Goal: Task Accomplishment & Management: Contribute content

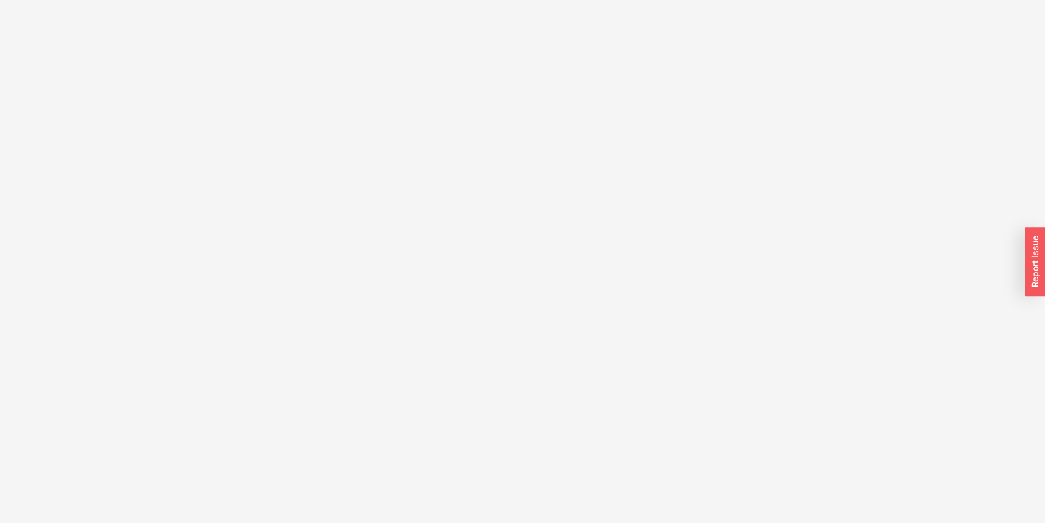
click at [286, 0] on html at bounding box center [522, 0] width 1045 height 0
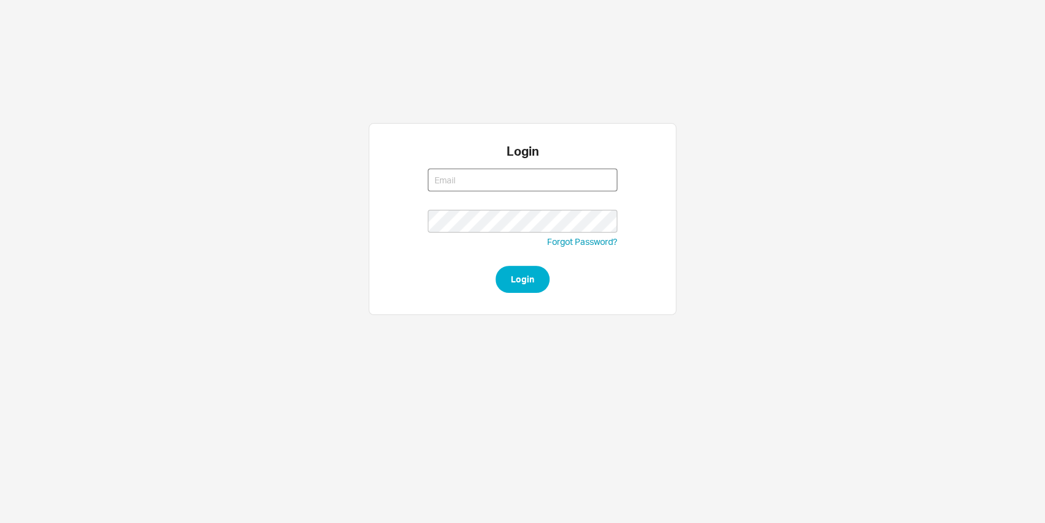
type input "nikki@qualitybath.com"
click at [520, 276] on button "Login" at bounding box center [522, 279] width 54 height 27
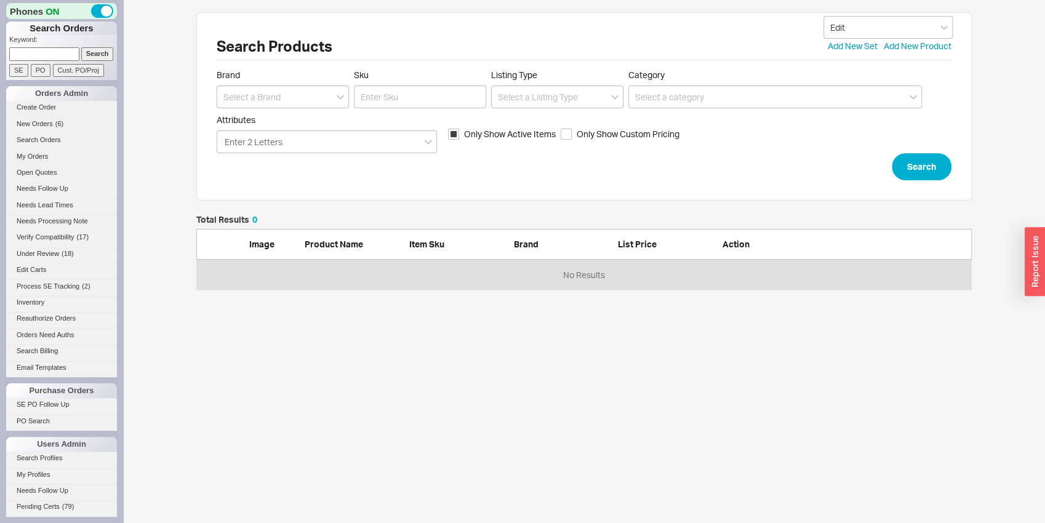
scroll to position [65, 766]
click at [261, 92] on input at bounding box center [283, 97] width 132 height 23
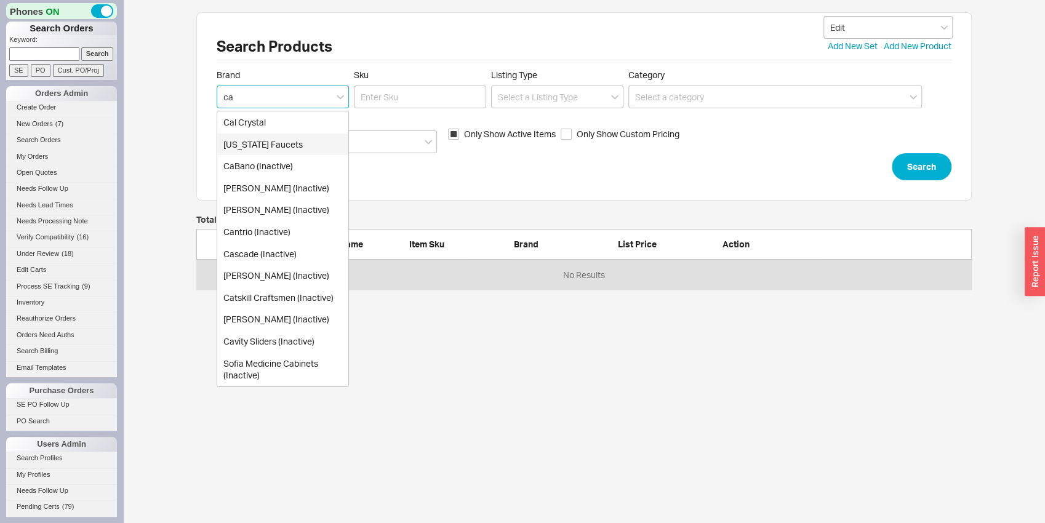
click at [292, 145] on div "[US_STATE] Faucets" at bounding box center [282, 145] width 131 height 22
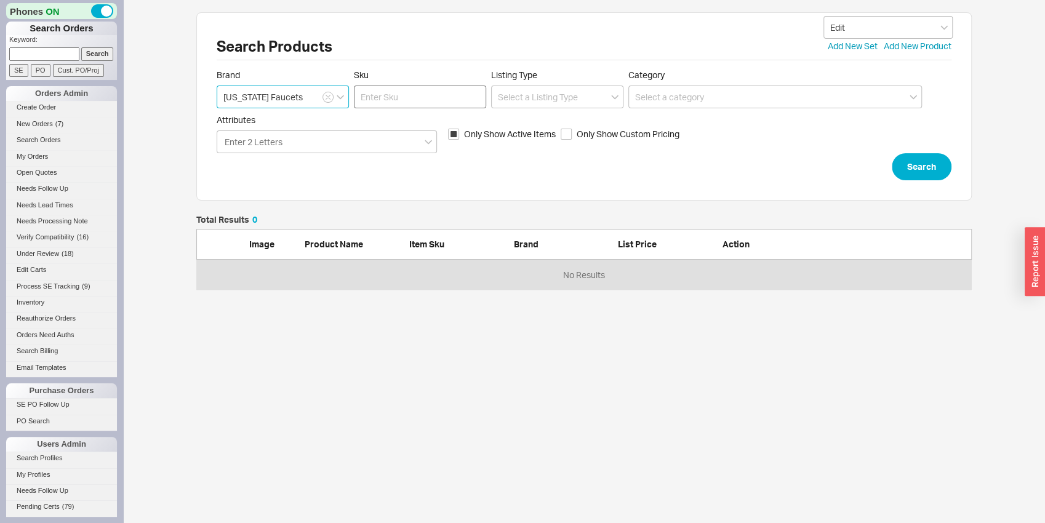
type input "[US_STATE] Faucets"
click at [455, 90] on input "Sku" at bounding box center [420, 97] width 132 height 23
type input "6101-1"
click button "Search" at bounding box center [922, 166] width 60 height 27
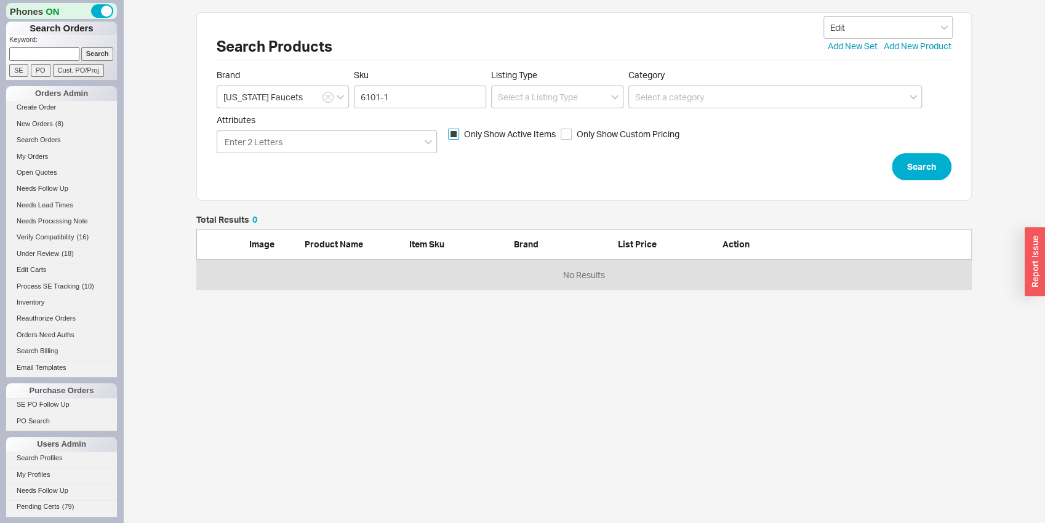
click at [458, 132] on input "Only Show Active Items" at bounding box center [453, 134] width 11 height 11
checkbox input "false"
click at [912, 161] on button "Search" at bounding box center [922, 166] width 60 height 27
click at [926, 44] on link "Add New Product" at bounding box center [918, 46] width 68 height 12
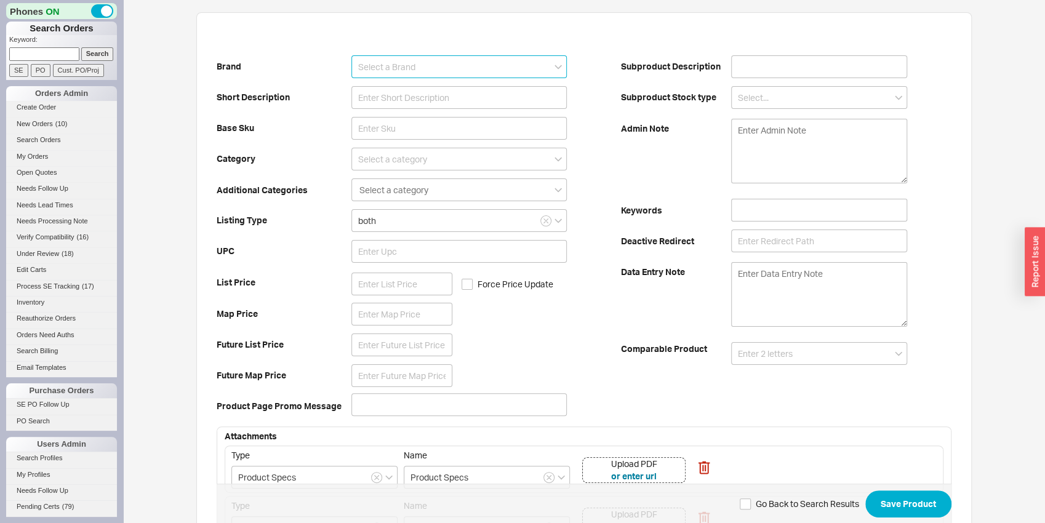
click at [384, 65] on input at bounding box center [458, 66] width 215 height 23
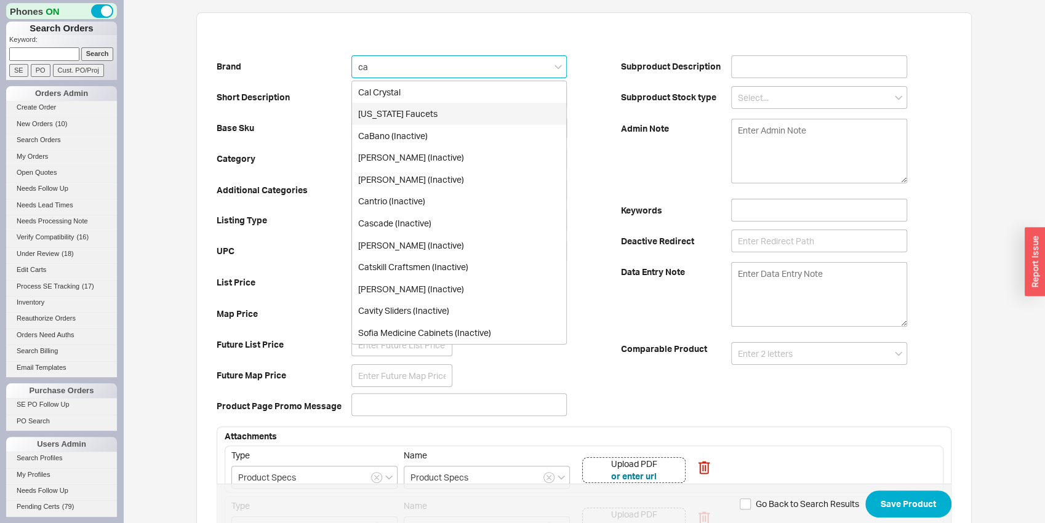
click at [401, 120] on div "[US_STATE] Faucets" at bounding box center [459, 114] width 214 height 22
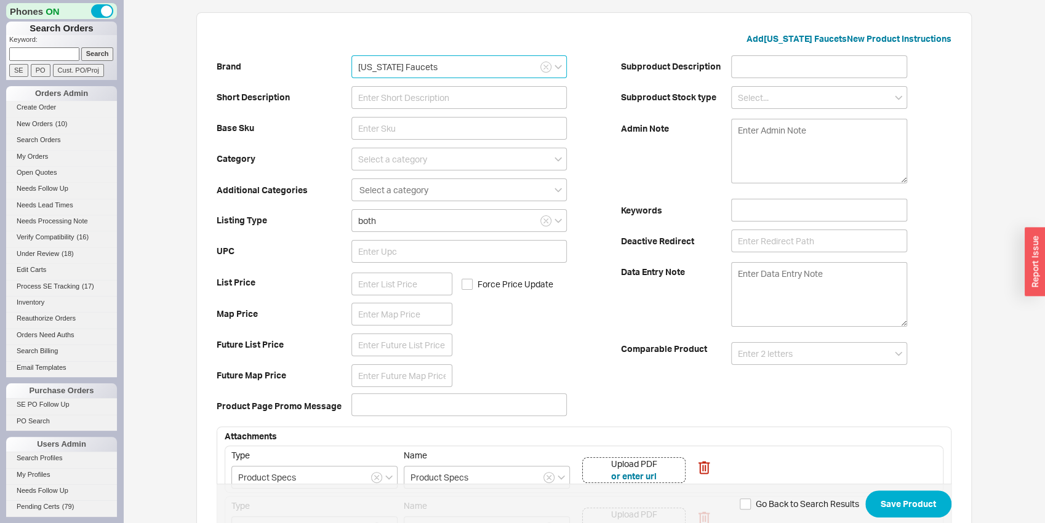
type input "[US_STATE] Faucets"
click at [484, 98] on input at bounding box center [458, 97] width 215 height 23
paste input "Single Hole Lavatory Faucet"
type input "Single Hole Lavatory Faucet"
click at [310, 89] on div "Brand California Faucets Short Description Single Hole Lavatory Faucet Base Sku…" at bounding box center [419, 236] width 404 height 370
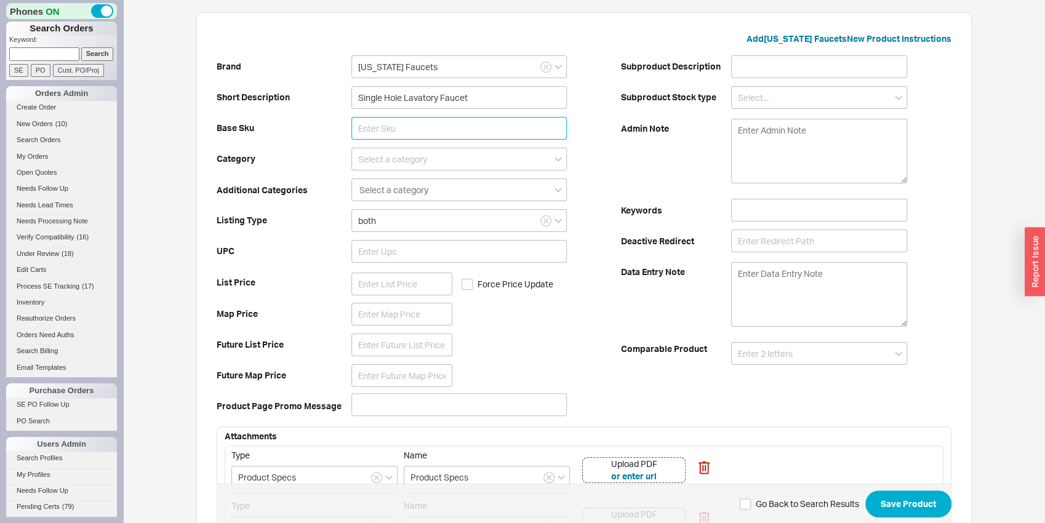
click at [388, 125] on input at bounding box center [458, 128] width 215 height 23
type input "6101-1"
click at [354, 112] on div "Brand California Faucets Short Description Single Hole Lavatory Faucet Base Sku…" at bounding box center [419, 236] width 404 height 370
click at [375, 160] on input at bounding box center [458, 159] width 215 height 23
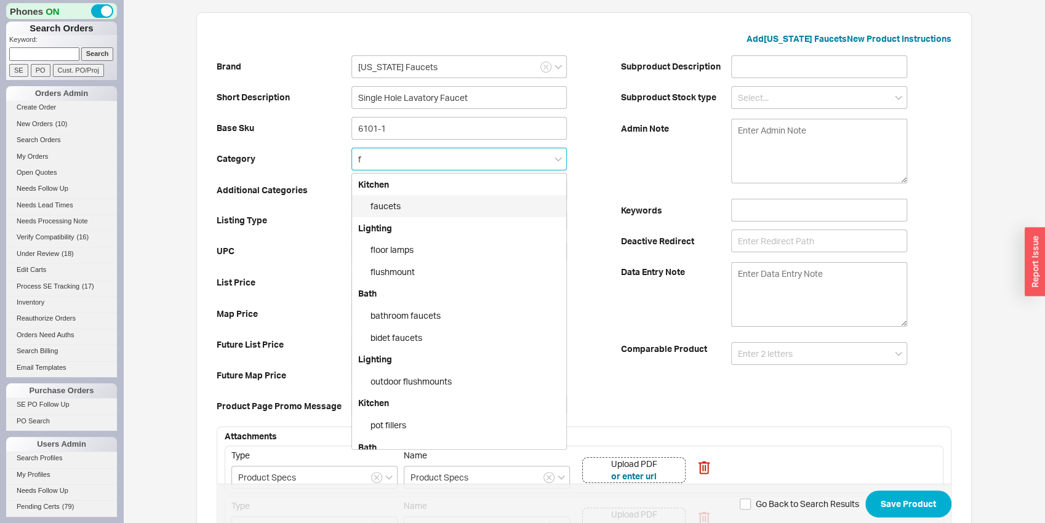
click at [382, 202] on div "faucets" at bounding box center [459, 206] width 214 height 22
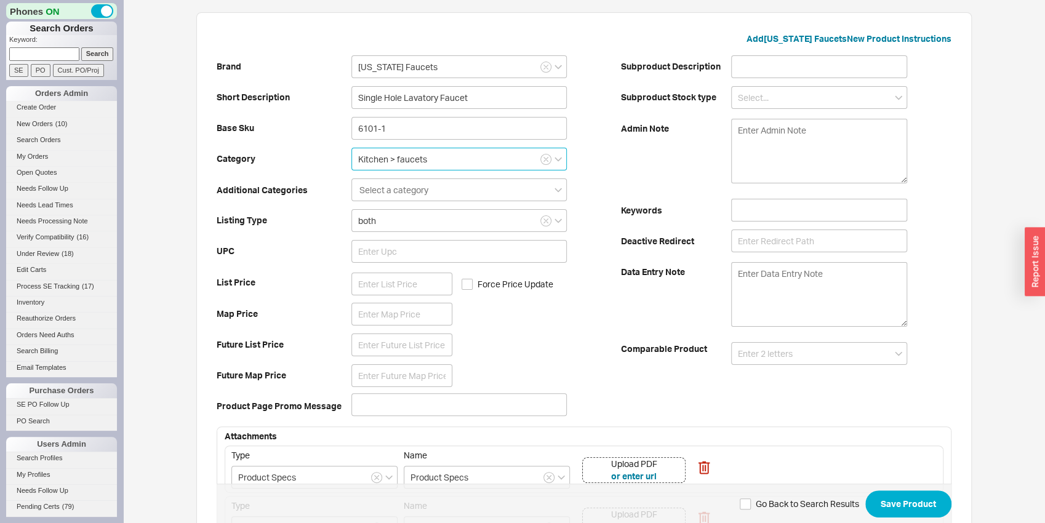
click at [406, 167] on input "Kitchen > faucets" at bounding box center [458, 159] width 215 height 23
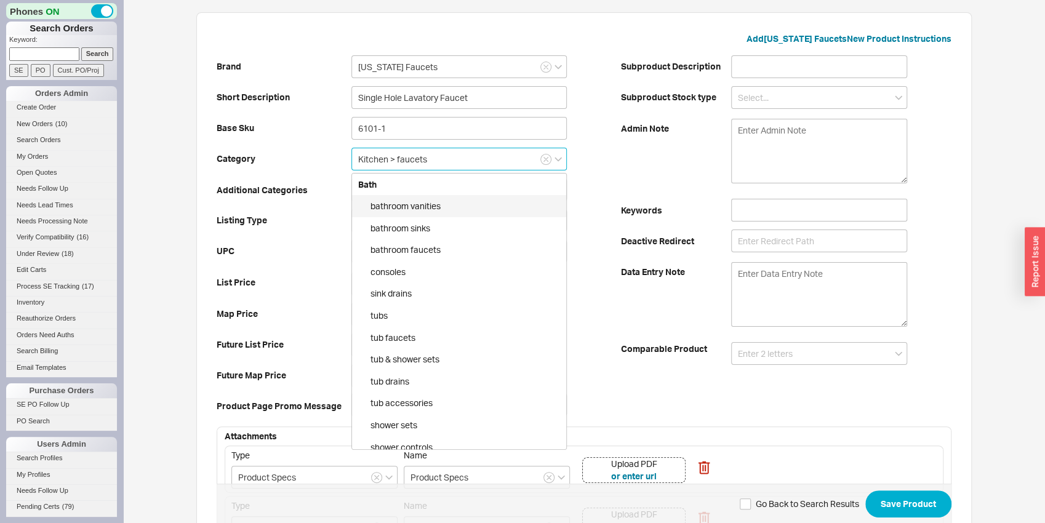
click at [567, 152] on input "Kitchen > faucets" at bounding box center [458, 159] width 215 height 23
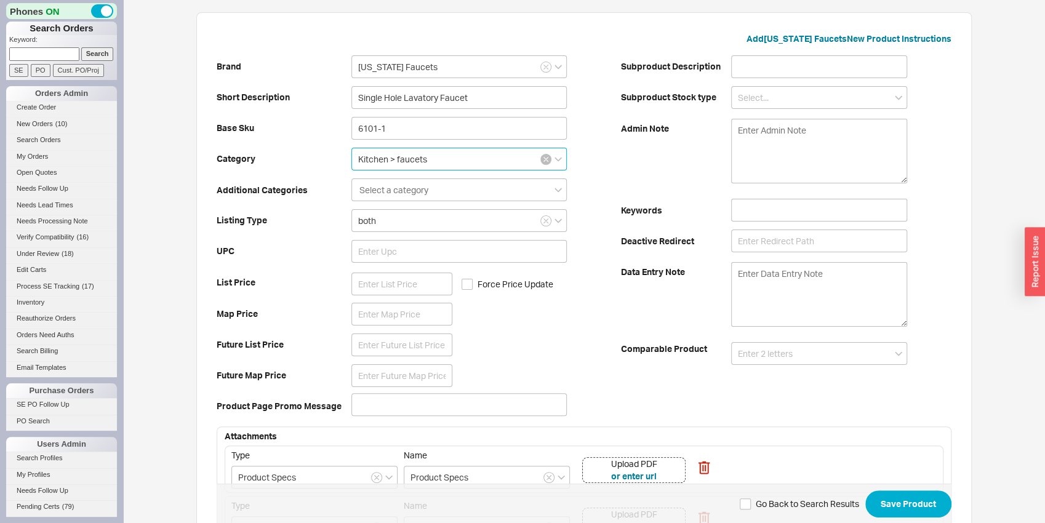
type input "Kitchen > faucets"
click at [548, 159] on icon "button" at bounding box center [545, 159] width 5 height 7
click at [515, 159] on input at bounding box center [458, 159] width 215 height 23
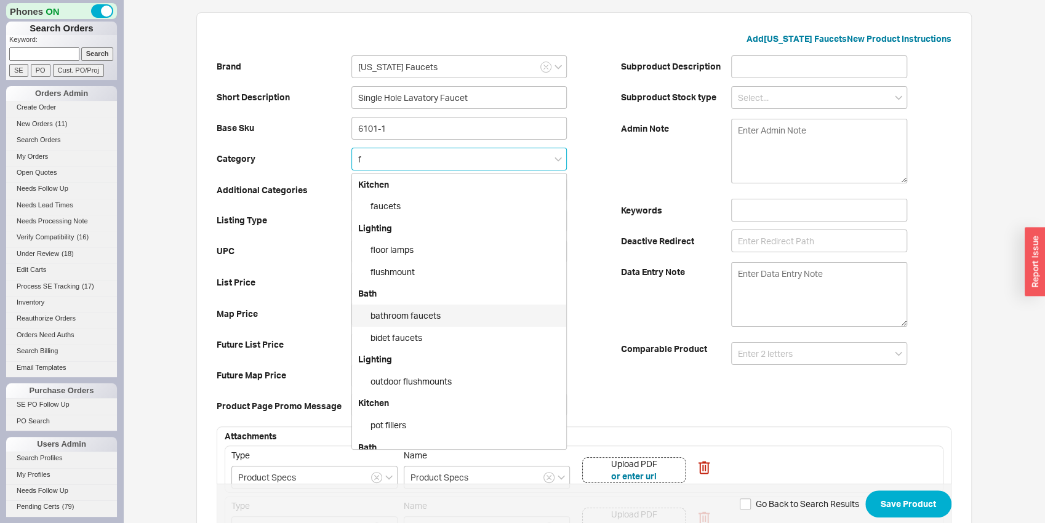
click at [417, 316] on div "bathroom faucets" at bounding box center [459, 316] width 214 height 22
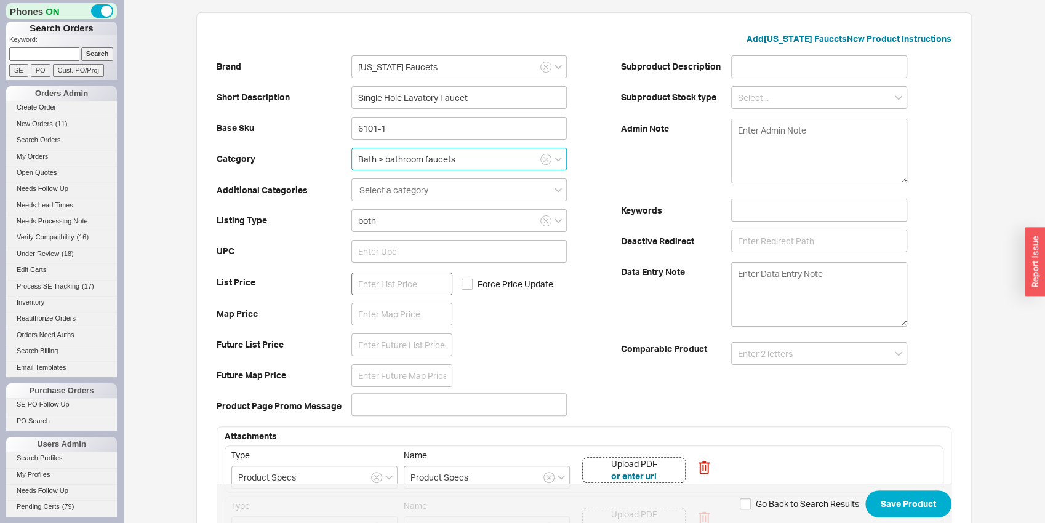
type input "Bath > bathroom faucets"
click at [396, 278] on input at bounding box center [401, 284] width 101 height 23
type input "715"
click at [311, 286] on b "List Price" at bounding box center [284, 282] width 135 height 12
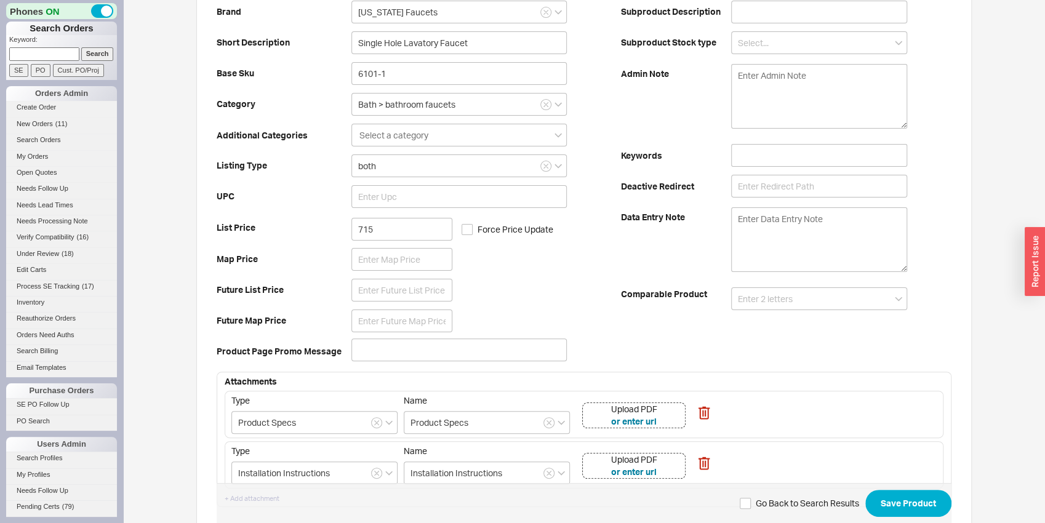
scroll to position [135, 0]
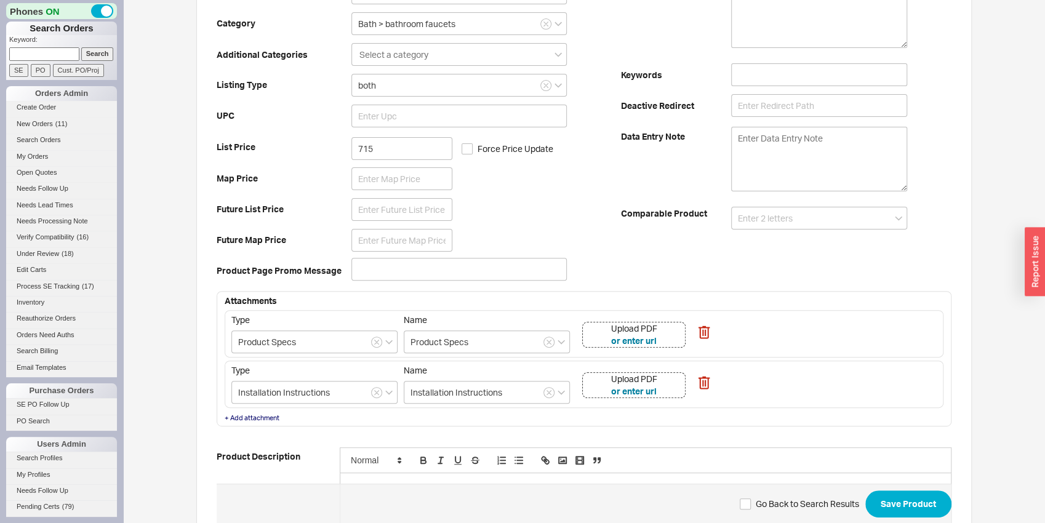
click at [674, 340] on div "Upload PDF or enter url" at bounding box center [633, 335] width 103 height 26
click at [680, 382] on div "Upload PDF or enter url" at bounding box center [633, 385] width 103 height 26
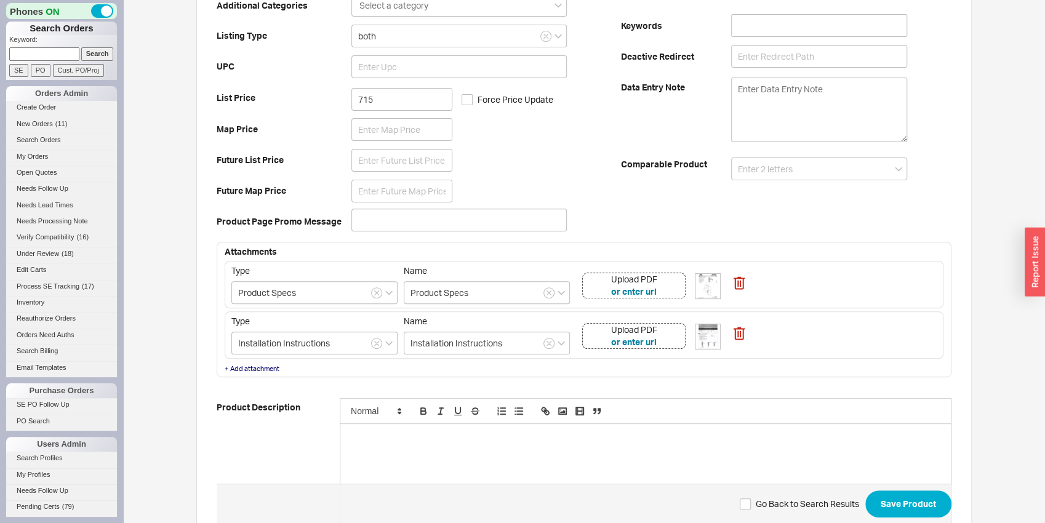
scroll to position [271, 0]
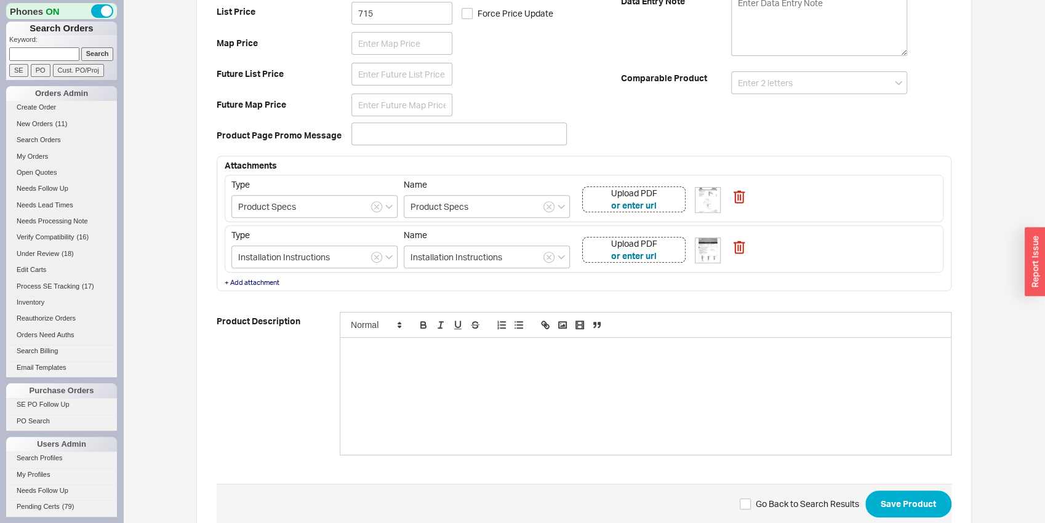
click at [593, 425] on div at bounding box center [645, 396] width 610 height 117
click at [434, 408] on div at bounding box center [645, 396] width 610 height 117
click at [377, 376] on li "ceramic mixing cartridge" at bounding box center [652, 373] width 580 height 11
click at [487, 371] on li "Ceramic mixing cartridge" at bounding box center [652, 373] width 580 height 11
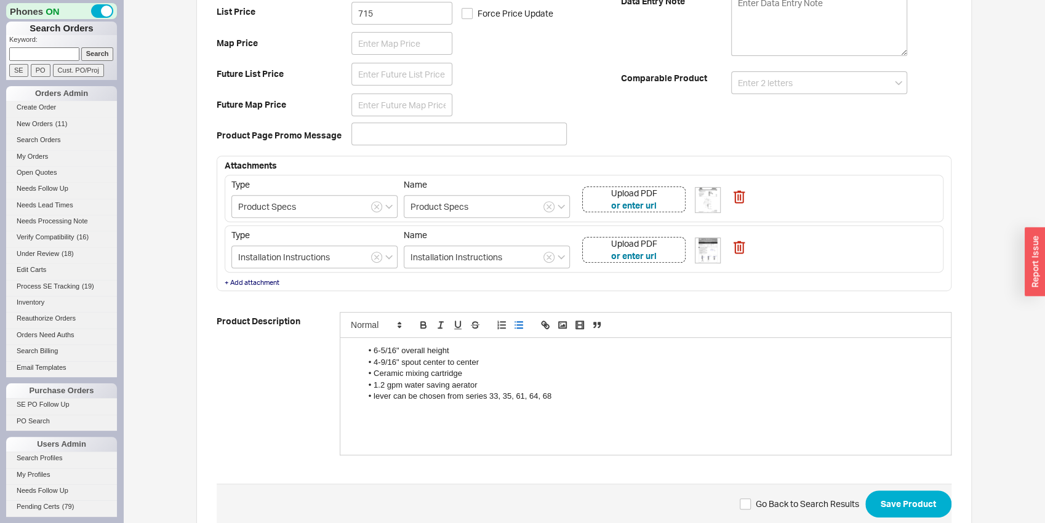
click at [557, 395] on li "lever can be chosen from series 33, 35, 61, 64, 68" at bounding box center [652, 396] width 580 height 11
click at [450, 396] on li "lever can be chosen from series 33, 35, 61, 64, 68" at bounding box center [652, 396] width 580 height 11
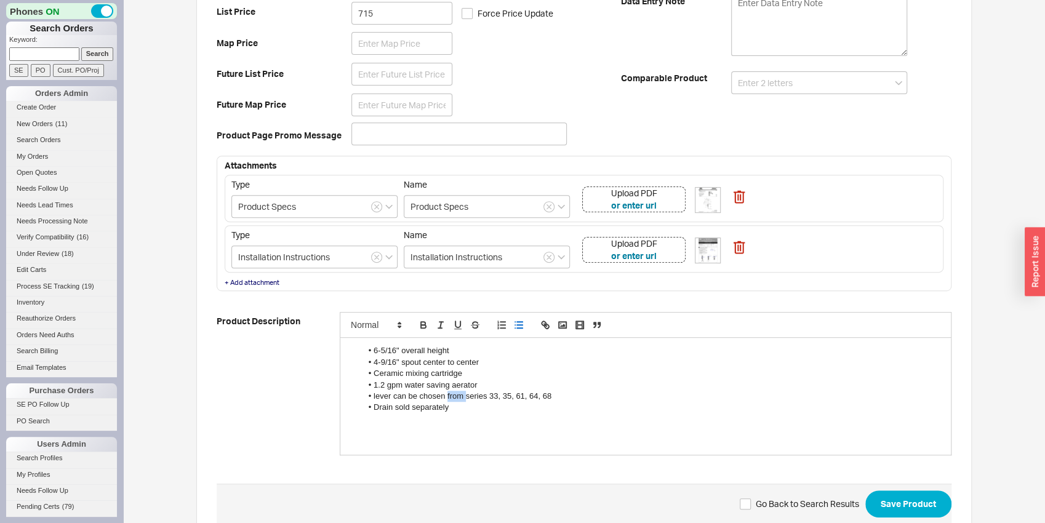
click at [450, 396] on li "lever can be chosen from series 33, 35, 61, 64, 68" at bounding box center [652, 396] width 580 height 11
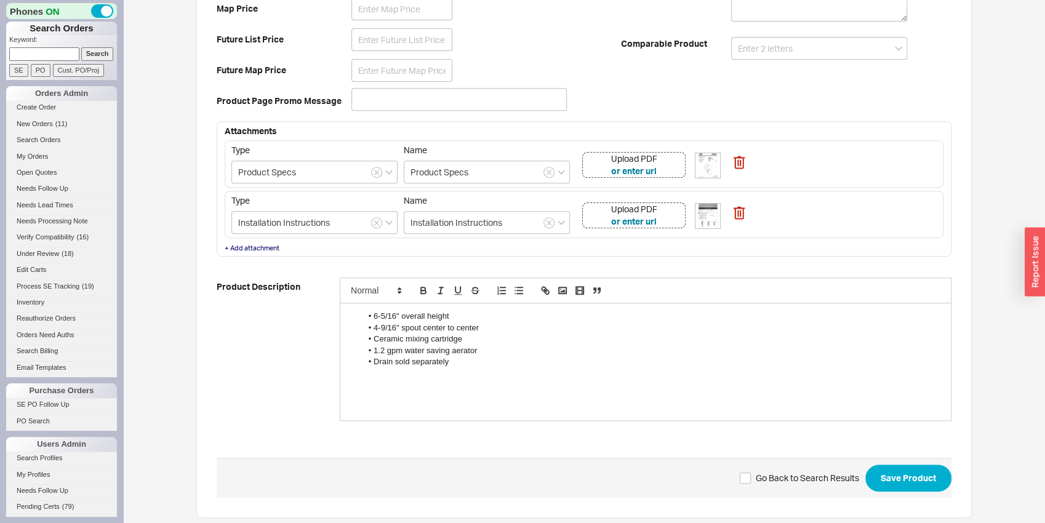
scroll to position [314, 0]
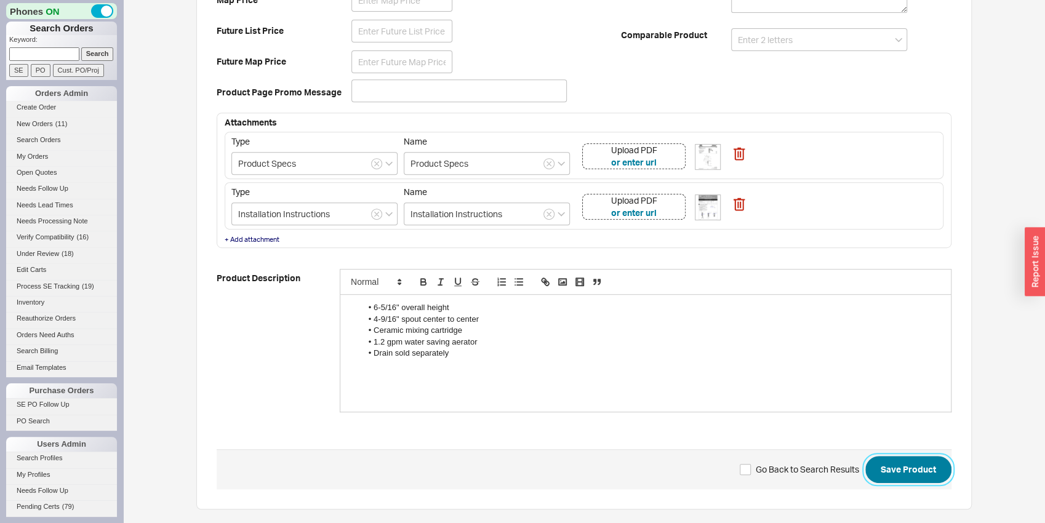
click at [916, 473] on button "Save Product" at bounding box center [908, 469] width 86 height 27
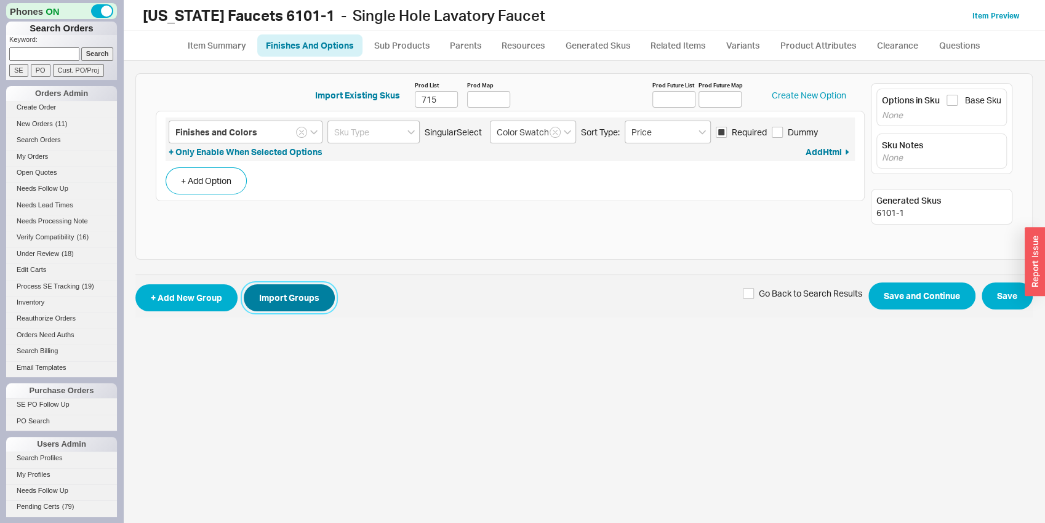
click at [321, 290] on button "Import Groups" at bounding box center [289, 297] width 91 height 27
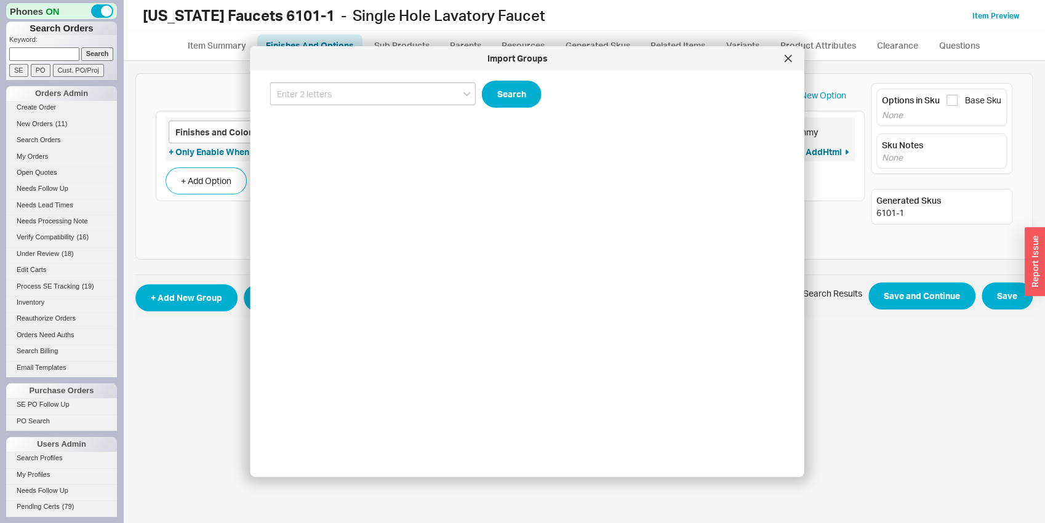
click at [361, 78] on div "Import Groups Search" at bounding box center [527, 261] width 554 height 431
click at [360, 92] on input at bounding box center [373, 93] width 206 height 23
click at [342, 87] on input "6109-2" at bounding box center [373, 93] width 206 height 23
click at [341, 87] on input "6109-2" at bounding box center [373, 93] width 206 height 23
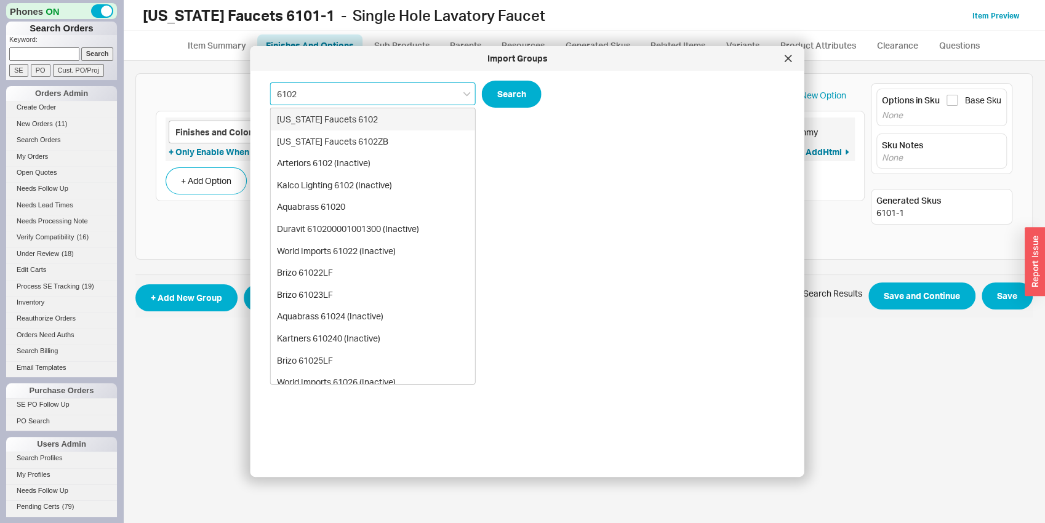
click at [354, 124] on div "California Faucets 6102" at bounding box center [373, 119] width 204 height 22
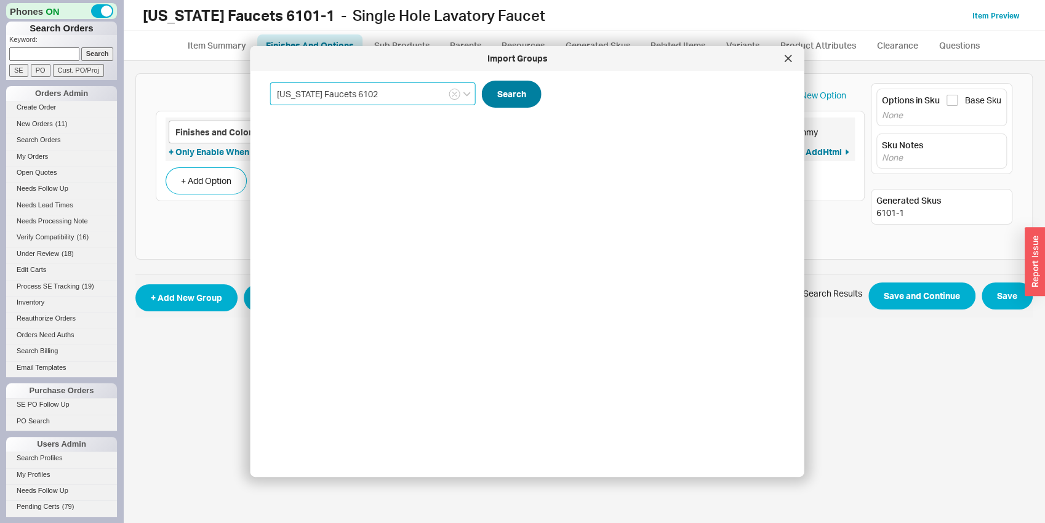
type input "California Faucets 6102"
click at [498, 112] on form "California Faucets 6102 Search" at bounding box center [527, 99] width 514 height 37
click at [500, 105] on button "Search" at bounding box center [512, 94] width 60 height 27
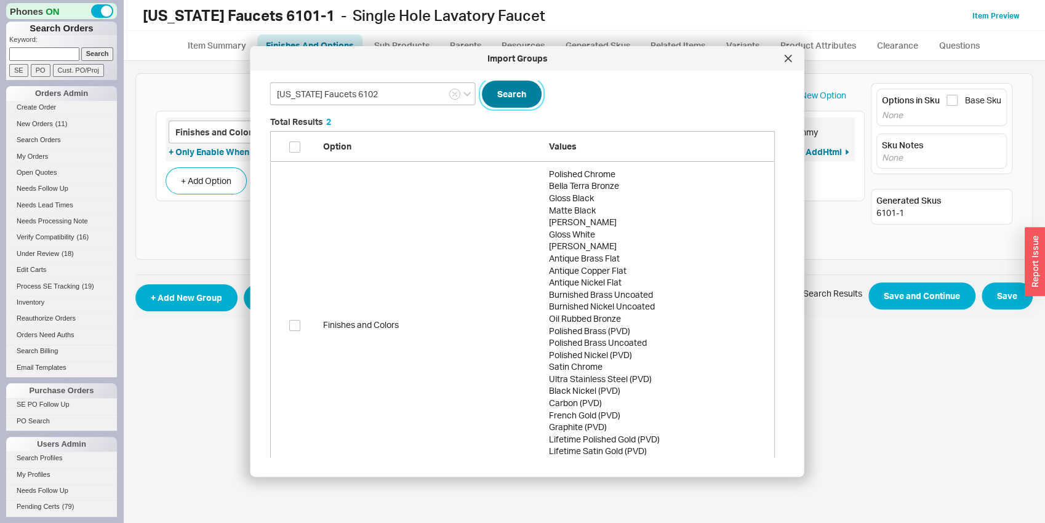
scroll to position [366, 514]
click at [297, 327] on input "grid" at bounding box center [294, 325] width 11 height 11
checkbox input "true"
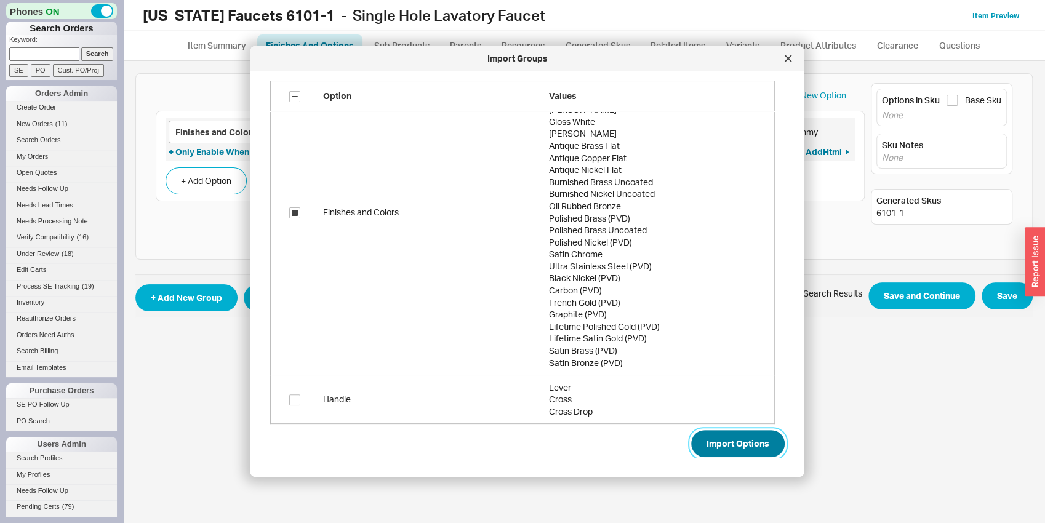
click at [724, 455] on button "Import Options" at bounding box center [738, 443] width 94 height 27
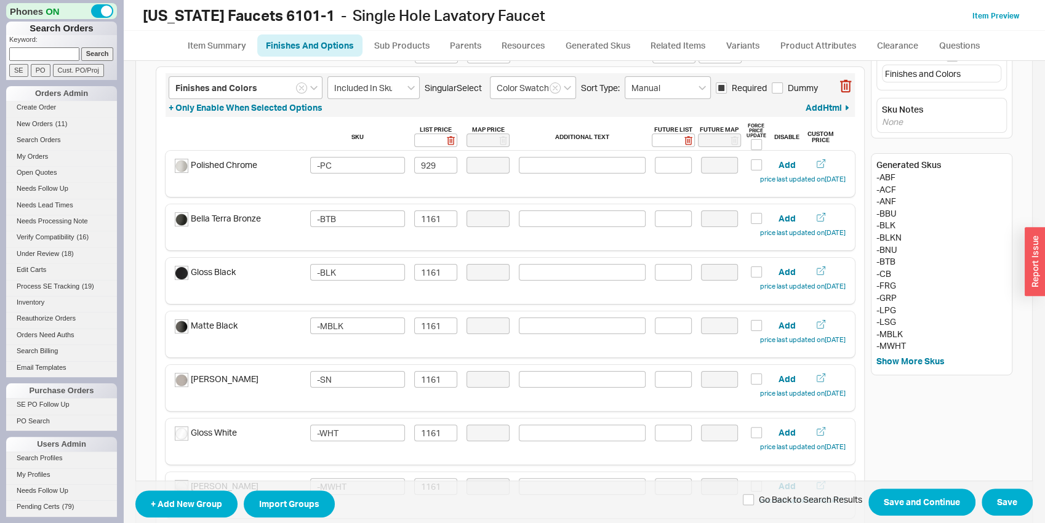
scroll to position [0, 0]
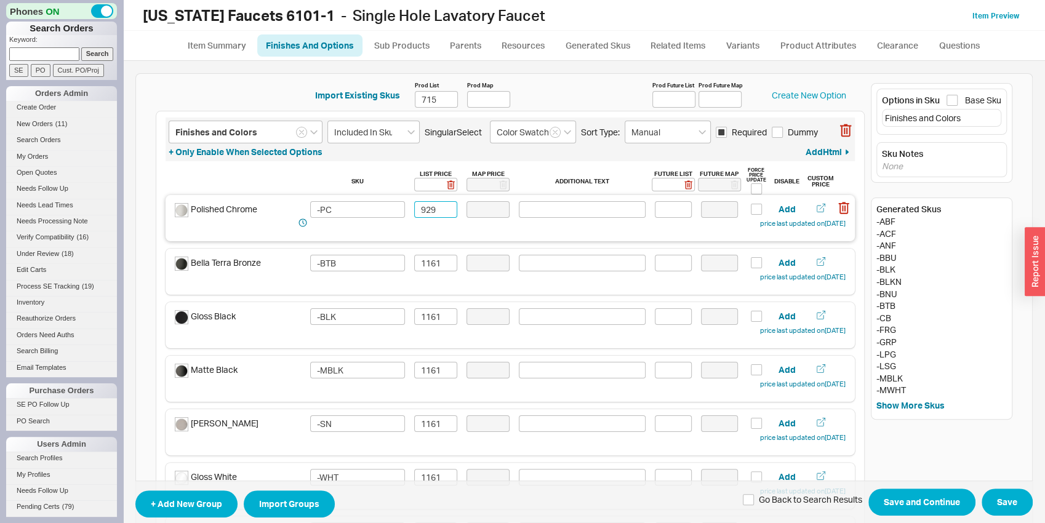
click at [425, 212] on input "929" at bounding box center [435, 209] width 43 height 17
click at [423, 212] on input "929" at bounding box center [435, 209] width 43 height 17
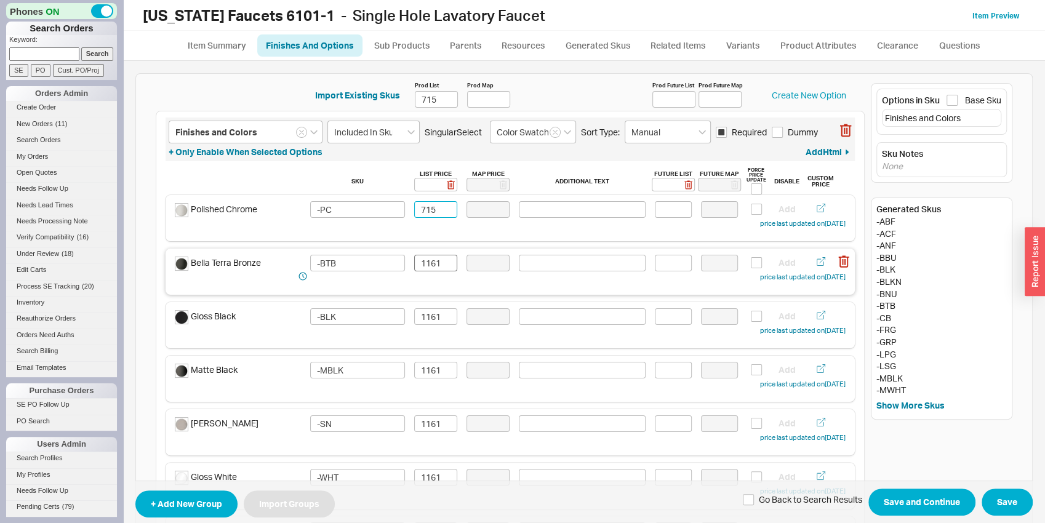
type input "715"
click at [426, 257] on input "1161" at bounding box center [435, 263] width 43 height 17
click at [426, 257] on input "894" at bounding box center [435, 263] width 43 height 17
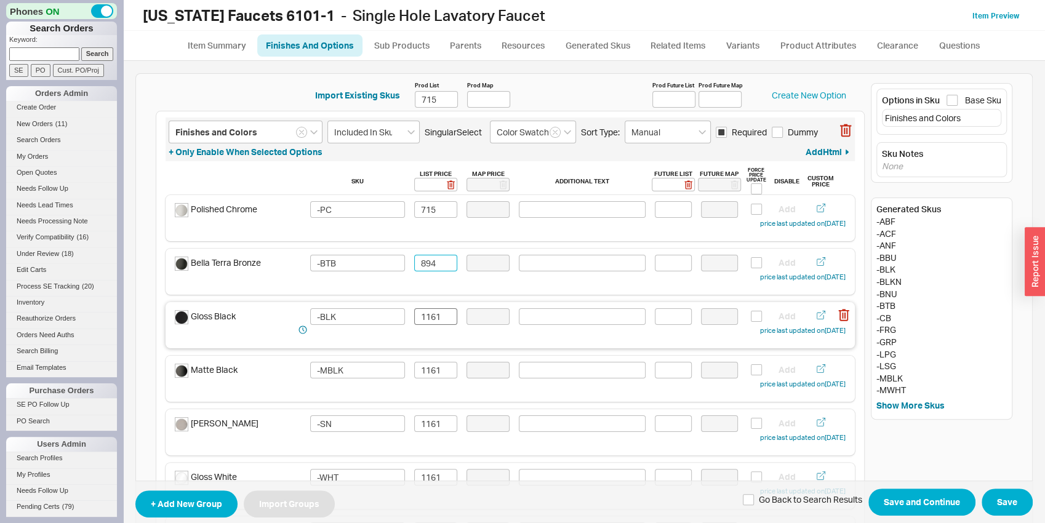
type input "894"
click at [438, 313] on input "1161" at bounding box center [435, 316] width 43 height 17
paste input "894"
type input "894"
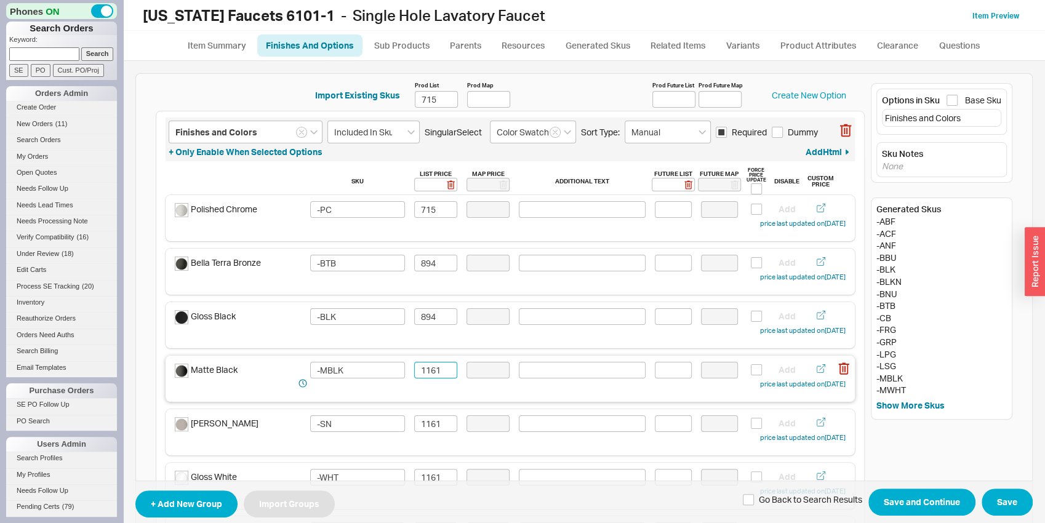
click at [430, 372] on input "1161" at bounding box center [435, 370] width 43 height 17
paste input "894"
click at [423, 433] on div "Satin Nickel -SN 1161 Add price last updated on 08/20/2025" at bounding box center [510, 429] width 671 height 29
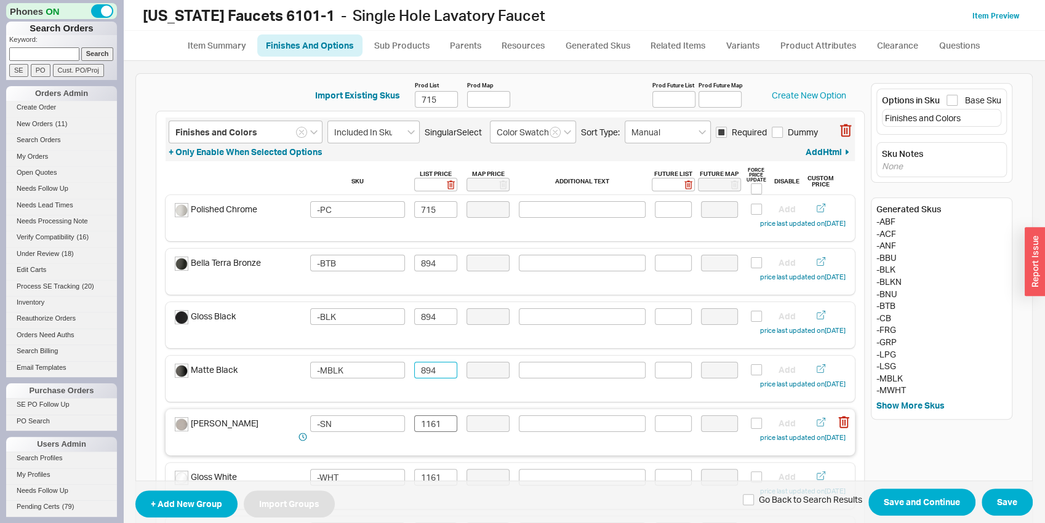
type input "894"
click at [423, 430] on input "1161" at bounding box center [435, 423] width 43 height 17
paste input "894"
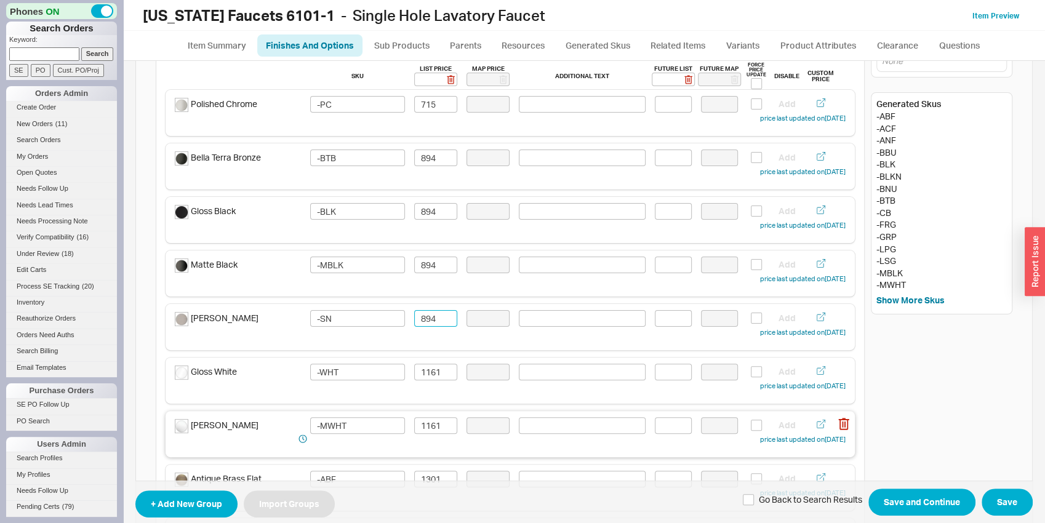
scroll to position [193, 0]
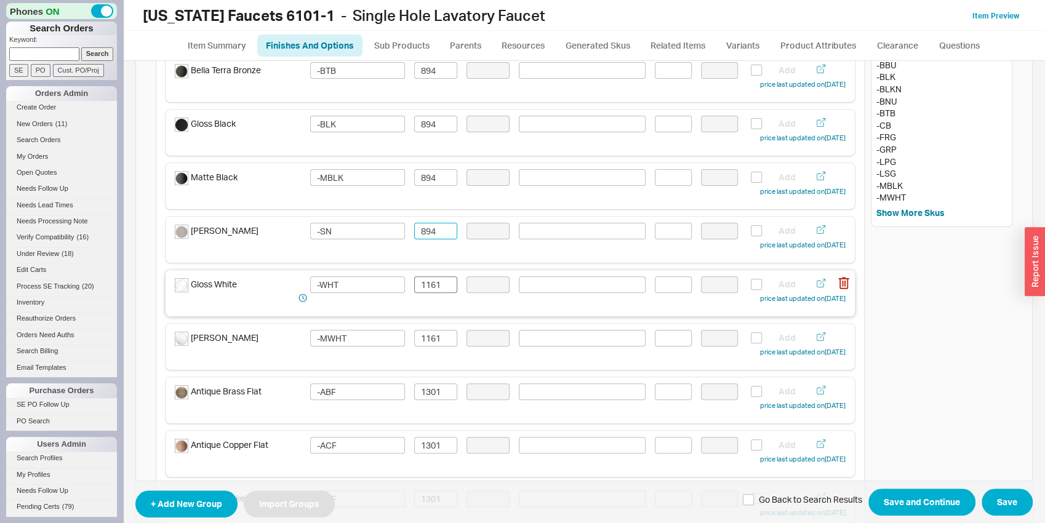
type input "894"
click at [433, 281] on input "1161" at bounding box center [435, 284] width 43 height 17
paste input "894"
click at [433, 329] on div "Matte White -MWHT 1161 Add price last updated on 08/20/2025" at bounding box center [510, 347] width 689 height 46
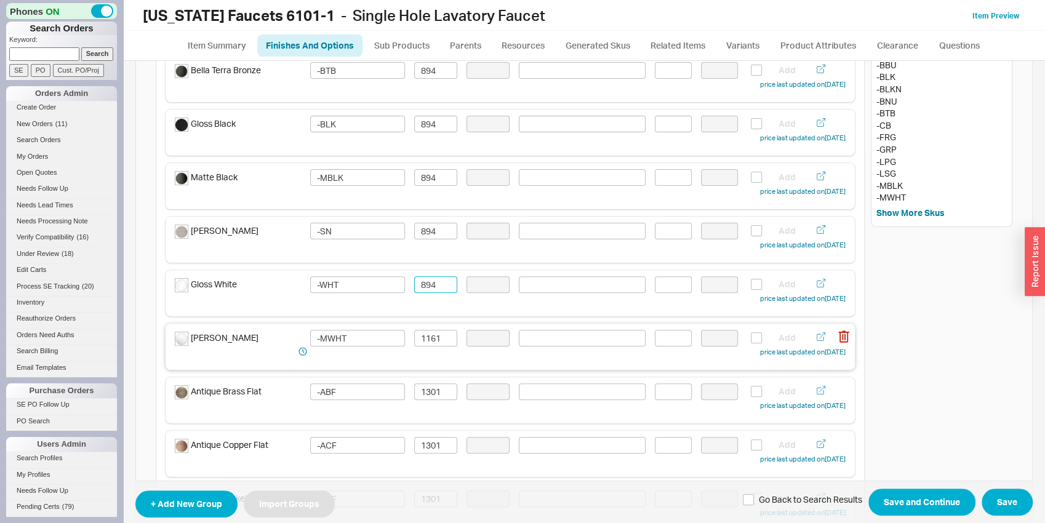
click at [433, 329] on div "Matte White -MWHT 1161 Add price last updated on 08/20/2025" at bounding box center [510, 347] width 689 height 46
type input "894"
click at [433, 329] on div "Matte White -MWHT 1161 Add price last updated on 08/20/2025" at bounding box center [510, 347] width 689 height 46
click at [433, 336] on input "1161" at bounding box center [435, 338] width 43 height 17
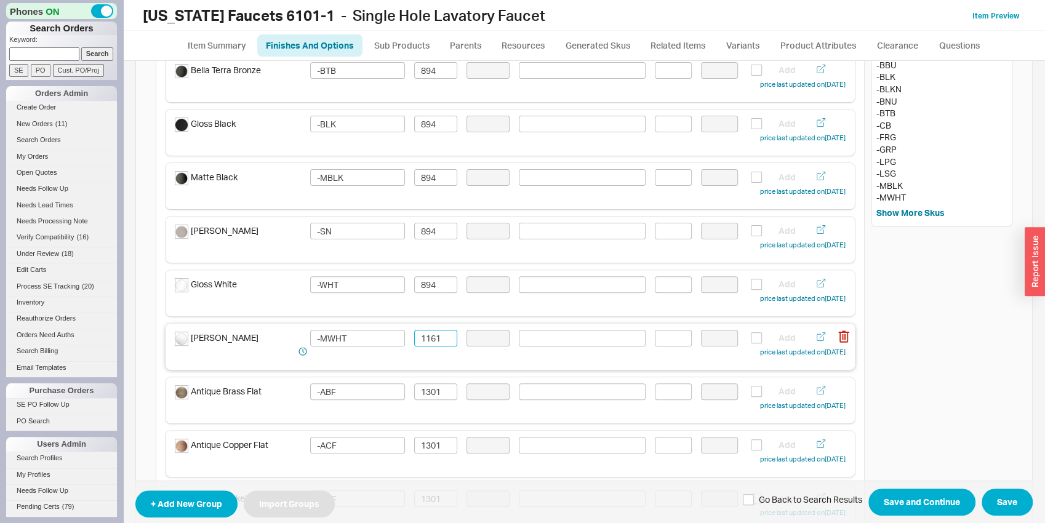
click at [433, 336] on input "1161" at bounding box center [435, 338] width 43 height 17
paste input "894"
type input "894"
click at [428, 396] on input "1301" at bounding box center [435, 391] width 43 height 17
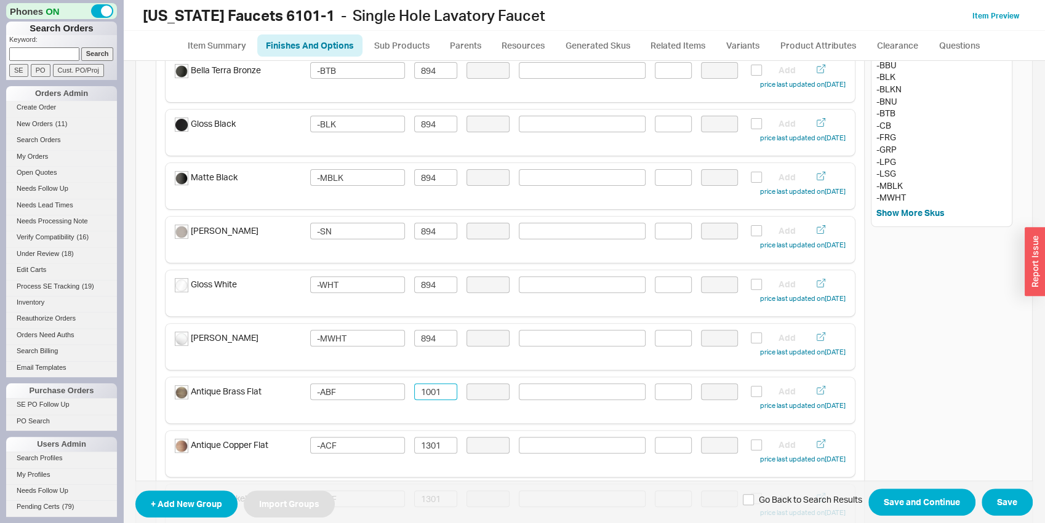
type input "1001"
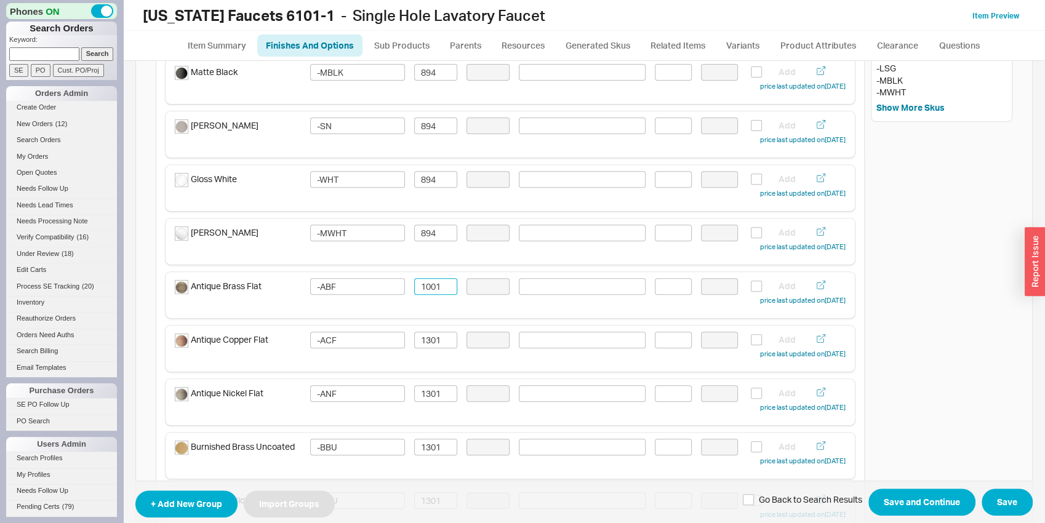
scroll to position [321, 0]
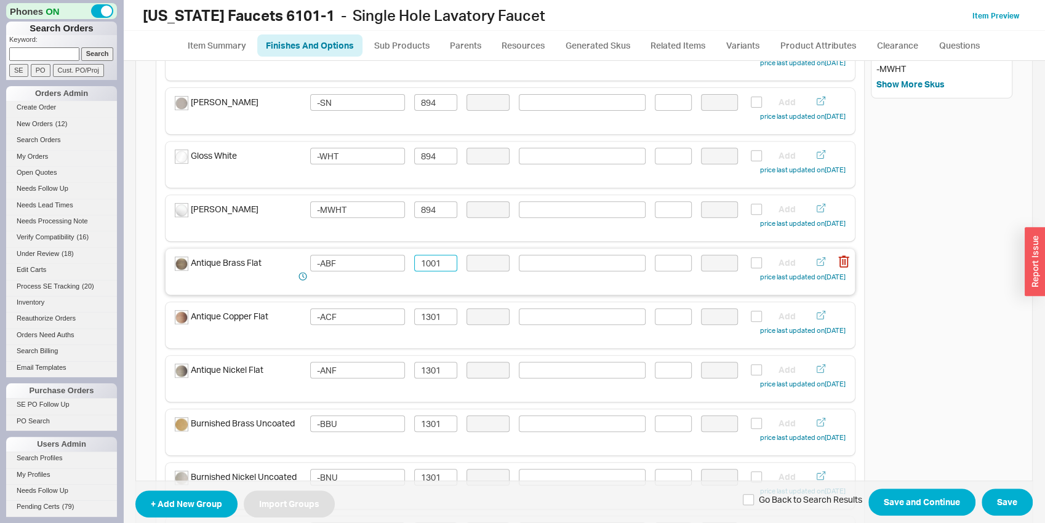
click at [433, 260] on input "1001" at bounding box center [435, 263] width 43 height 17
click at [435, 315] on input "1301" at bounding box center [435, 316] width 43 height 17
paste input "0"
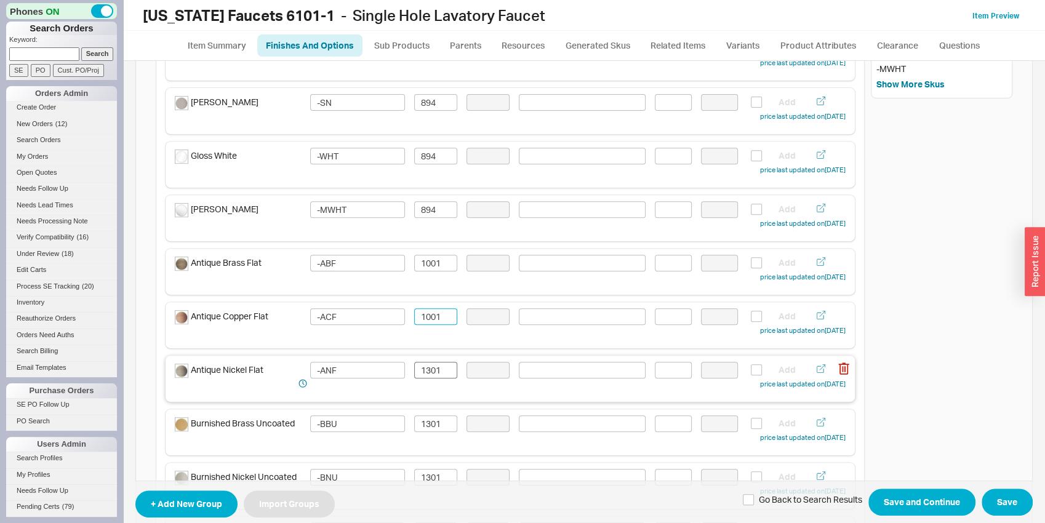
type input "1001"
click at [425, 370] on input "1301" at bounding box center [435, 370] width 43 height 17
paste input "0"
type input "1001"
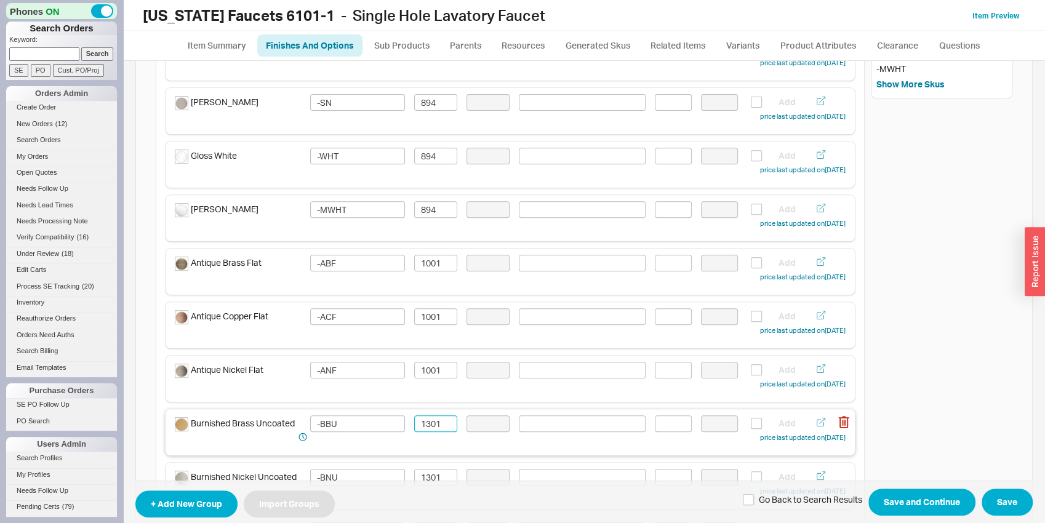
click at [423, 430] on input "1301" at bounding box center [435, 423] width 43 height 17
paste input "0"
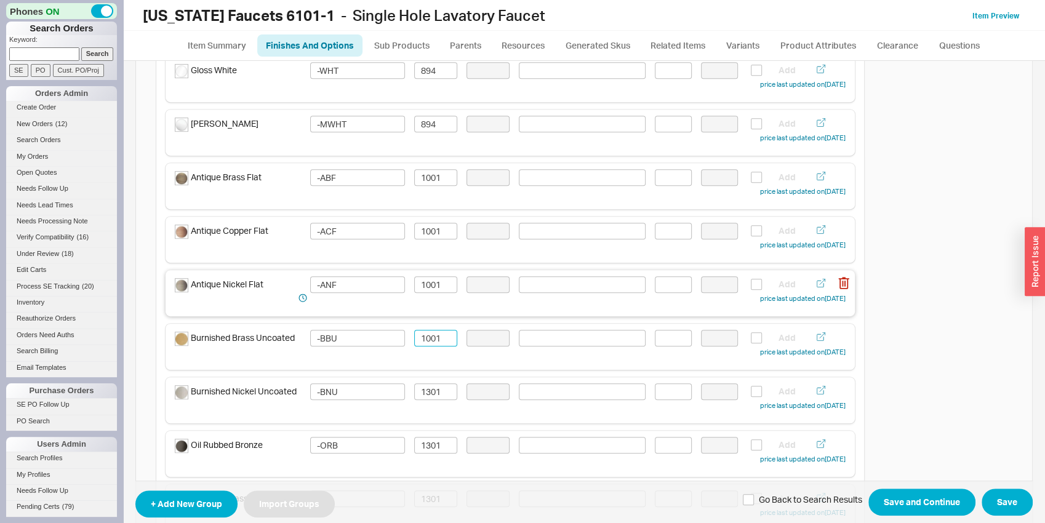
scroll to position [514, 0]
type input "1001"
click at [434, 281] on input "1301" at bounding box center [435, 284] width 43 height 17
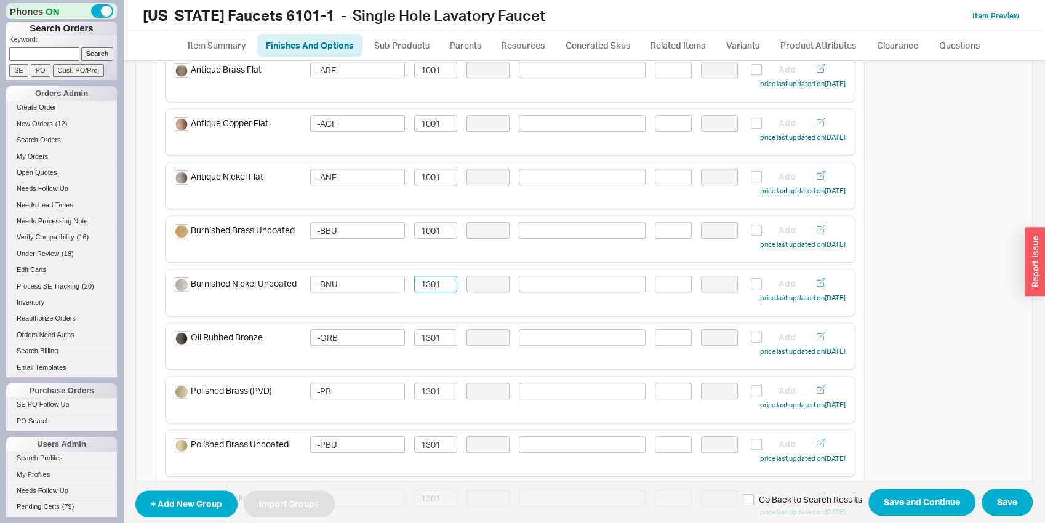
paste input "0"
type input "1001"
click at [436, 334] on input "1301" at bounding box center [435, 337] width 43 height 17
paste input "0"
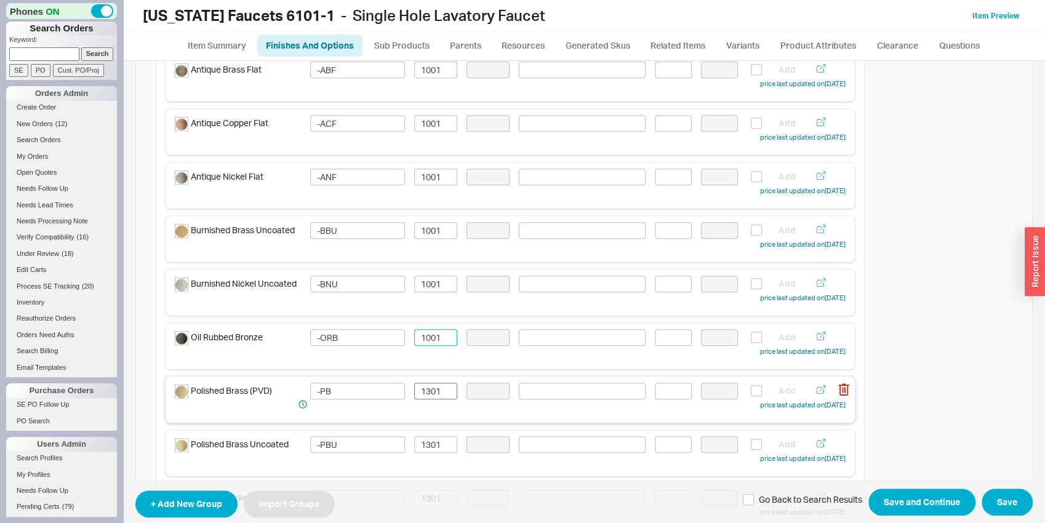
type input "1001"
click at [436, 389] on input "1301" at bounding box center [435, 391] width 43 height 17
paste input "0"
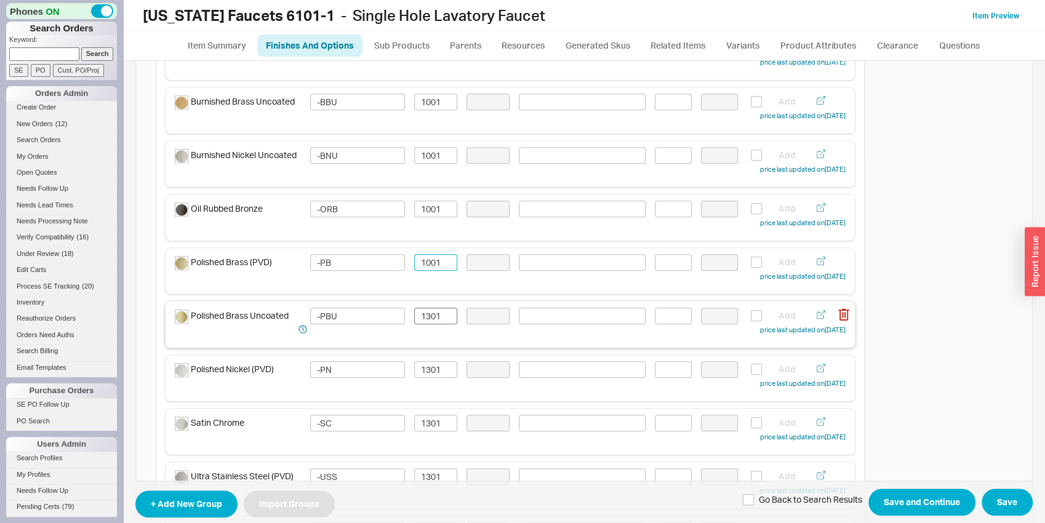
type input "1001"
click at [425, 312] on input "1301" at bounding box center [435, 316] width 43 height 17
paste input "0"
click at [437, 377] on div "Polished Nickel (PVD) -PN 1301 Add price last updated on 08/20/2025" at bounding box center [510, 375] width 671 height 29
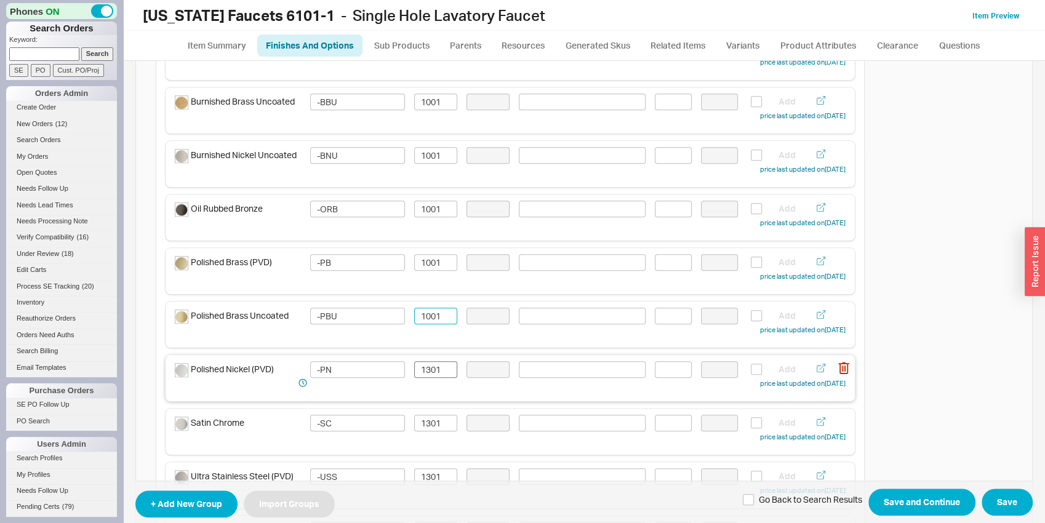
type input "1001"
click at [434, 372] on input "1301" at bounding box center [435, 369] width 43 height 17
paste input "0"
type input "1001"
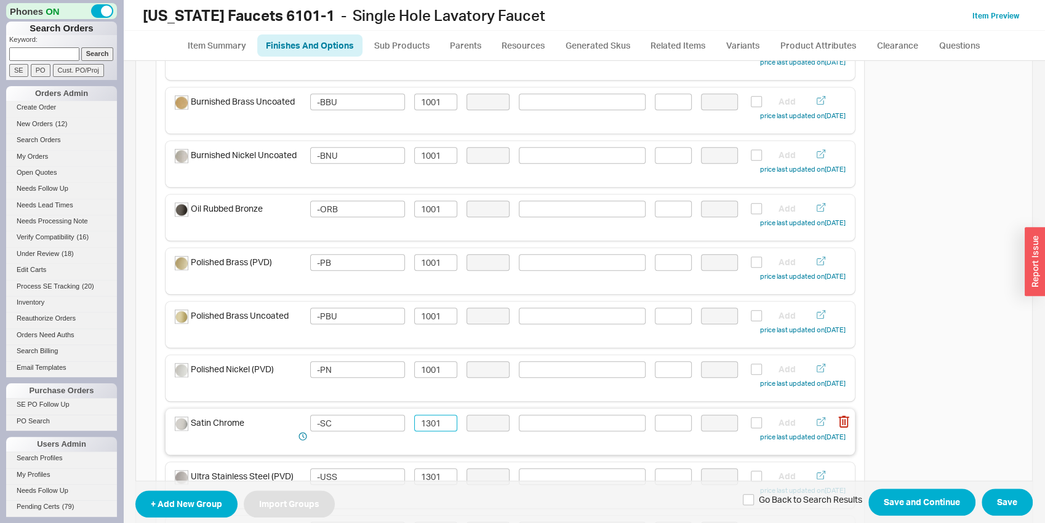
click at [434, 417] on input "1301" at bounding box center [435, 423] width 43 height 17
paste input "0"
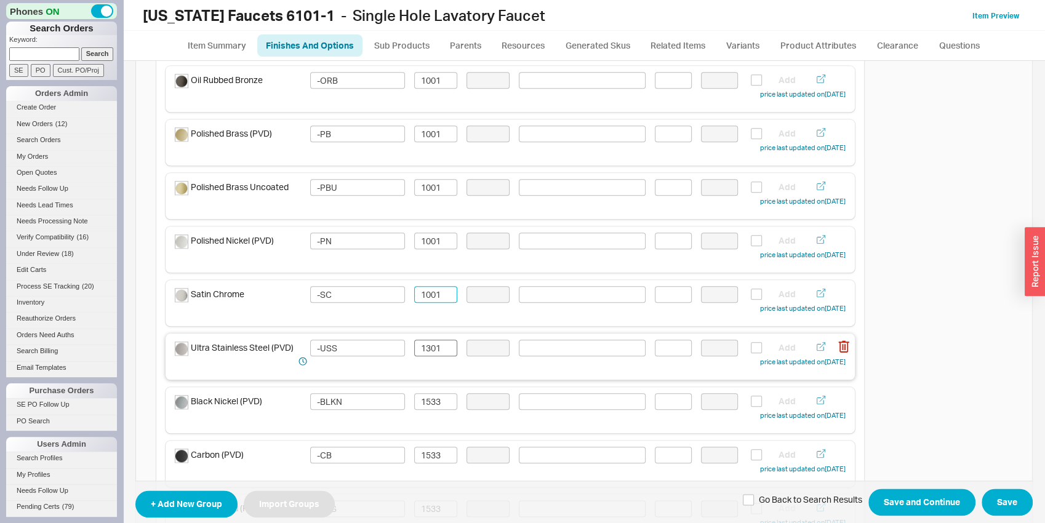
type input "1001"
click at [426, 353] on input "1301" at bounding box center [435, 348] width 43 height 17
paste input "0"
type input "1001"
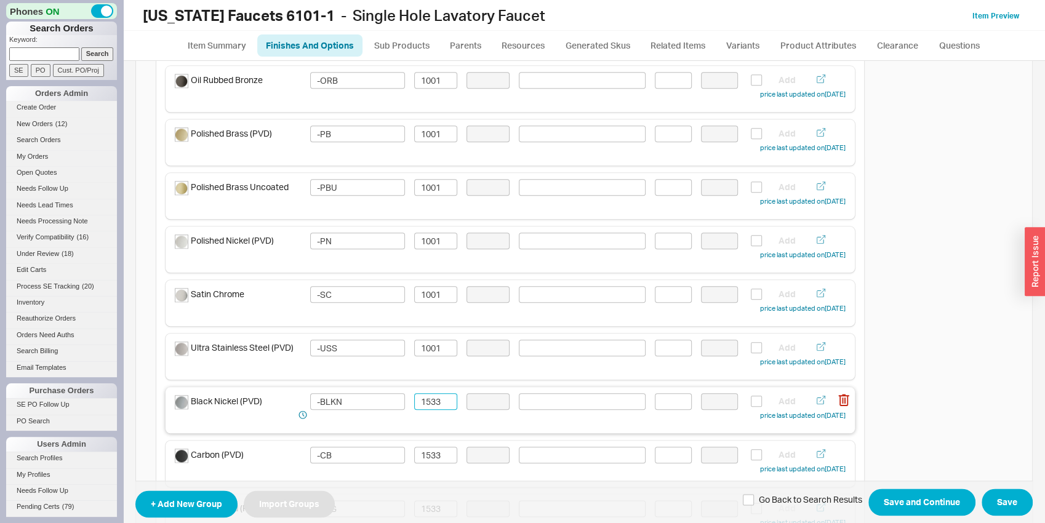
click at [431, 401] on input "1533" at bounding box center [435, 401] width 43 height 17
click at [430, 400] on input "1180" at bounding box center [435, 401] width 43 height 17
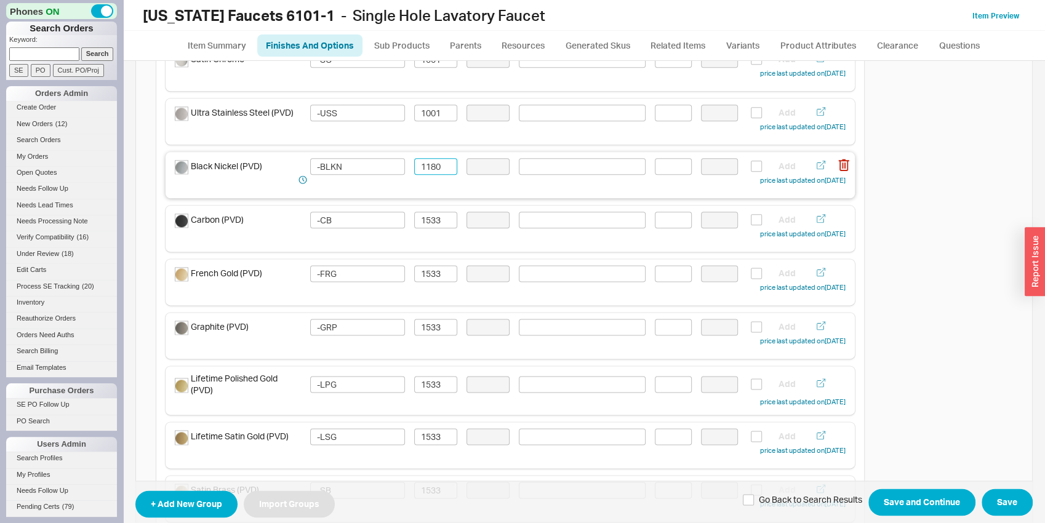
scroll to position [1029, 0]
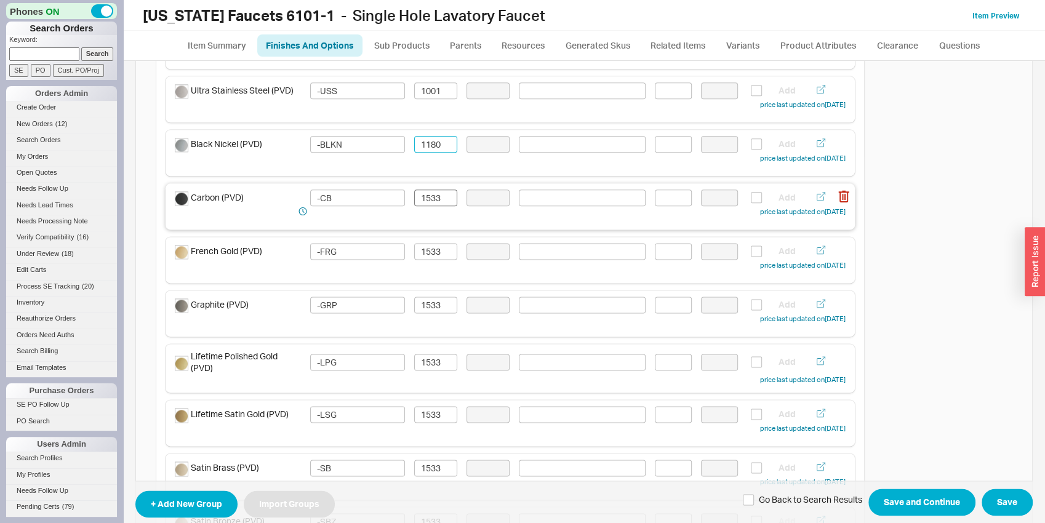
type input "1180"
click at [431, 201] on input "1533" at bounding box center [435, 198] width 43 height 17
paste input "180"
type input "1180"
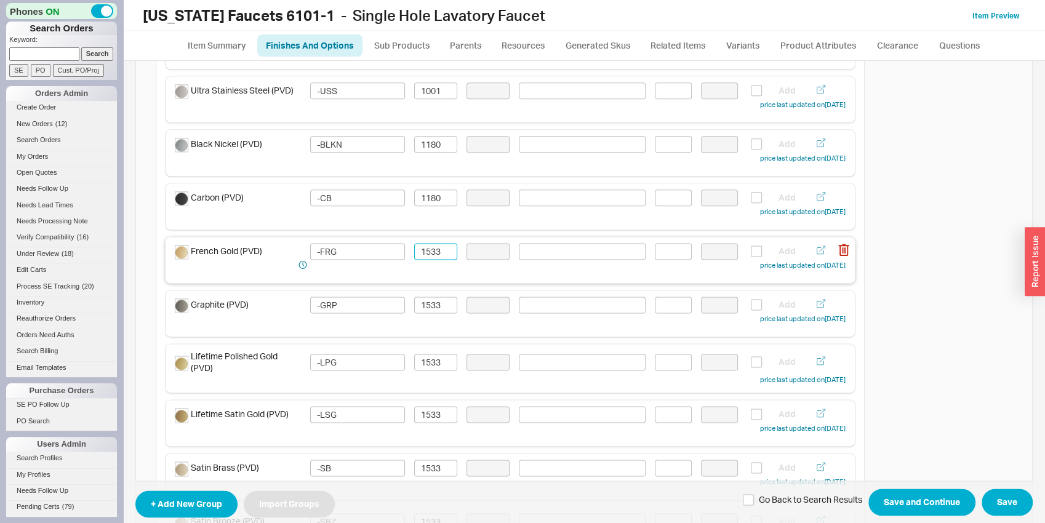
click at [426, 252] on input "1533" at bounding box center [435, 251] width 43 height 17
paste input "180"
click at [428, 295] on div "Graphite (PVD) -GRP 1533 Add price last updated on 08/20/2025" at bounding box center [510, 313] width 689 height 46
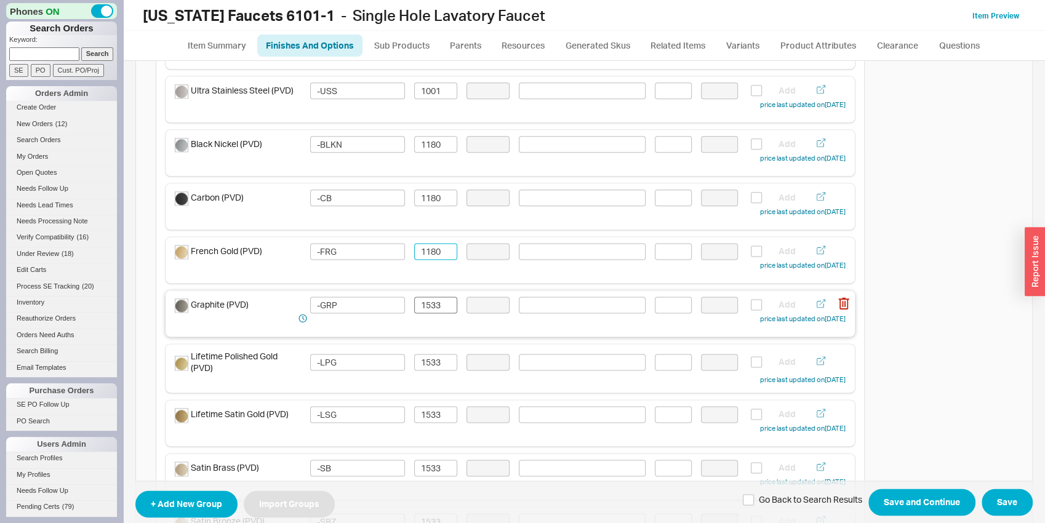
type input "1180"
click at [428, 308] on input "1533" at bounding box center [435, 305] width 43 height 17
paste input "180"
type input "1180"
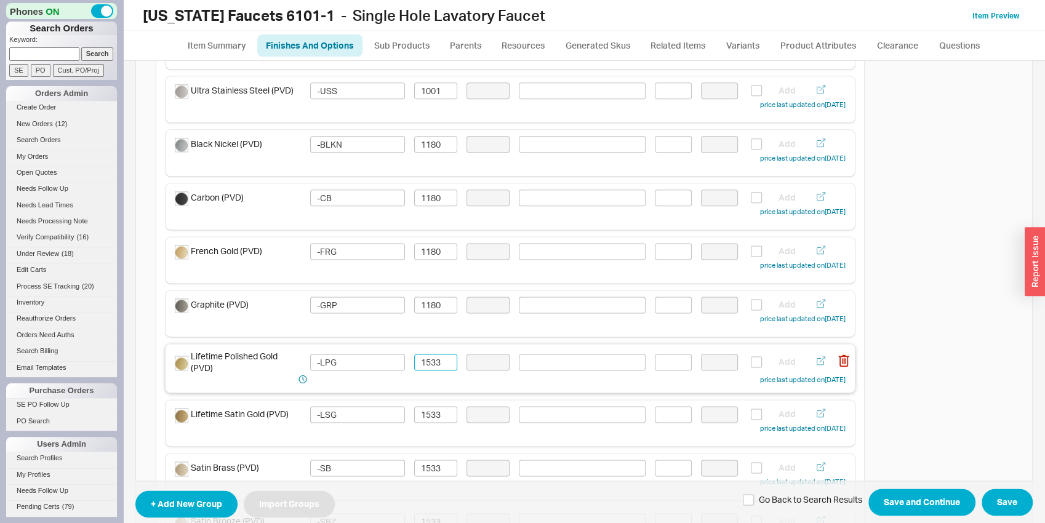
click at [428, 364] on input "1533" at bounding box center [435, 362] width 43 height 17
paste input "180"
type input "1180"
click at [433, 415] on input "1533" at bounding box center [435, 414] width 43 height 17
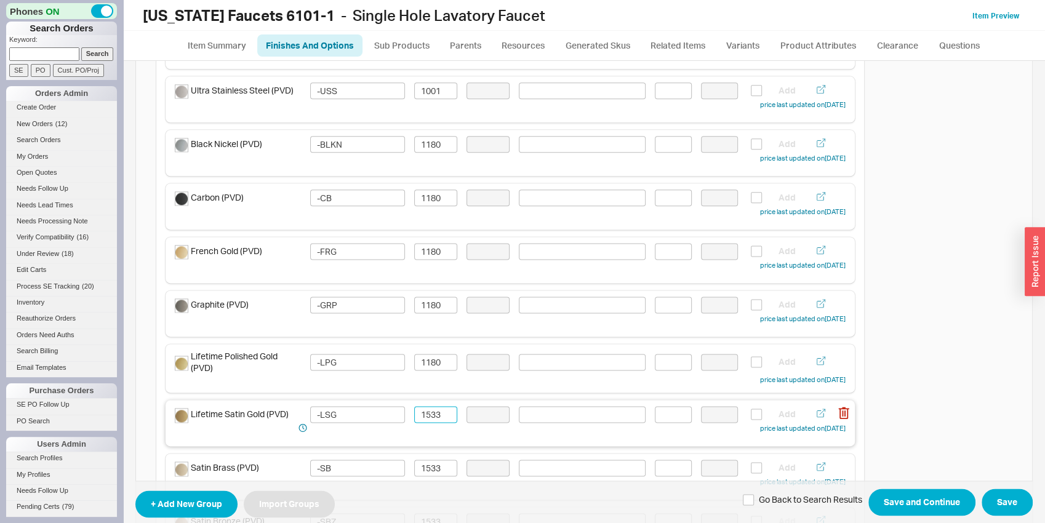
click at [433, 415] on input "1533" at bounding box center [435, 414] width 43 height 17
paste input "180"
type input "1180"
click at [433, 462] on input "1533" at bounding box center [435, 468] width 43 height 17
click at [433, 463] on input "1533" at bounding box center [435, 468] width 43 height 17
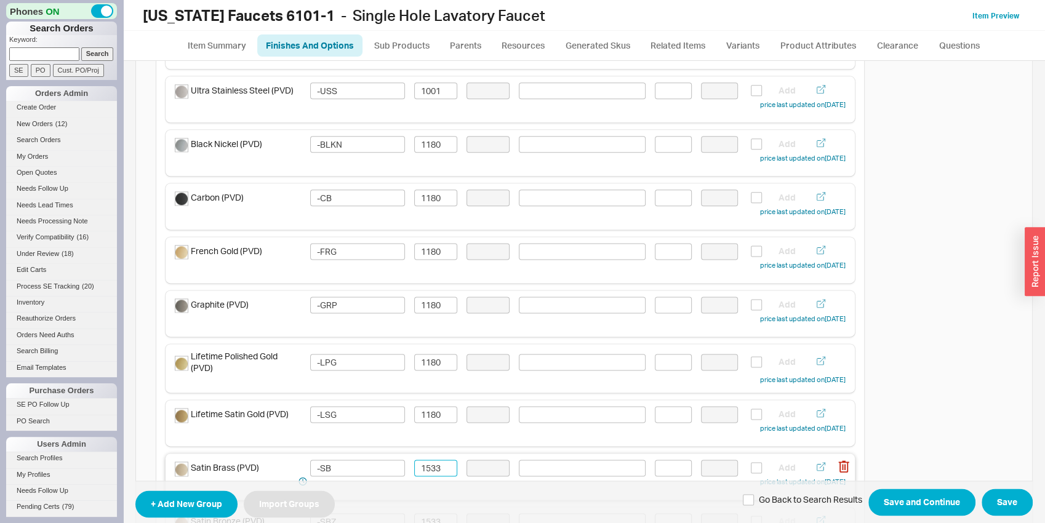
paste input "180"
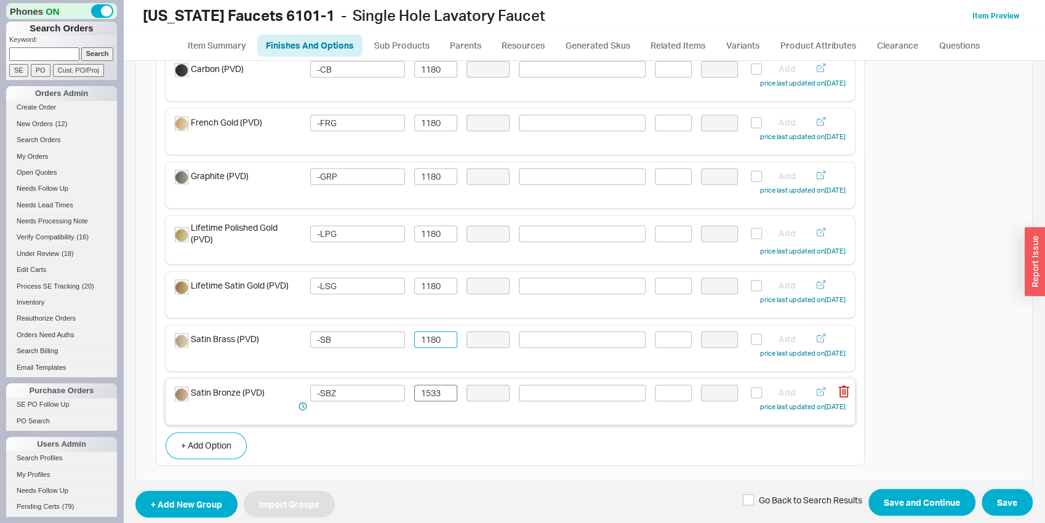
type input "1180"
click at [427, 393] on input "1533" at bounding box center [435, 393] width 43 height 17
paste input "180"
click at [427, 393] on input "1180" at bounding box center [435, 393] width 43 height 17
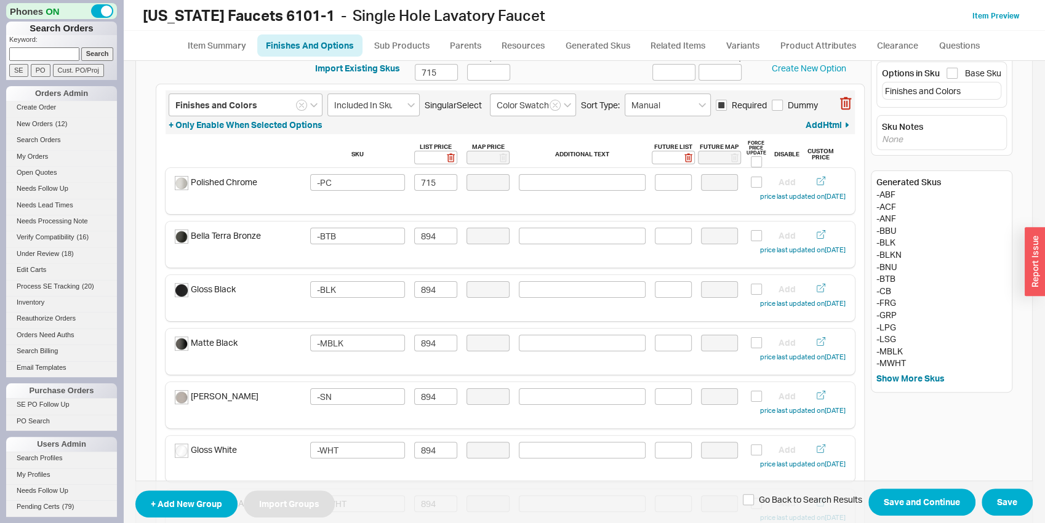
scroll to position [0, 0]
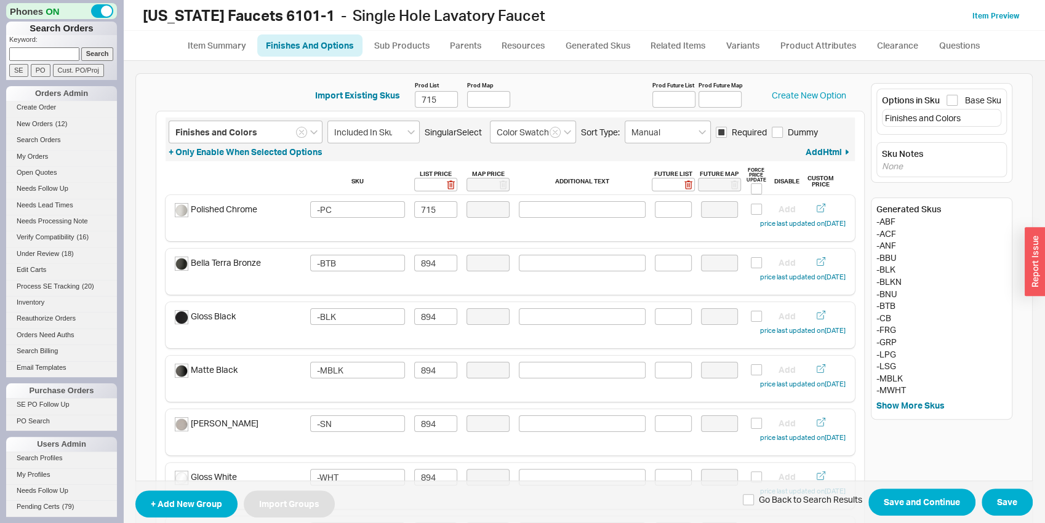
type input "1180"
click at [947, 94] on div "Options in Sku Base Sku Finishes and Colors" at bounding box center [941, 112] width 130 height 46
click at [946, 99] on input "Base Sku" at bounding box center [951, 100] width 11 height 11
checkbox input "true"
click at [931, 505] on button "Save and Continue" at bounding box center [921, 502] width 107 height 27
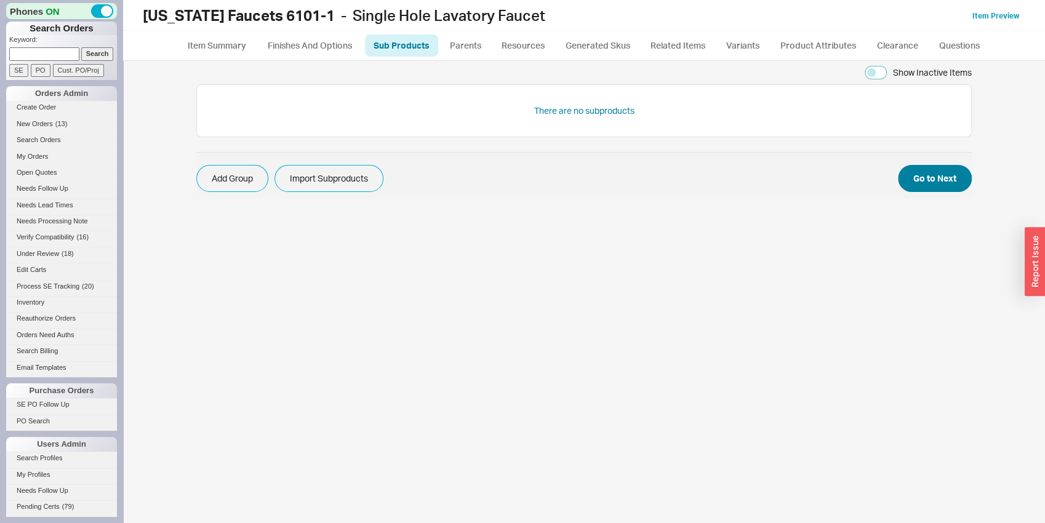
click at [953, 192] on span "Add Group Import Subproducts Go to Next" at bounding box center [583, 175] width 775 height 46
click at [951, 182] on button "Go to Next" at bounding box center [935, 178] width 74 height 27
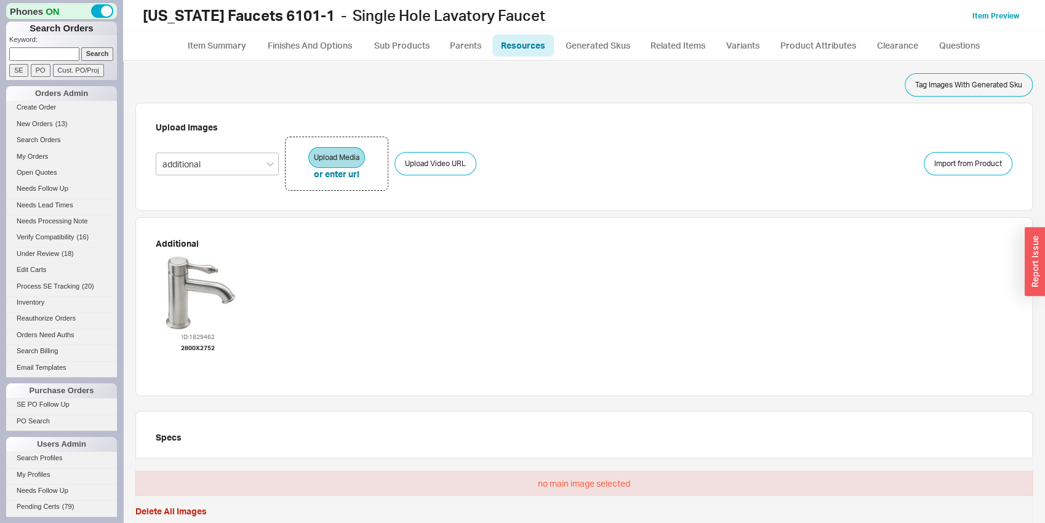
click at [239, 276] on div "ID: 1829462 2800 x 2752" at bounding box center [198, 314] width 85 height 123
click at [231, 274] on div at bounding box center [198, 293] width 74 height 74
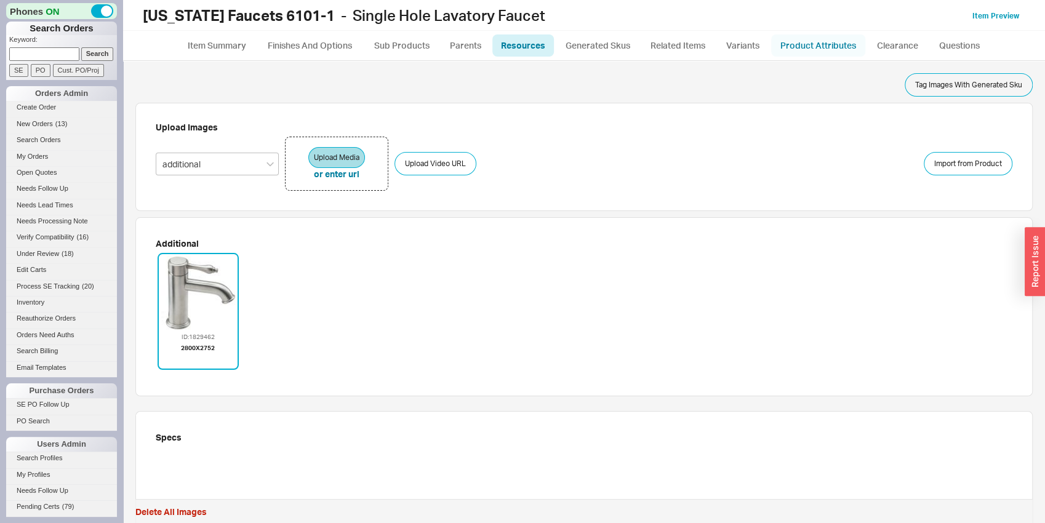
click at [806, 48] on link "Product Attributes" at bounding box center [818, 45] width 94 height 22
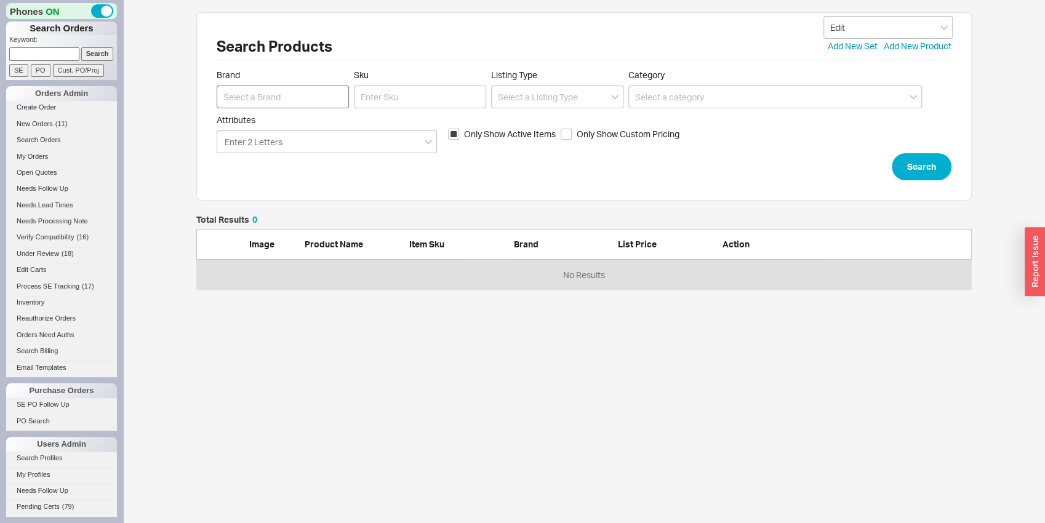
scroll to position [65, 766]
click at [287, 86] on input at bounding box center [283, 97] width 132 height 23
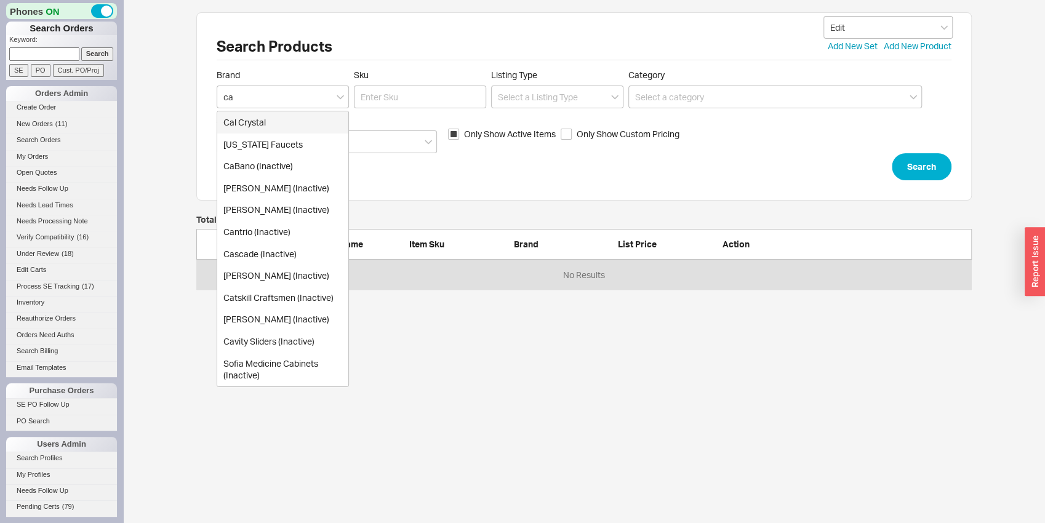
click at [289, 142] on div "[US_STATE] Faucets" at bounding box center [282, 145] width 131 height 22
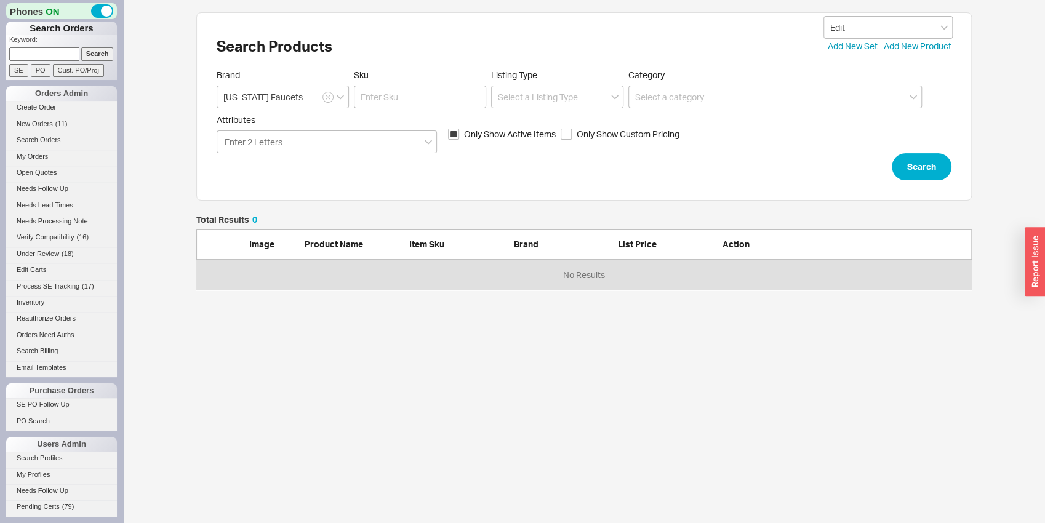
type input "[US_STATE] Faucets"
click at [425, 78] on span "Sku" at bounding box center [420, 75] width 132 height 11
click at [425, 86] on input "Sku" at bounding box center [420, 97] width 132 height 23
type input "6101-1"
click button "Search" at bounding box center [922, 166] width 60 height 27
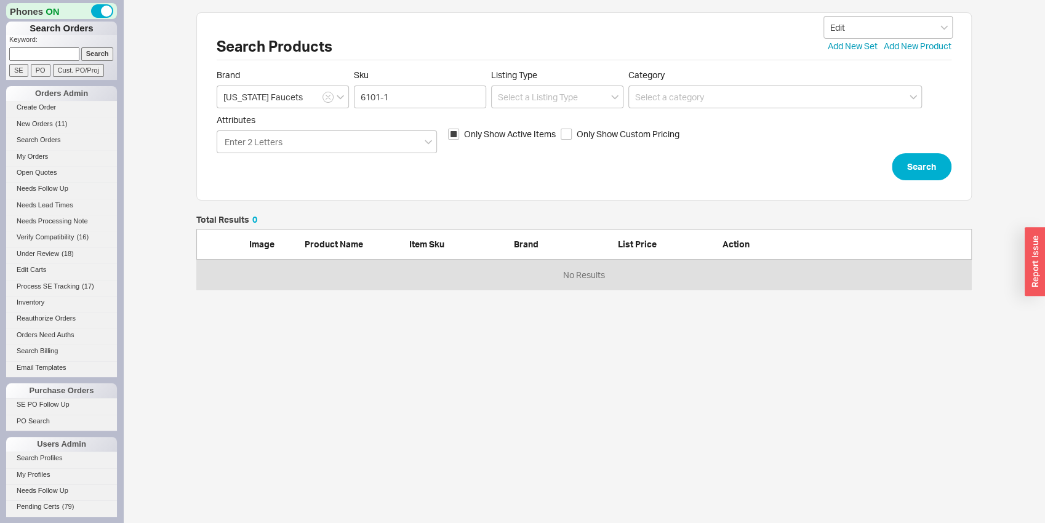
scroll to position [65, 766]
click at [455, 138] on input "Only Show Active Items" at bounding box center [453, 134] width 11 height 11
checkbox input "false"
click at [901, 174] on button "Search" at bounding box center [922, 166] width 60 height 27
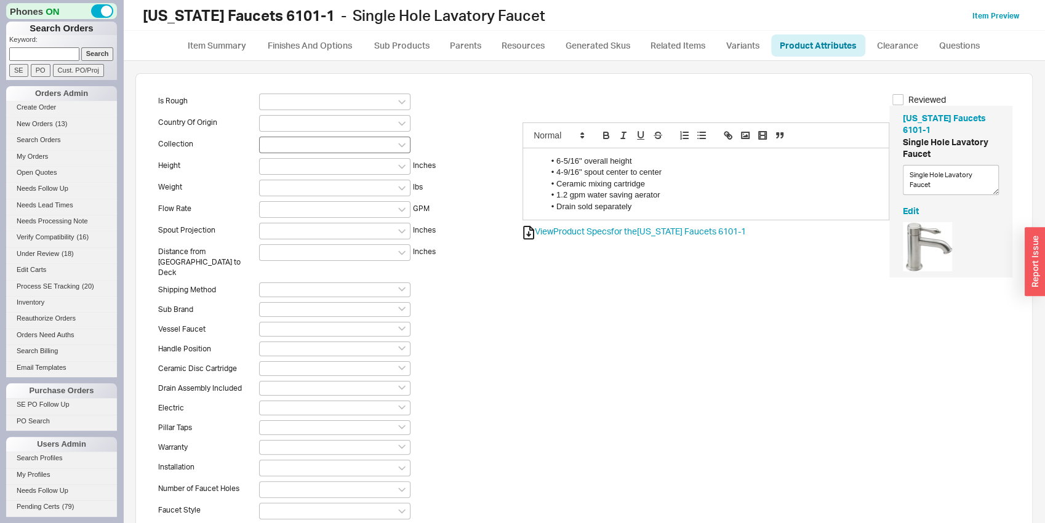
click at [275, 146] on div at bounding box center [334, 145] width 151 height 17
click at [274, 146] on input at bounding box center [270, 144] width 9 height 10
type input "salin"
click at [307, 202] on div "[PERSON_NAME]" at bounding box center [335, 207] width 150 height 20
click at [288, 175] on div "Is Rough Country Of Origin Collection [PERSON_NAME] Height Inches Weight lbs Fl…" at bounding box center [339, 363] width 367 height 539
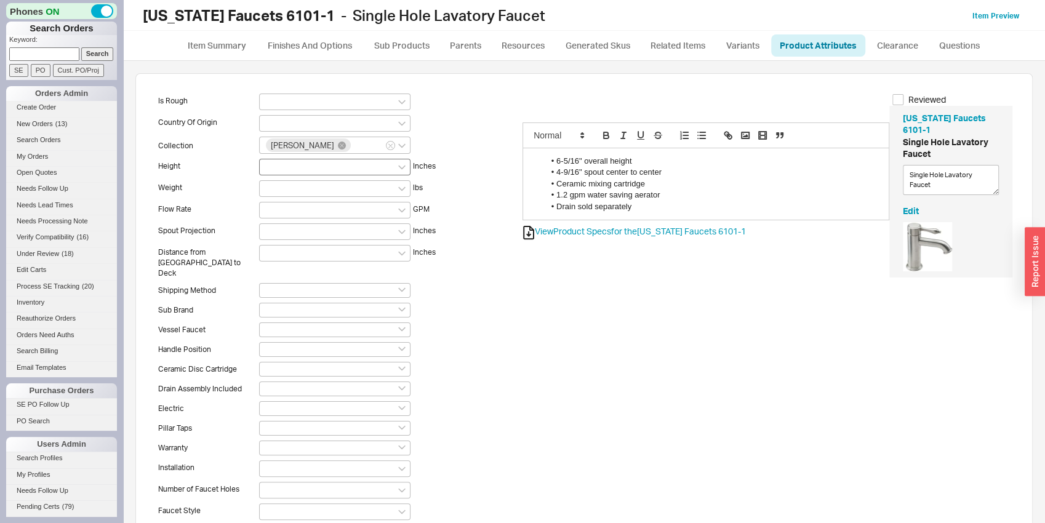
click at [281, 167] on div at bounding box center [334, 167] width 151 height 17
click at [274, 167] on input at bounding box center [270, 166] width 9 height 10
type input "6-5/16"
click at [289, 178] on div "create option 6-5/16" at bounding box center [335, 188] width 150 height 20
click at [286, 212] on div at bounding box center [334, 210] width 151 height 17
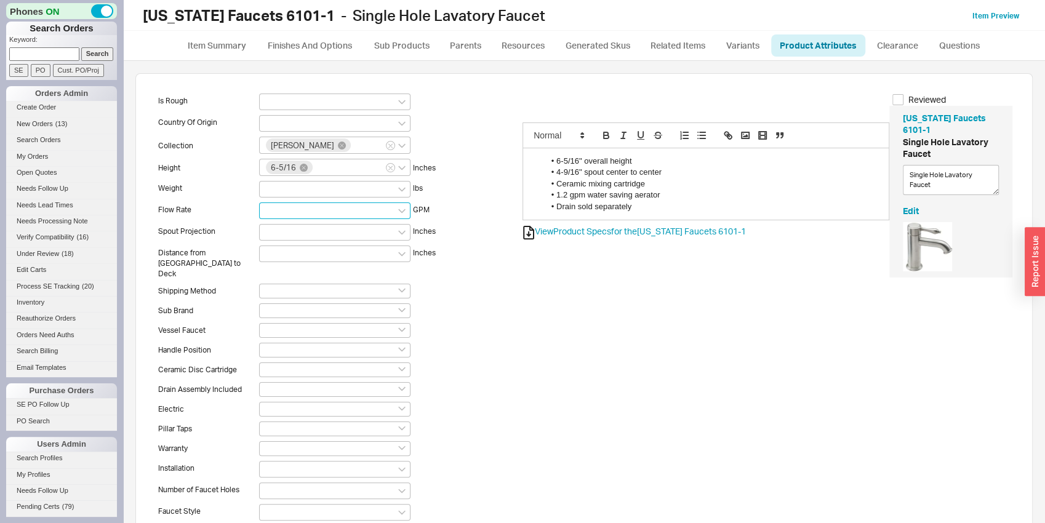
click at [274, 212] on input at bounding box center [270, 210] width 9 height 10
type input "1.2"
click at [297, 259] on div "1.2" at bounding box center [335, 252] width 150 height 20
click at [299, 236] on div at bounding box center [334, 233] width 151 height 17
click at [274, 236] on input at bounding box center [270, 232] width 9 height 10
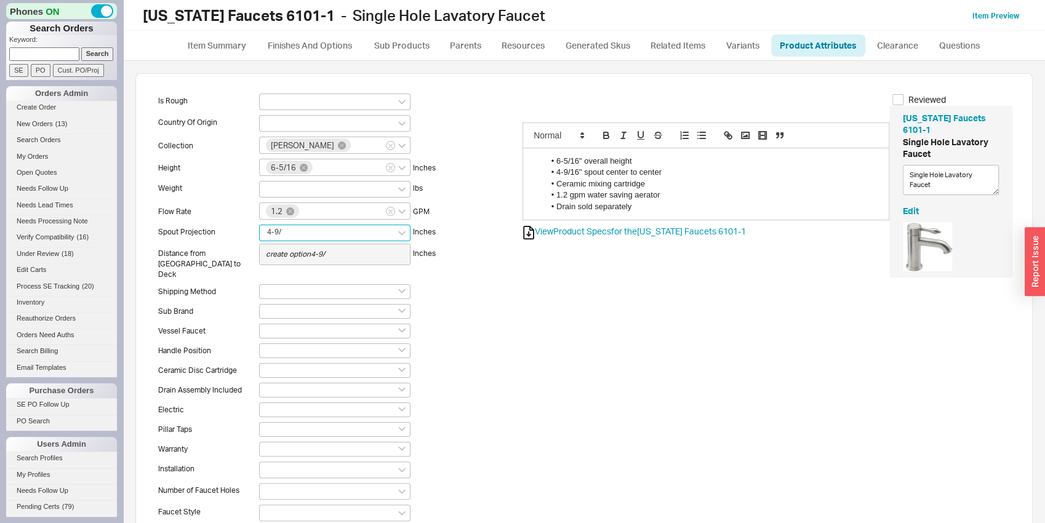
type input "4-9/16"
click at [300, 252] on icon "create option 4-9/16" at bounding box center [300, 253] width 68 height 9
click at [269, 344] on input at bounding box center [334, 351] width 151 height 15
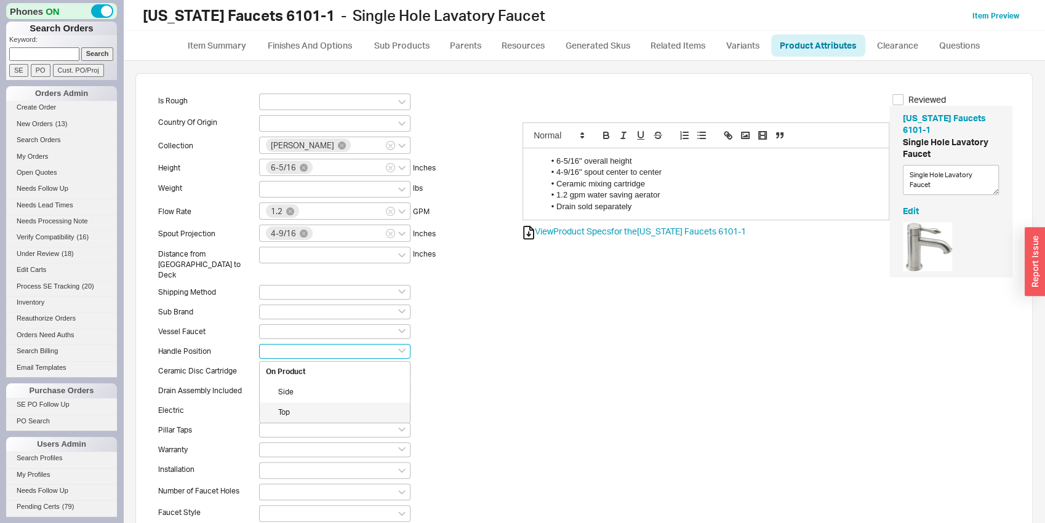
click at [292, 402] on div "Top" at bounding box center [335, 412] width 150 height 20
type input "Top"
click at [288, 364] on input at bounding box center [334, 371] width 151 height 15
click at [302, 422] on div "Yes" at bounding box center [335, 432] width 150 height 20
type input "Yes"
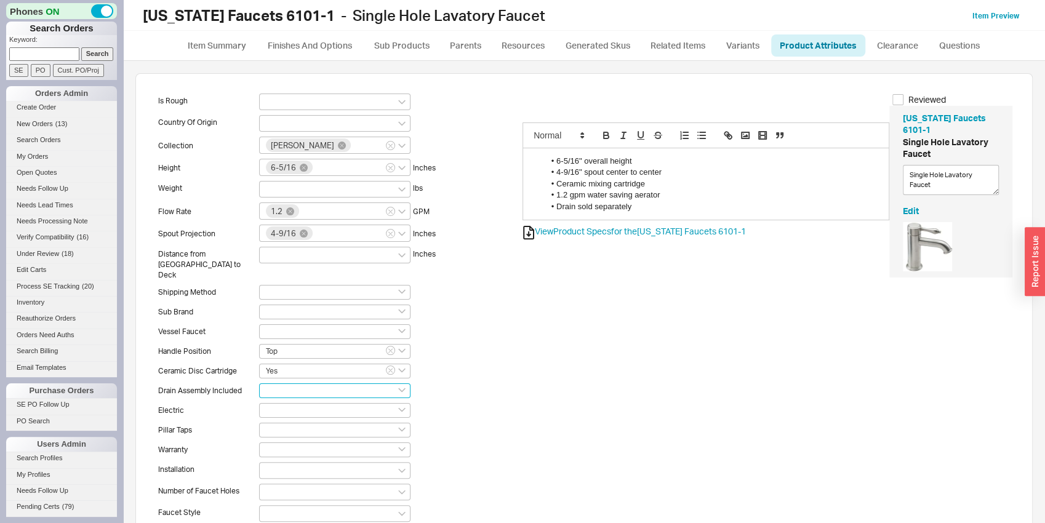
click at [290, 383] on input at bounding box center [334, 390] width 151 height 15
click at [297, 422] on div "No" at bounding box center [335, 432] width 150 height 20
type input "No"
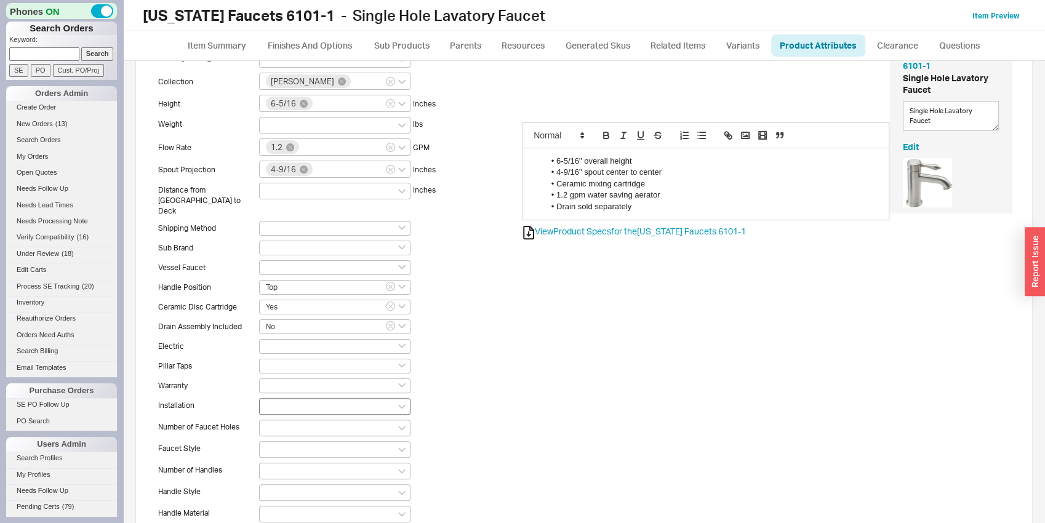
click at [287, 400] on div at bounding box center [334, 406] width 151 height 17
click at [274, 401] on input at bounding box center [270, 406] width 9 height 10
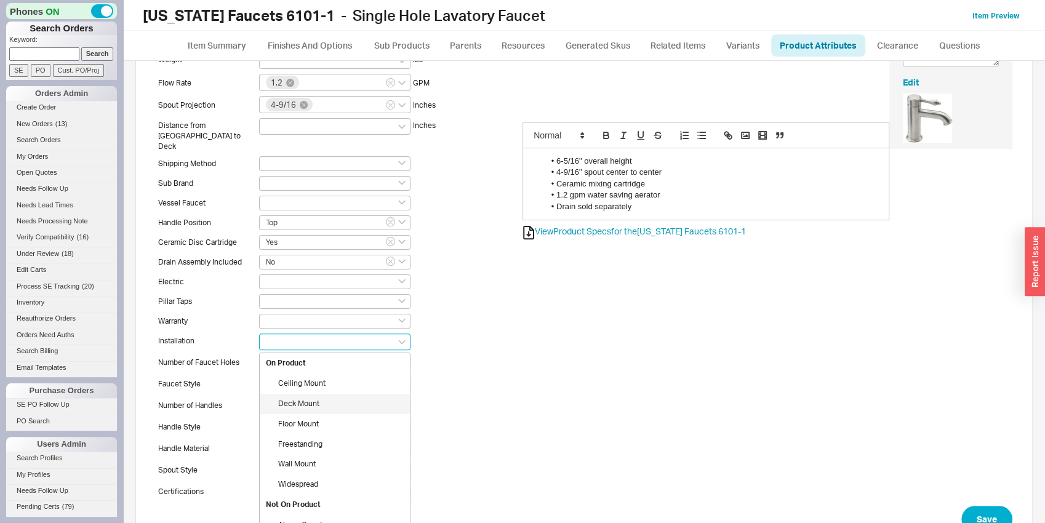
click at [288, 394] on div "Deck Mount" at bounding box center [335, 404] width 150 height 20
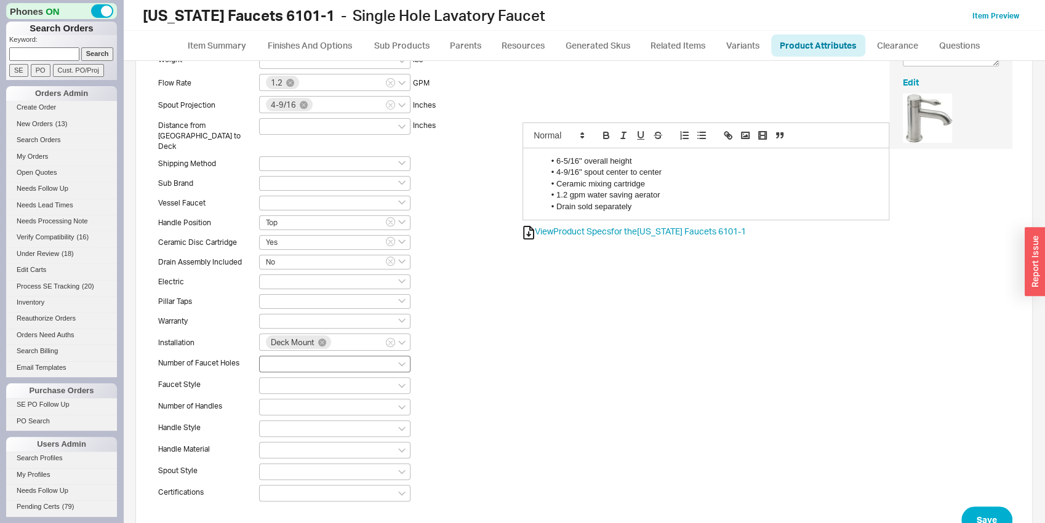
click at [279, 356] on div at bounding box center [334, 364] width 151 height 17
click at [274, 358] on input at bounding box center [270, 363] width 9 height 10
click at [293, 396] on div "1" at bounding box center [335, 406] width 150 height 20
click at [289, 378] on div at bounding box center [334, 386] width 151 height 17
click at [274, 380] on input at bounding box center [270, 385] width 9 height 10
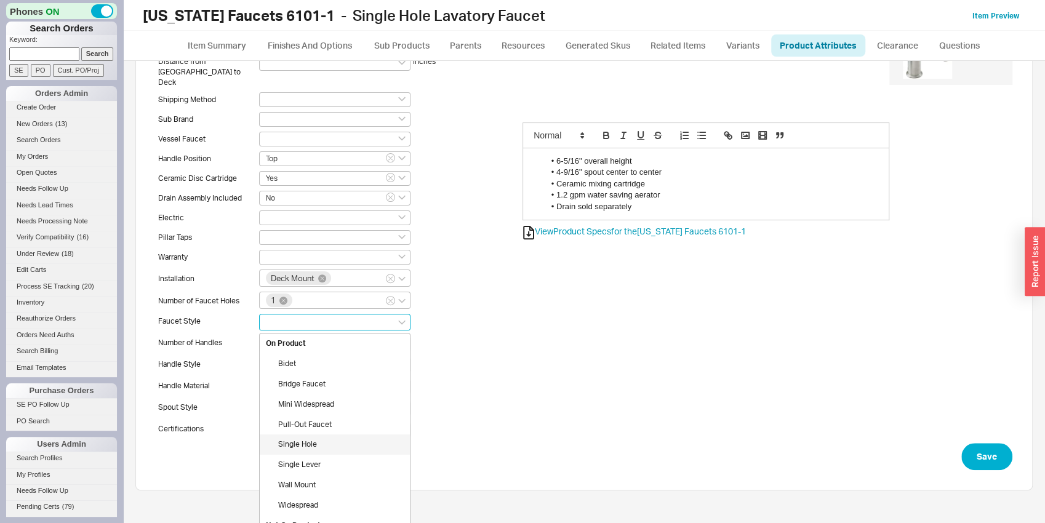
click at [302, 434] on div "Single Hole" at bounding box center [335, 444] width 150 height 20
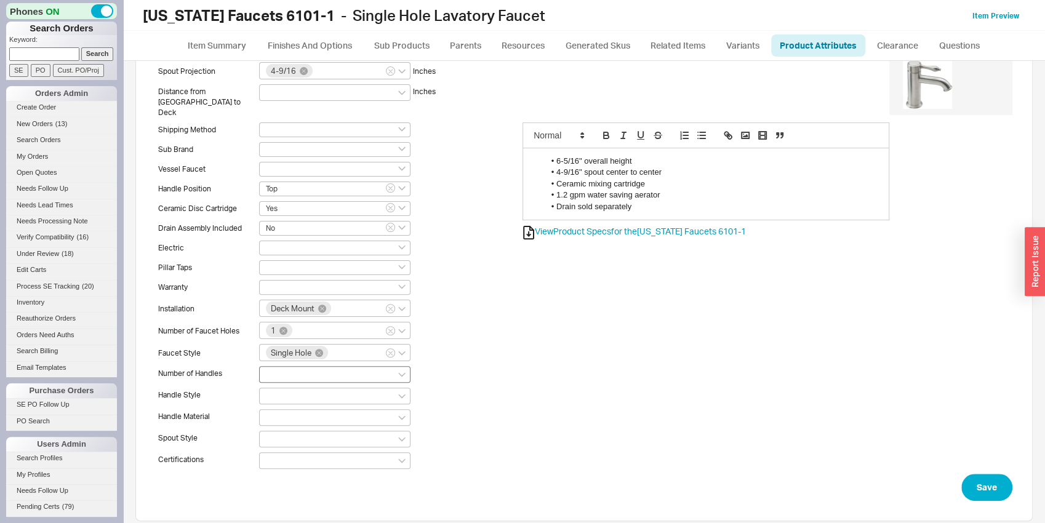
click at [309, 370] on div at bounding box center [334, 374] width 151 height 17
click at [274, 370] on input at bounding box center [270, 374] width 9 height 10
click at [286, 426] on div "1" at bounding box center [335, 436] width 150 height 20
click at [285, 388] on div at bounding box center [334, 396] width 151 height 17
click at [274, 391] on input at bounding box center [270, 396] width 9 height 10
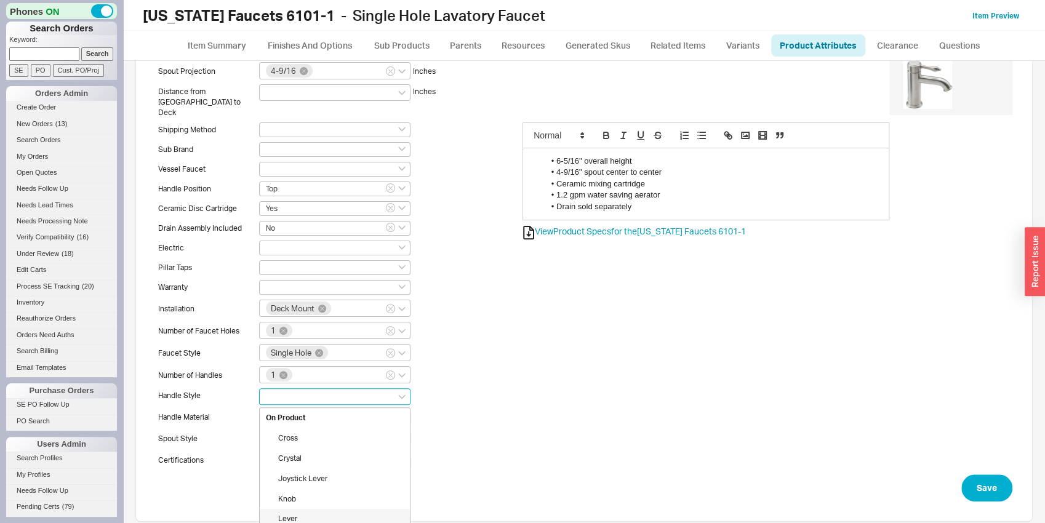
click at [292, 509] on div "Lever" at bounding box center [335, 519] width 150 height 20
click at [282, 410] on div at bounding box center [334, 418] width 151 height 17
click at [274, 413] on input at bounding box center [270, 418] width 9 height 10
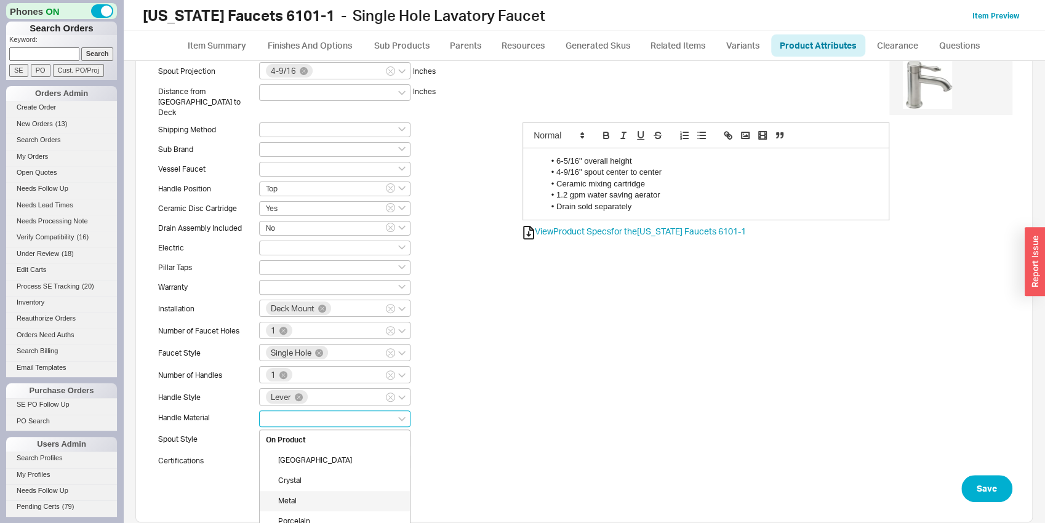
click at [295, 491] on div "Metal" at bounding box center [335, 501] width 150 height 20
click at [970, 476] on button "Save" at bounding box center [986, 489] width 51 height 27
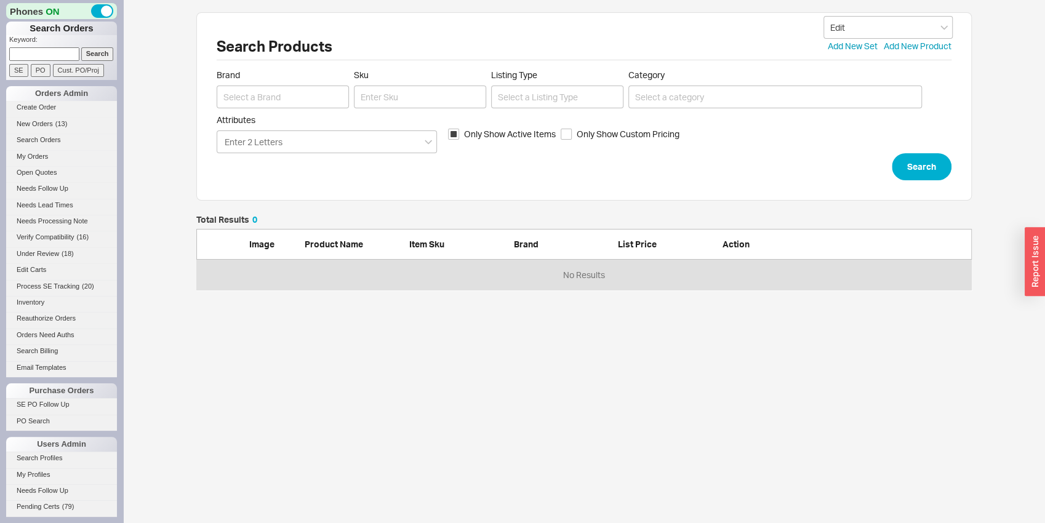
scroll to position [10, 10]
click at [236, 97] on input at bounding box center [283, 97] width 132 height 23
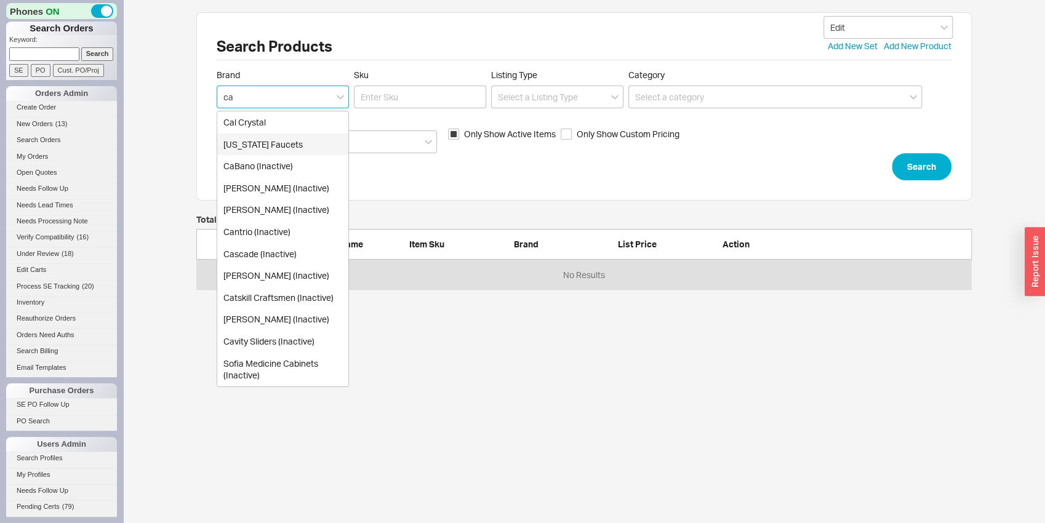
click at [291, 143] on div "[US_STATE] Faucets" at bounding box center [282, 145] width 131 height 22
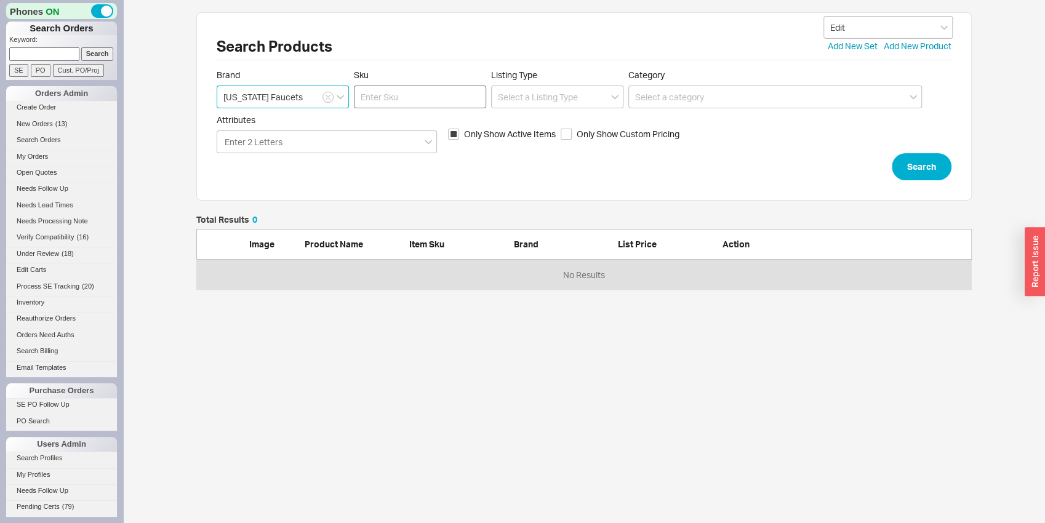
type input "[US_STATE] Faucets"
click at [372, 98] on input "Sku" at bounding box center [420, 97] width 132 height 23
type input "6101-1"
click button "Search" at bounding box center [922, 166] width 60 height 27
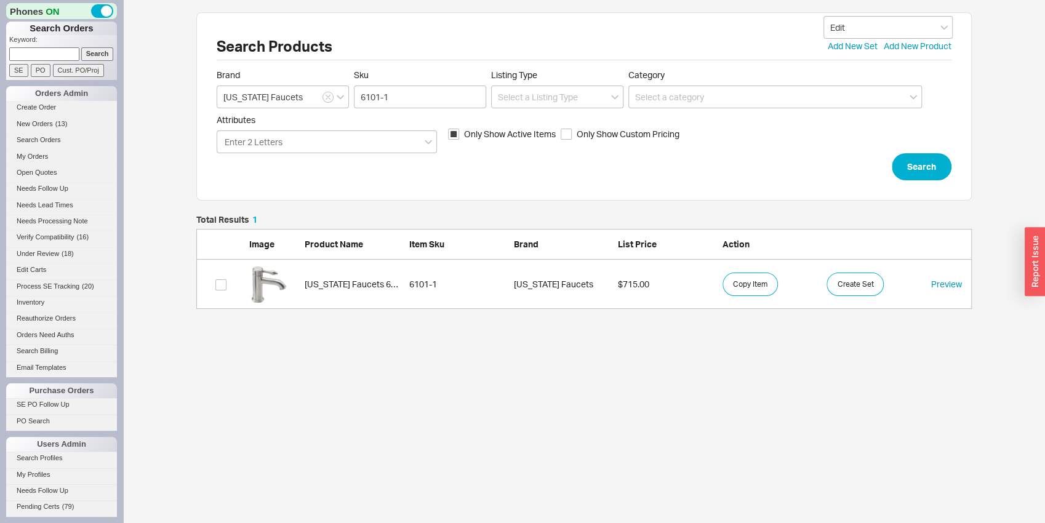
scroll to position [84, 766]
click at [280, 303] on link "California Faucets 6101-1 6101-1 California Faucets $715.00 Copy Item Create Se…" at bounding box center [583, 284] width 775 height 49
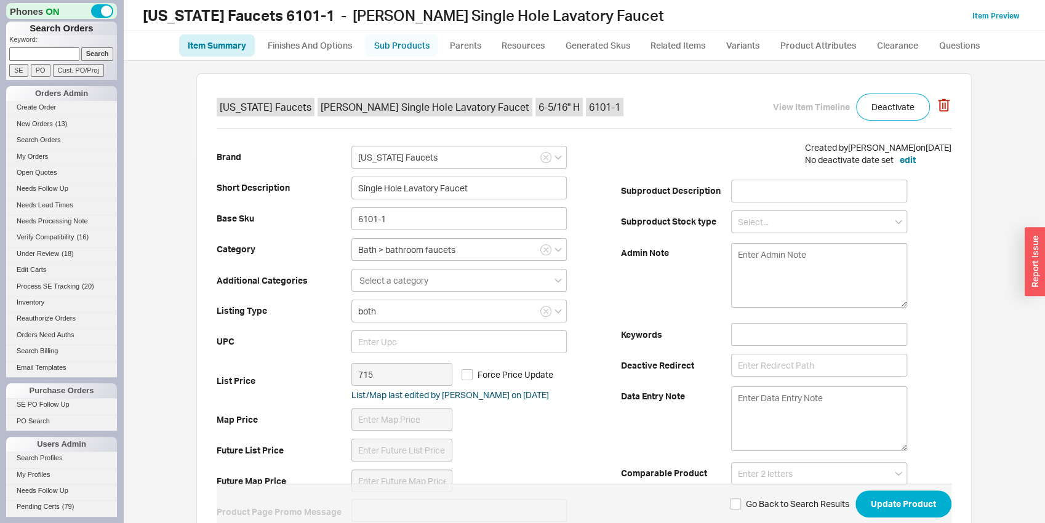
click at [384, 52] on link "Sub Products" at bounding box center [401, 45] width 73 height 22
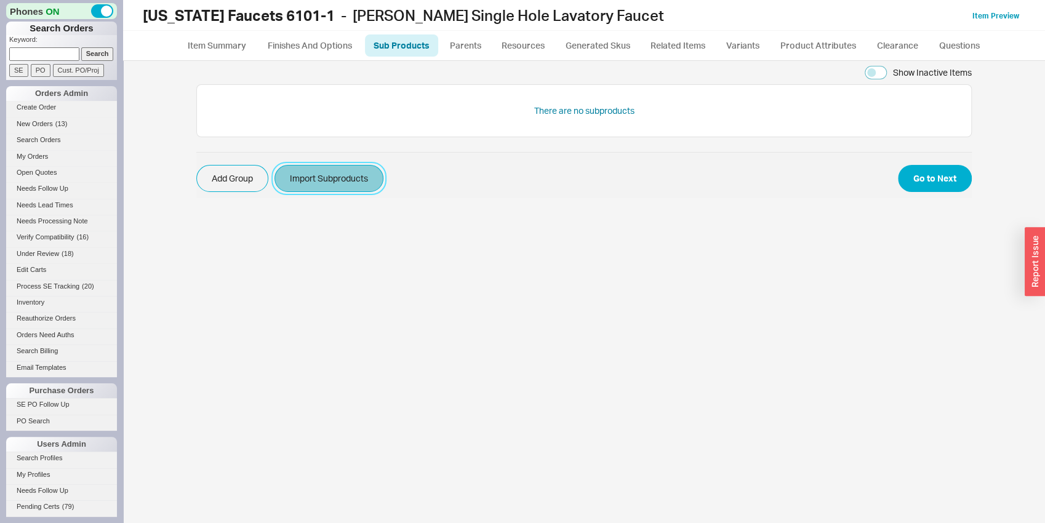
click at [318, 181] on button "Import Subproducts" at bounding box center [328, 178] width 109 height 27
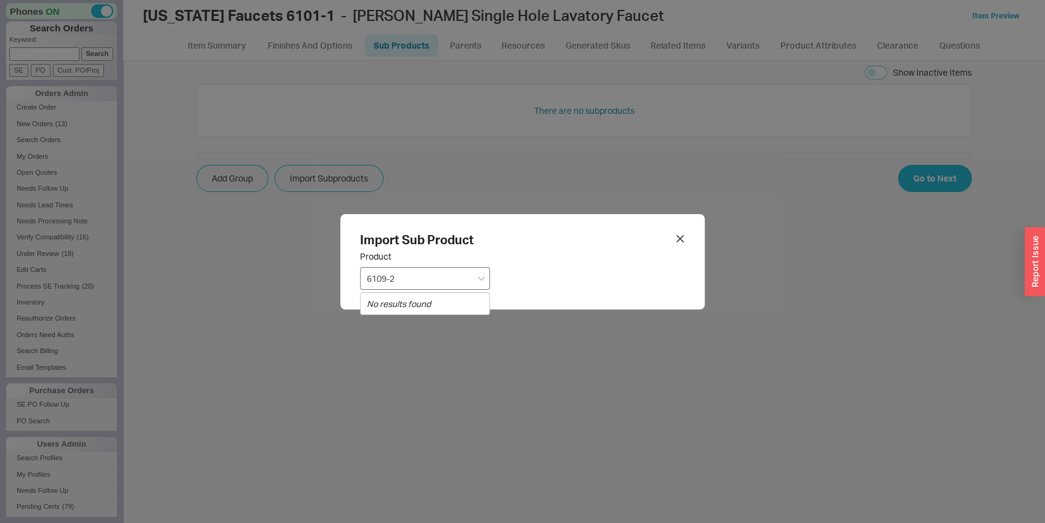
click at [401, 278] on input "6109-2" at bounding box center [425, 278] width 130 height 23
click at [397, 334] on div "California Faucets 3309-2" at bounding box center [425, 325] width 129 height 22
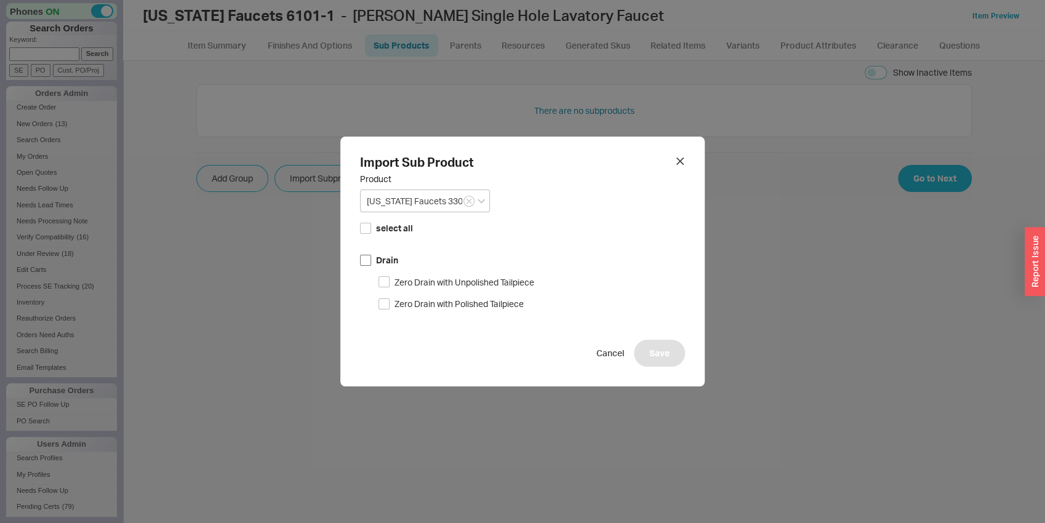
type input "California Faucets 3309-2"
click at [360, 256] on input "Drain" at bounding box center [365, 260] width 11 height 11
checkbox input "true"
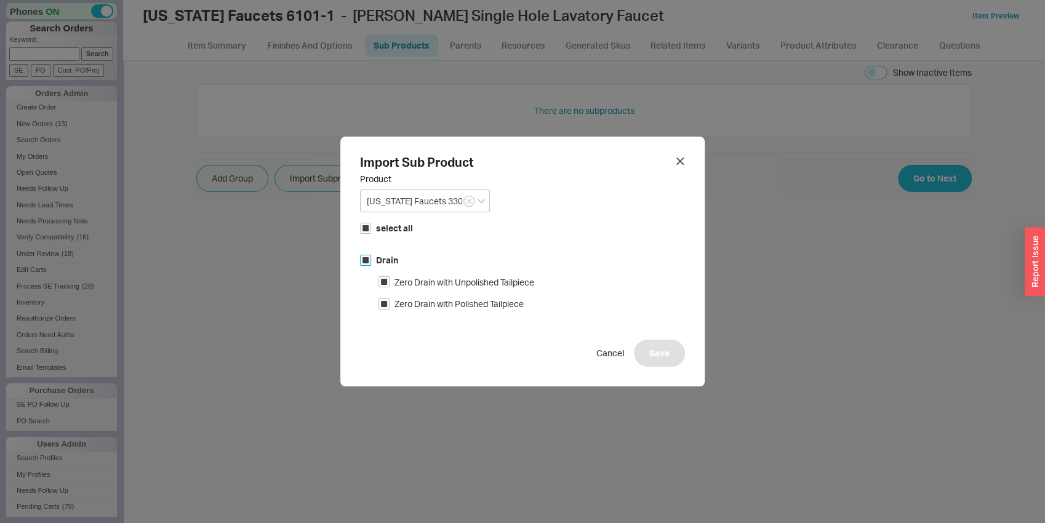
checkbox input "true"
click at [646, 357] on button "Save" at bounding box center [659, 353] width 51 height 27
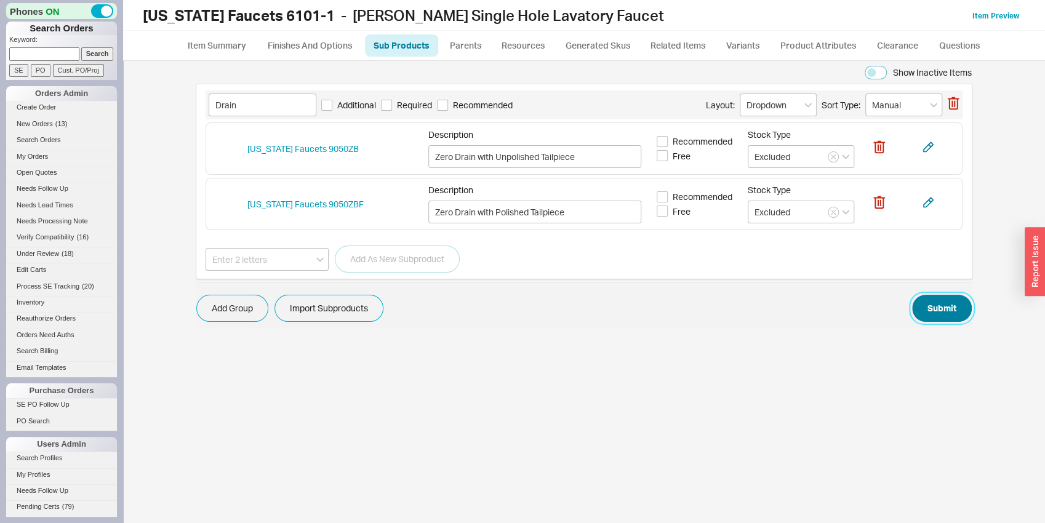
click at [928, 314] on button "Submit" at bounding box center [942, 308] width 60 height 27
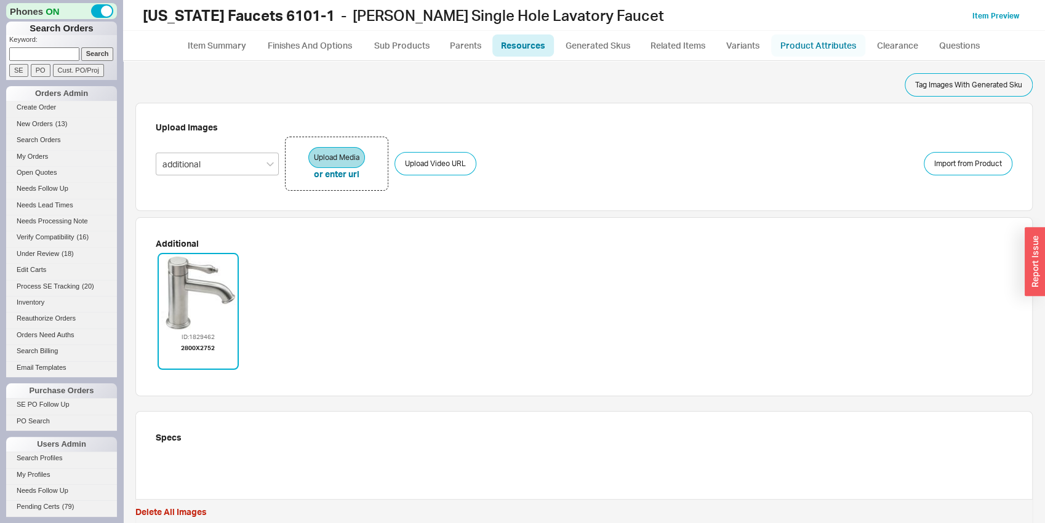
click at [816, 36] on link "Product Attributes" at bounding box center [818, 45] width 94 height 22
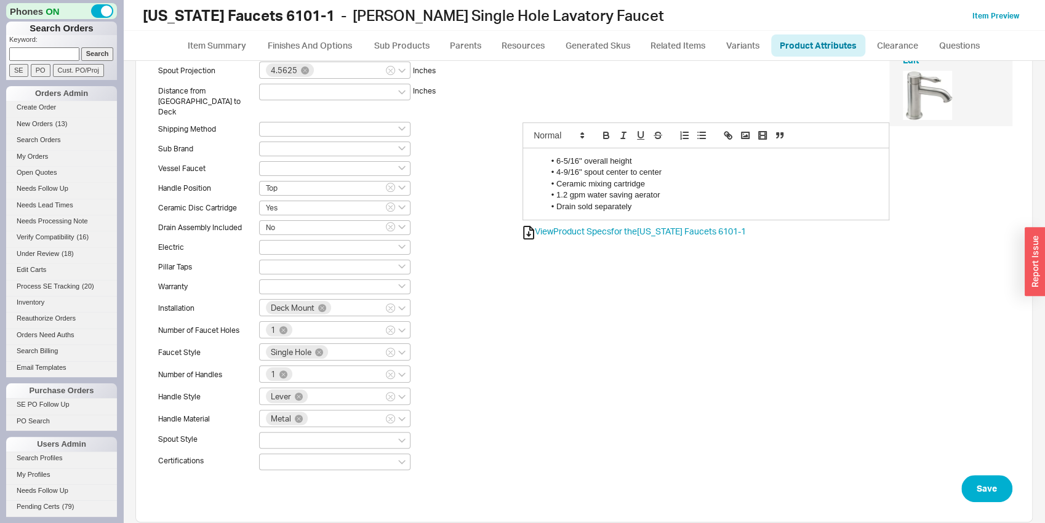
scroll to position [164, 0]
click at [978, 482] on button "Save" at bounding box center [986, 487] width 51 height 27
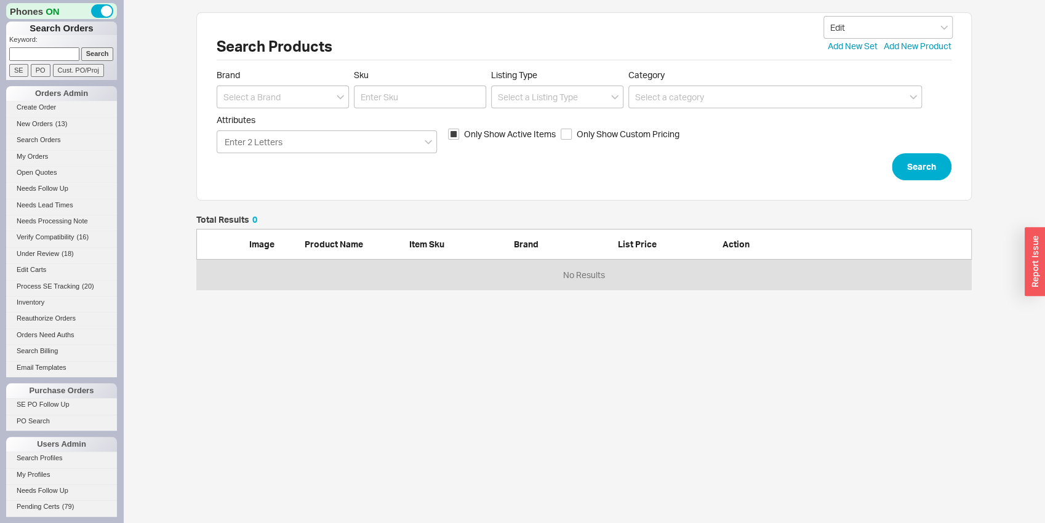
scroll to position [65, 766]
click at [260, 97] on input at bounding box center [283, 97] width 132 height 23
click at [262, 152] on div "[US_STATE] Faucets" at bounding box center [282, 145] width 131 height 22
type input "[US_STATE] Faucets"
click at [391, 87] on input "Sku" at bounding box center [420, 97] width 132 height 23
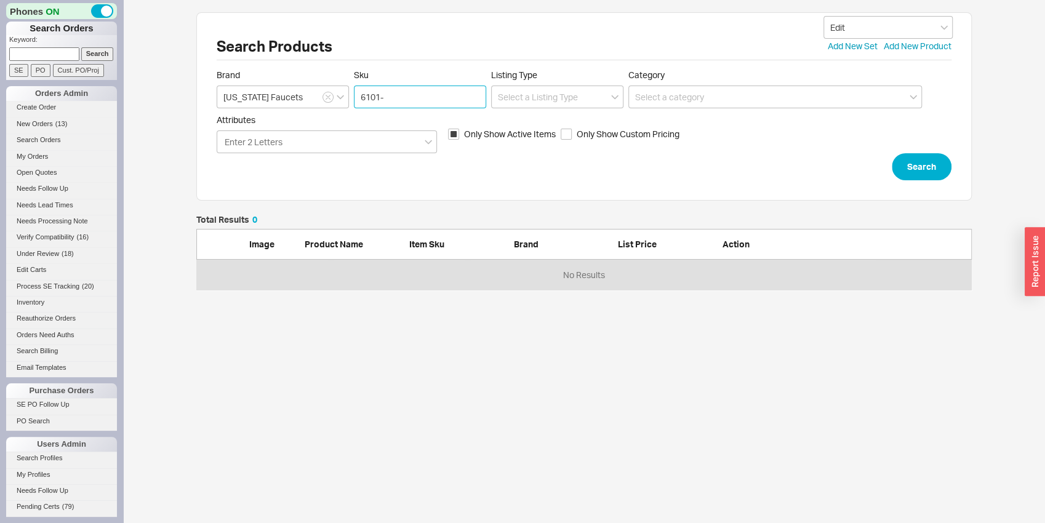
type input "6101-2"
click button "Search" at bounding box center [922, 166] width 60 height 27
click at [451, 137] on input "Only Show Active Items" at bounding box center [453, 134] width 11 height 11
checkbox input "false"
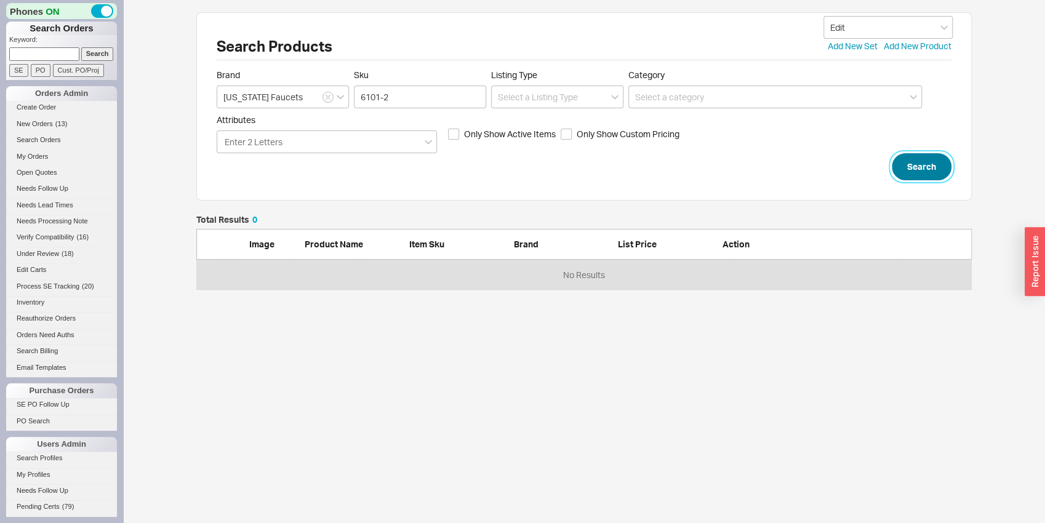
click at [905, 177] on button "Search" at bounding box center [922, 166] width 60 height 27
click at [929, 159] on button "Search" at bounding box center [922, 166] width 60 height 27
click at [442, 98] on input "6101-2" at bounding box center [420, 97] width 132 height 23
click at [914, 166] on button "Search" at bounding box center [922, 166] width 60 height 27
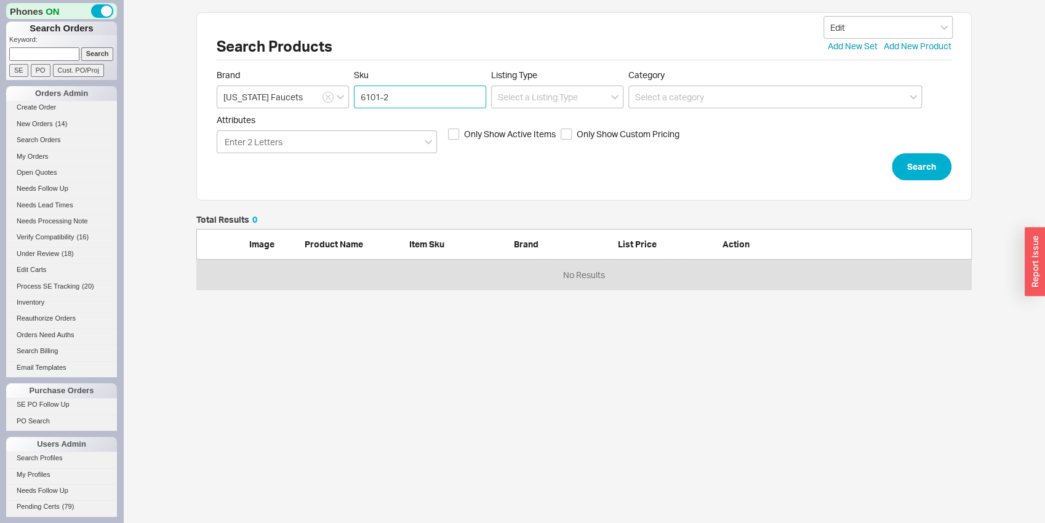
click at [386, 87] on input "6101-2" at bounding box center [420, 97] width 132 height 23
click button "Search" at bounding box center [922, 166] width 60 height 27
click at [455, 90] on input "6101-2" at bounding box center [420, 97] width 132 height 23
type input "6101-1"
click button "Search" at bounding box center [922, 166] width 60 height 27
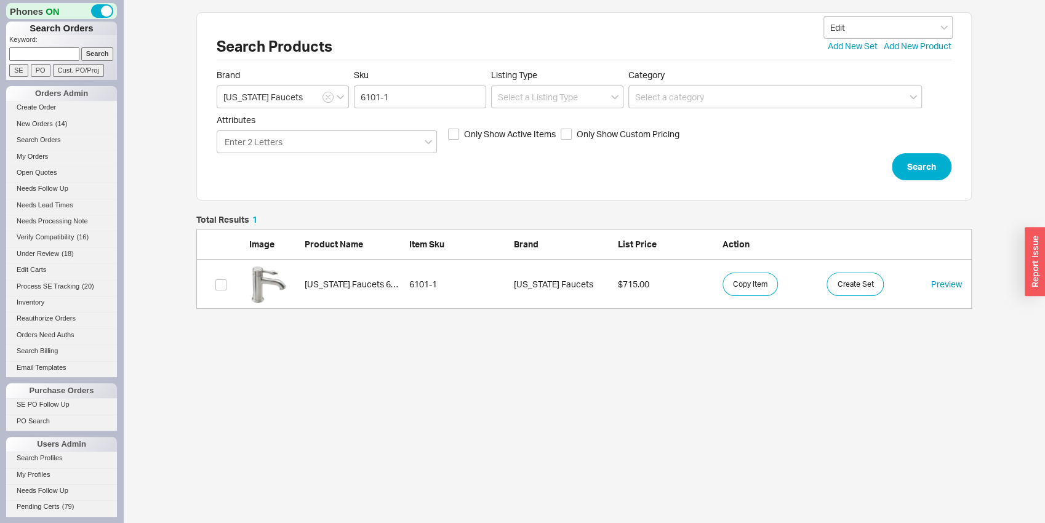
scroll to position [84, 766]
click at [603, 129] on span "Only Show Custom Pricing" at bounding box center [628, 134] width 103 height 12
click at [748, 292] on button "Copy Item" at bounding box center [749, 284] width 55 height 23
drag, startPoint x: 392, startPoint y: 96, endPoint x: 308, endPoint y: 97, distance: 83.7
click at [354, 97] on input "6101-1" at bounding box center [420, 97] width 132 height 23
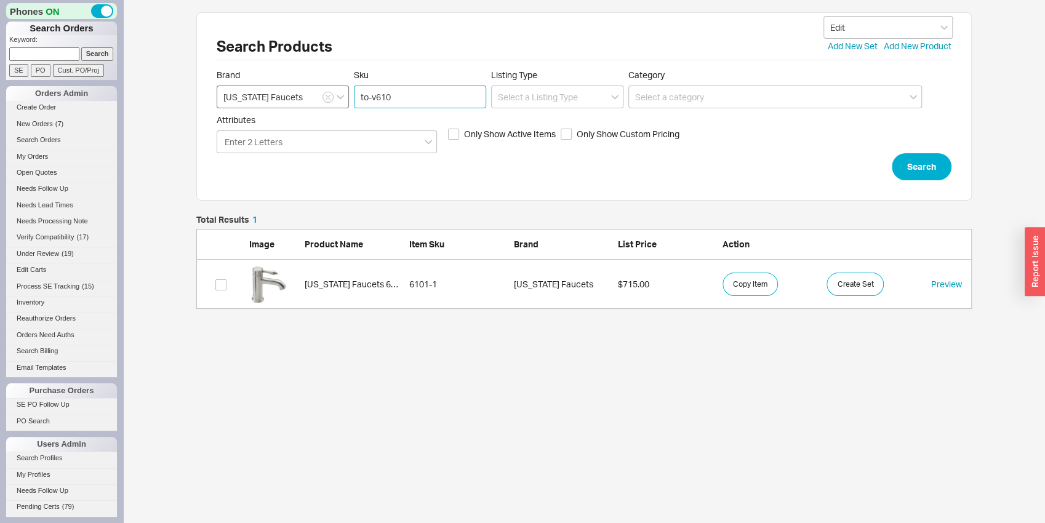
type input "to-v6101"
click button "Search" at bounding box center [922, 166] width 60 height 27
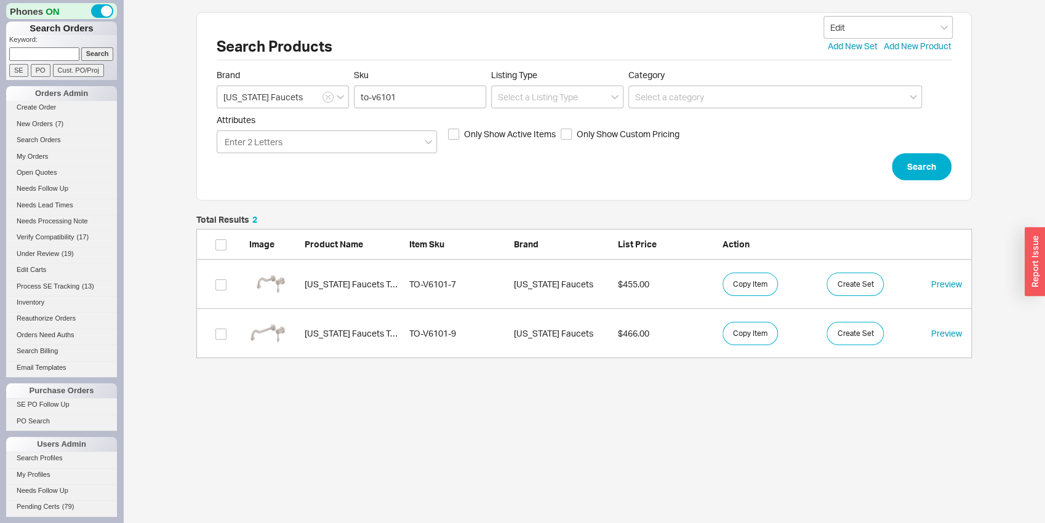
scroll to position [133, 766]
click at [298, 282] on div "grid" at bounding box center [273, 284] width 49 height 37
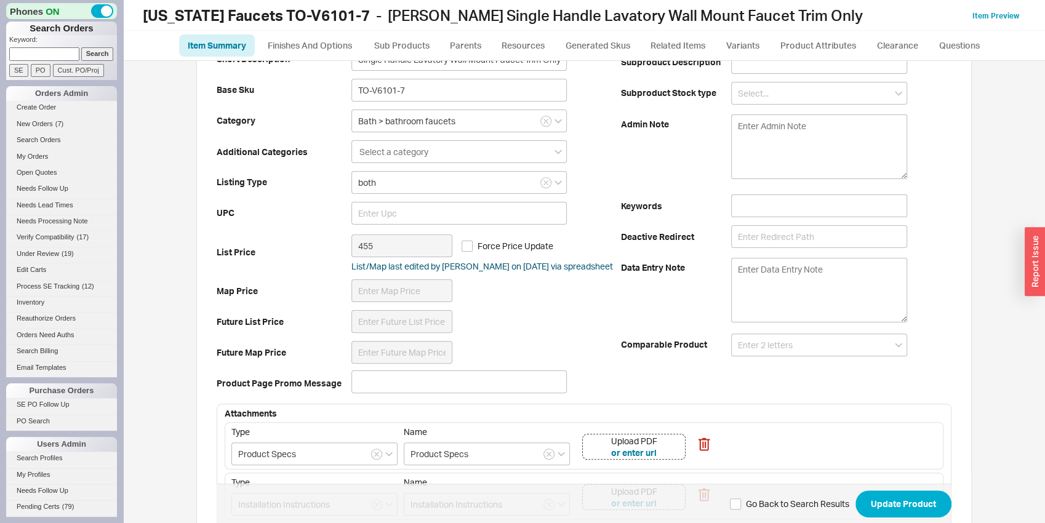
scroll to position [193, 0]
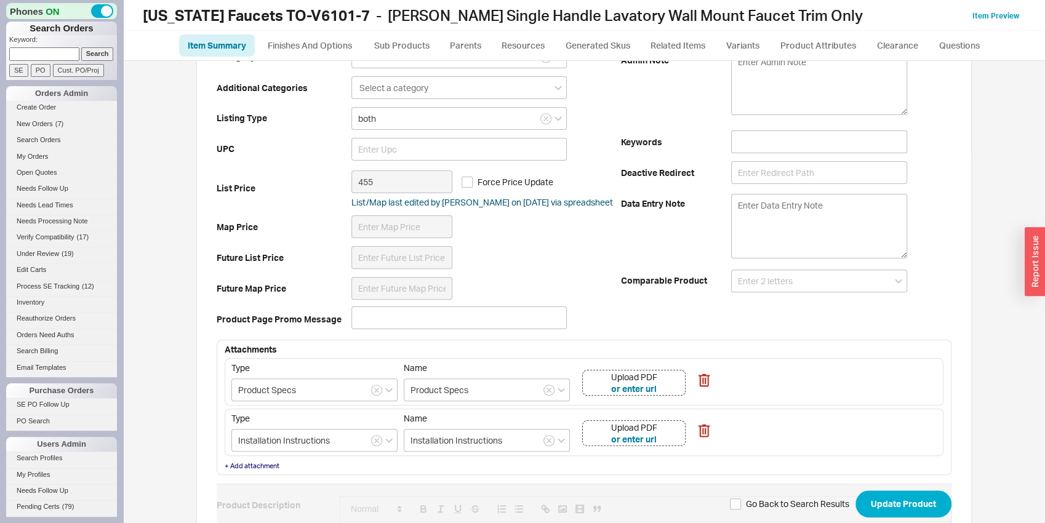
click at [670, 389] on div "Upload PDF or enter url" at bounding box center [633, 383] width 103 height 26
click at [674, 429] on div "Upload PDF or enter url" at bounding box center [633, 433] width 103 height 26
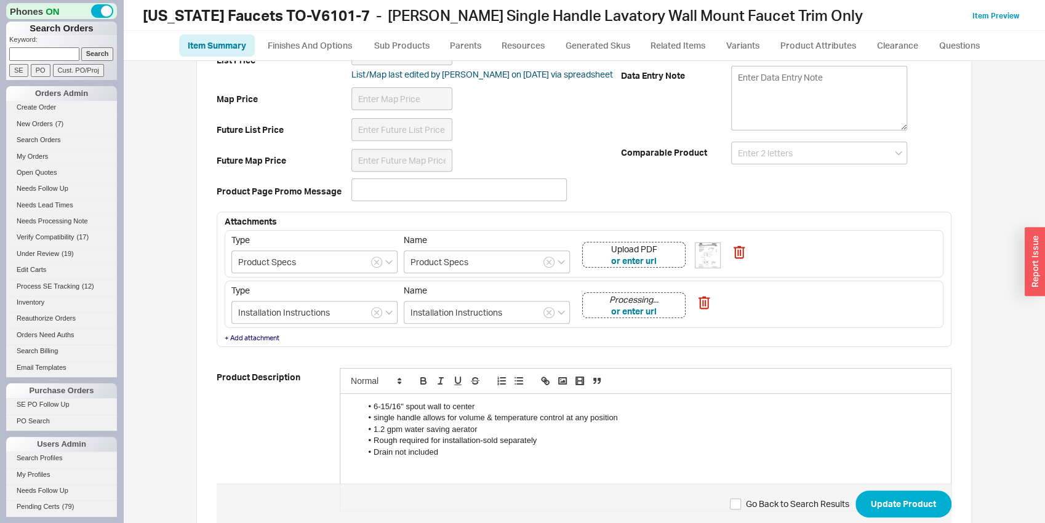
scroll to position [420, 0]
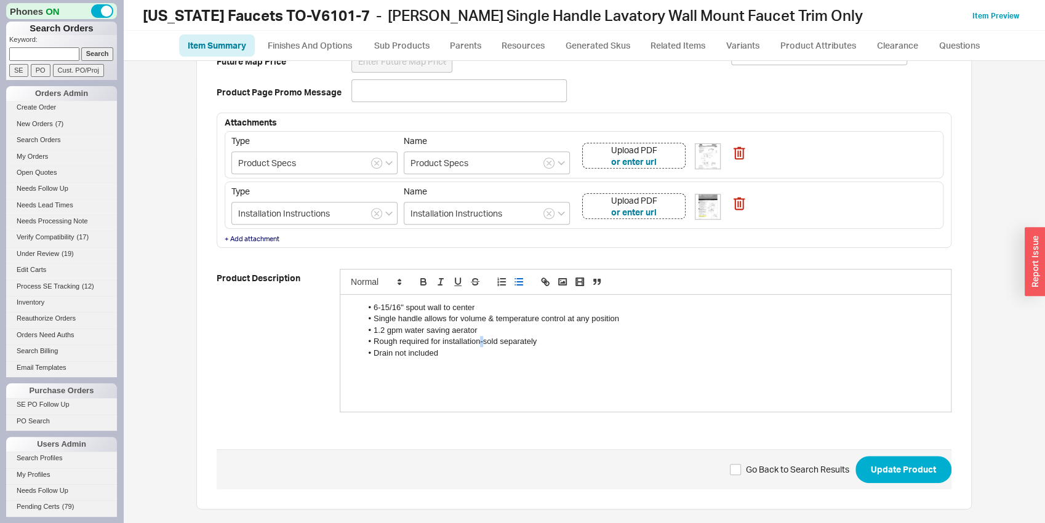
click at [478, 340] on li "Rough required for installation-sold separately" at bounding box center [652, 341] width 580 height 11
click at [924, 478] on button "Update Product" at bounding box center [903, 469] width 96 height 27
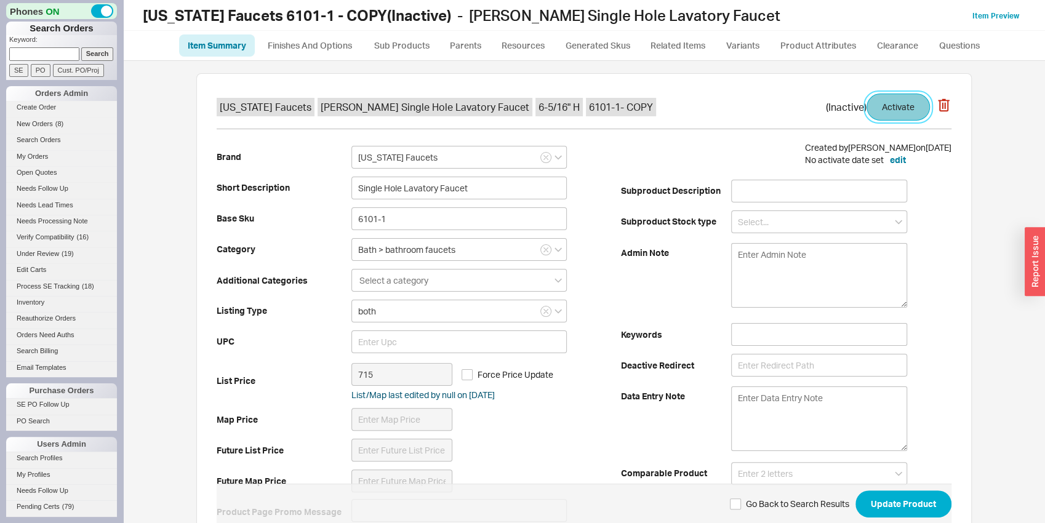
click at [876, 111] on button "Activate" at bounding box center [897, 107] width 63 height 27
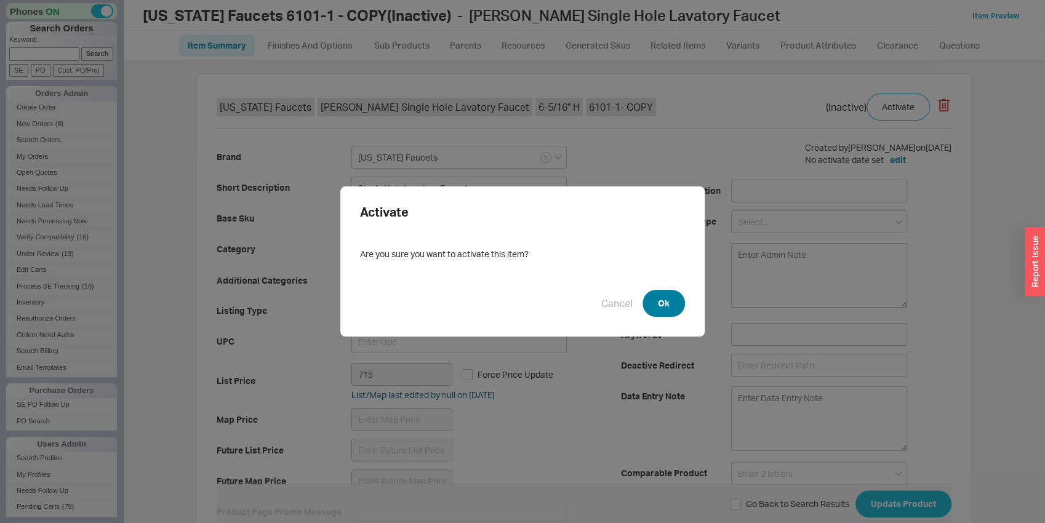
click at [647, 305] on button "Ok" at bounding box center [663, 303] width 42 height 27
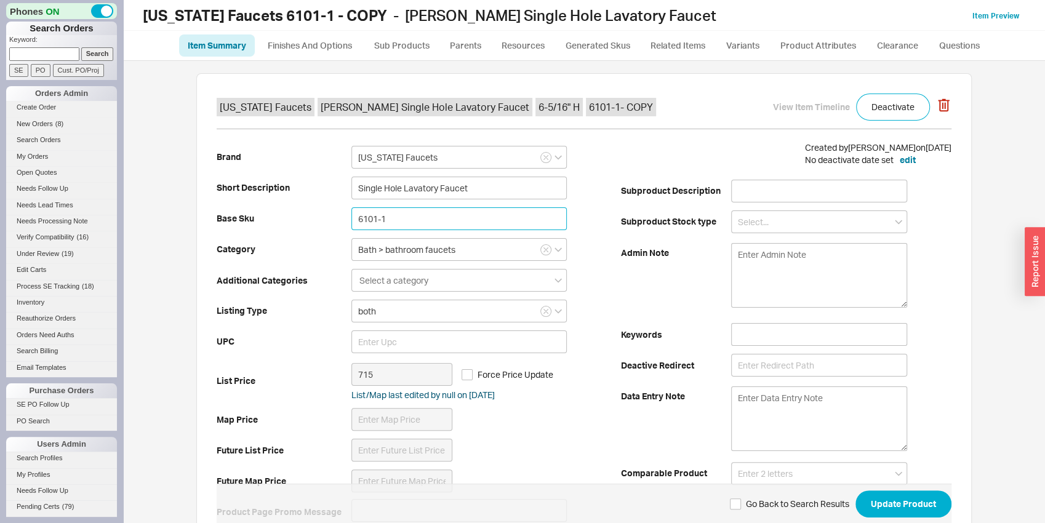
click at [380, 222] on input "6101-1" at bounding box center [458, 218] width 215 height 23
type input "6101-2"
click at [275, 238] on div "Brand [US_STATE] Faucets Short Description Single Hole Lavatory Faucet Base Sku…" at bounding box center [419, 335] width 404 height 386
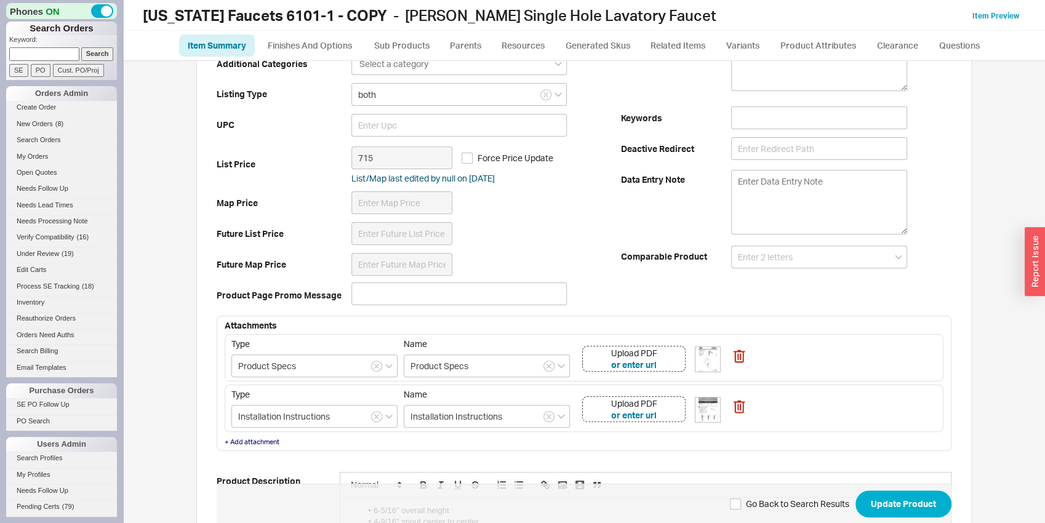
scroll to position [257, 0]
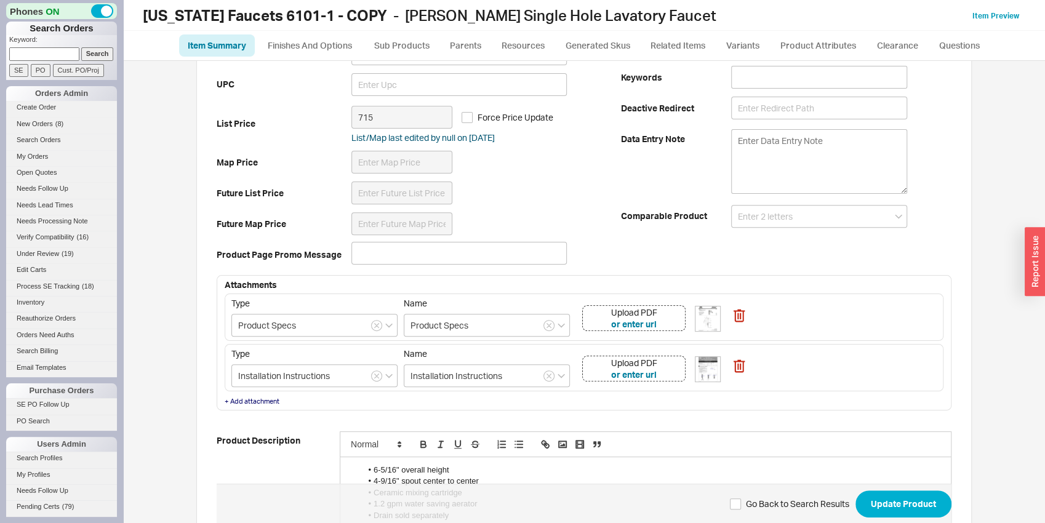
click at [672, 322] on div "Upload PDF or enter url" at bounding box center [633, 318] width 103 height 26
click at [674, 376] on div "Upload PDF or enter url" at bounding box center [633, 369] width 103 height 26
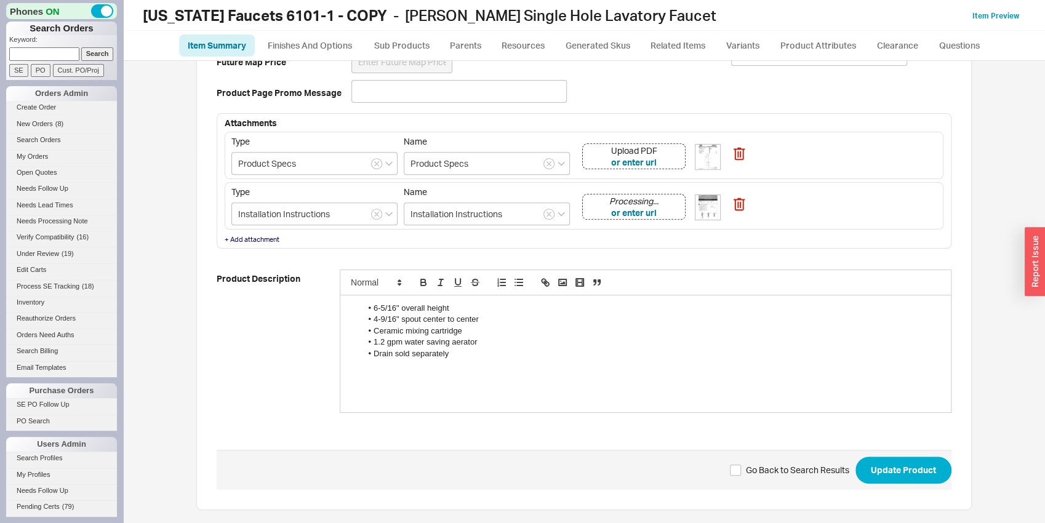
scroll to position [420, 0]
click at [430, 306] on li "6-5/16" overall height" at bounding box center [652, 307] width 580 height 11
click at [897, 464] on button "Update Product" at bounding box center [903, 469] width 96 height 27
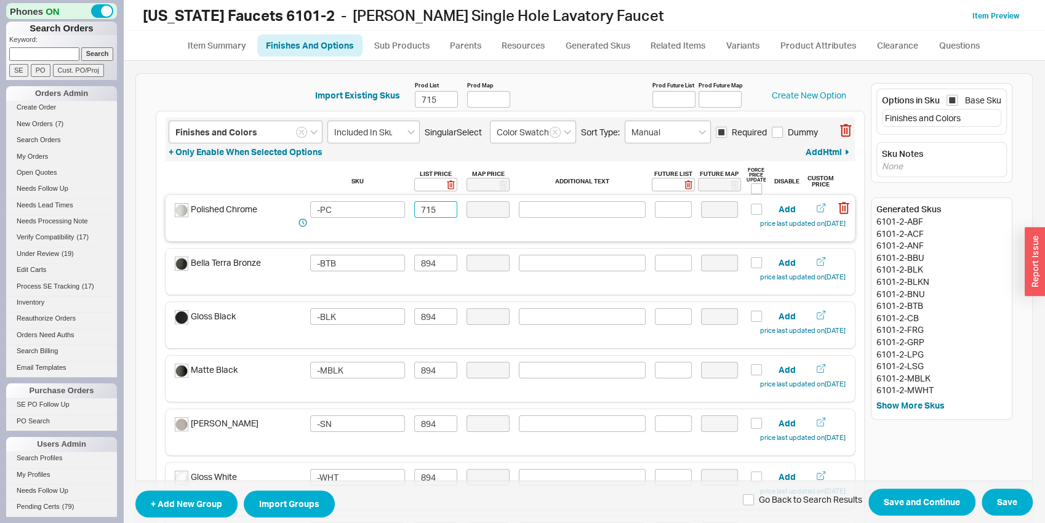
click at [446, 214] on input "715" at bounding box center [435, 209] width 43 height 17
drag, startPoint x: 446, startPoint y: 214, endPoint x: 441, endPoint y: 203, distance: 11.6
click at [446, 213] on input "715" at bounding box center [435, 209] width 43 height 17
click at [431, 209] on input "715" at bounding box center [435, 209] width 43 height 17
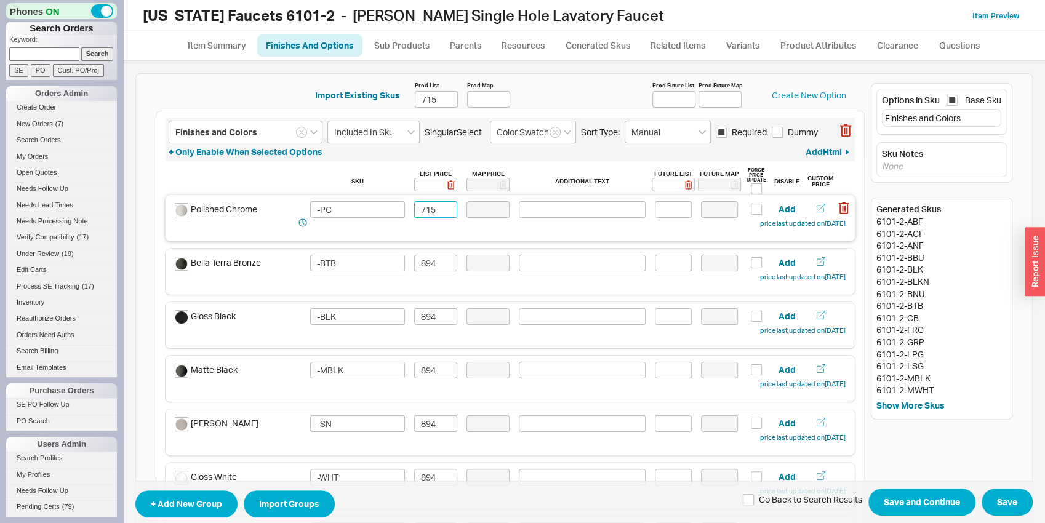
click at [431, 209] on input "715" at bounding box center [435, 209] width 43 height 17
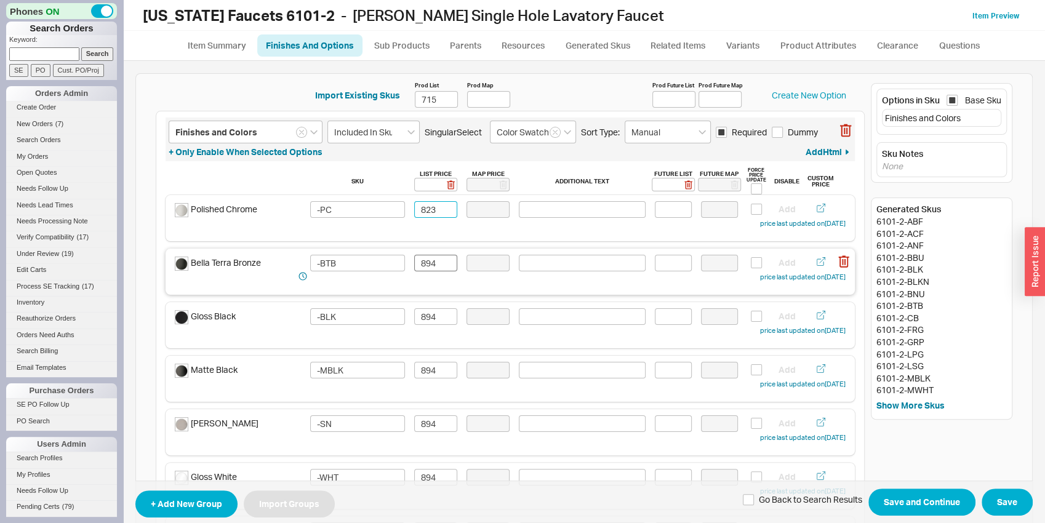
type input "823"
click at [419, 261] on input "894" at bounding box center [435, 263] width 43 height 17
click at [420, 261] on input "894" at bounding box center [435, 263] width 43 height 17
click at [426, 261] on input "1029" at bounding box center [435, 263] width 43 height 17
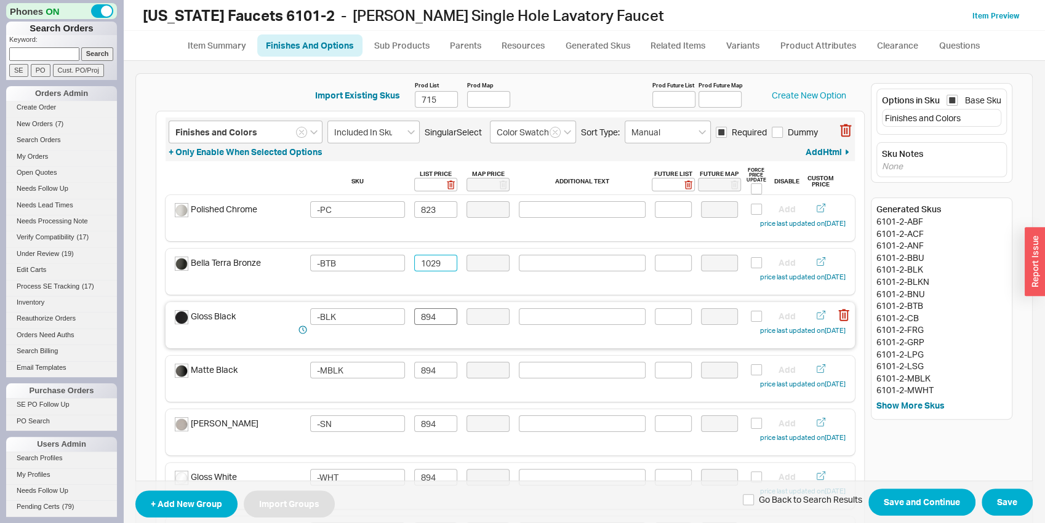
type input "1029"
click at [436, 318] on input "894" at bounding box center [435, 316] width 43 height 17
paste input "1029"
type input "1029"
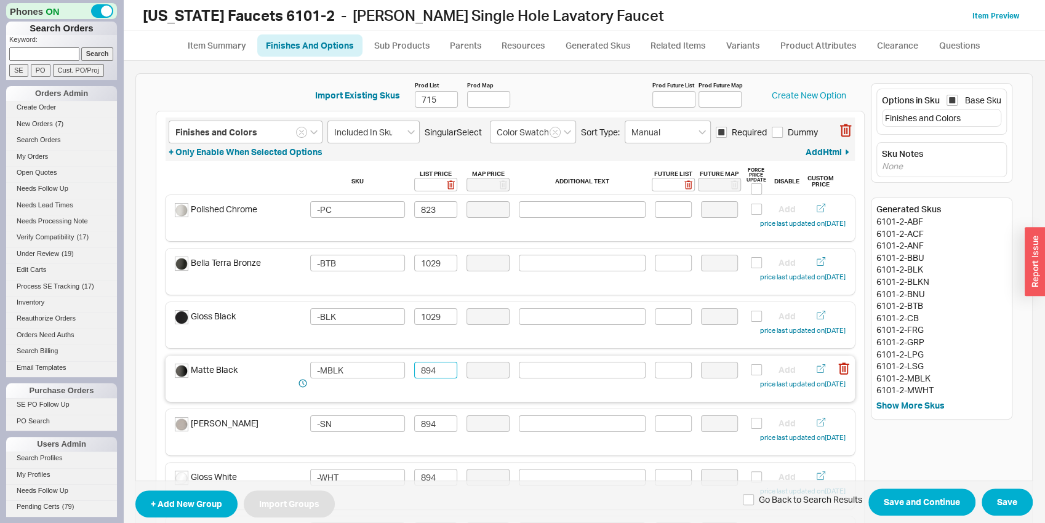
click at [434, 376] on input "894" at bounding box center [435, 370] width 43 height 17
paste input "1029"
click at [427, 378] on input "1029" at bounding box center [435, 370] width 43 height 17
type input "1029"
click at [427, 421] on input "894" at bounding box center [435, 423] width 43 height 17
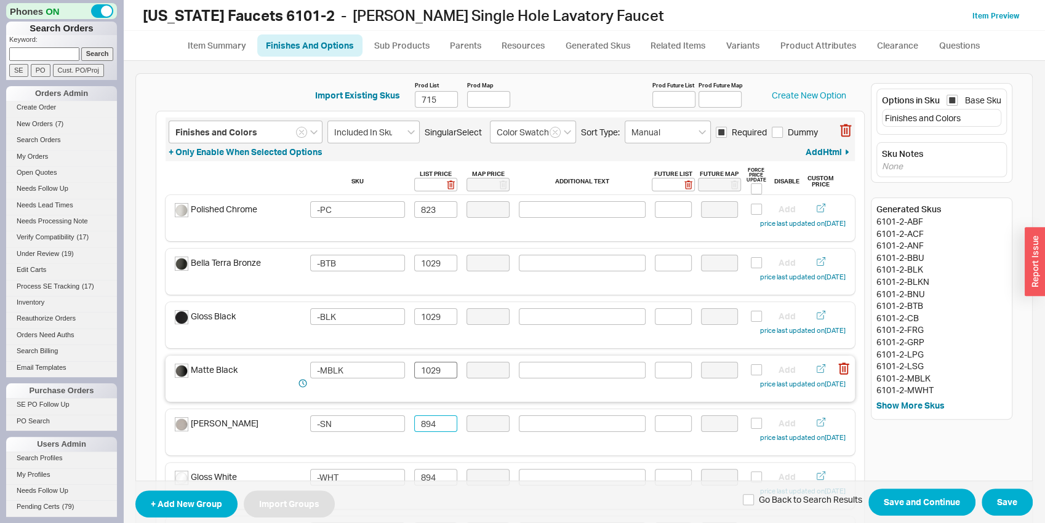
paste input "1029"
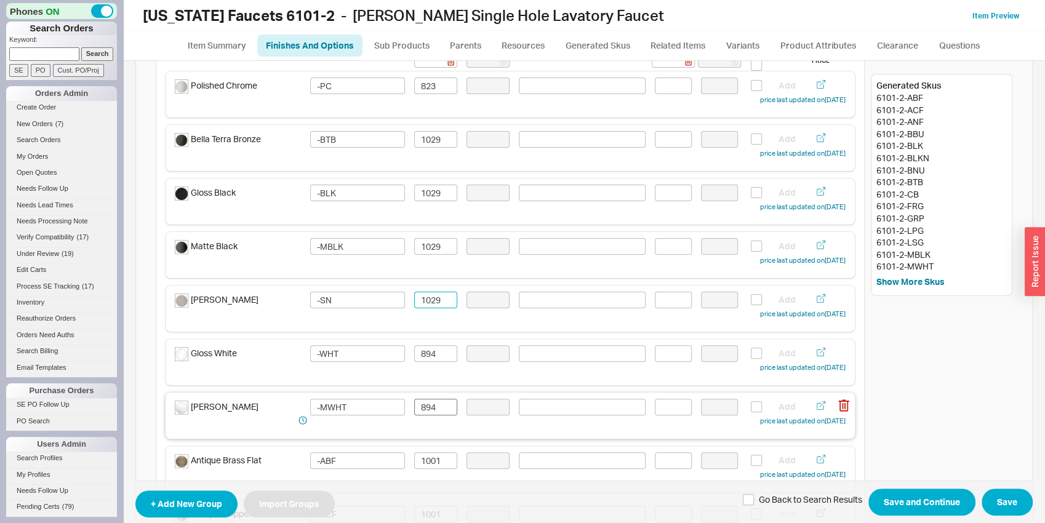
scroll to position [129, 0]
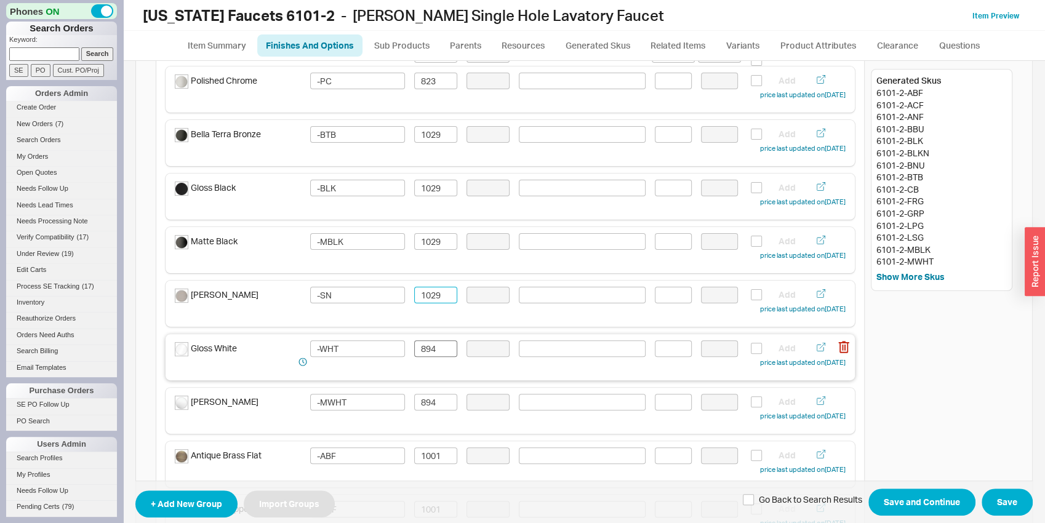
type input "1029"
click at [431, 349] on input "894" at bounding box center [435, 348] width 43 height 17
paste input "1029"
click at [423, 415] on div "Matte White -MWHT 894 Add price last updated on [DATE]" at bounding box center [510, 408] width 671 height 29
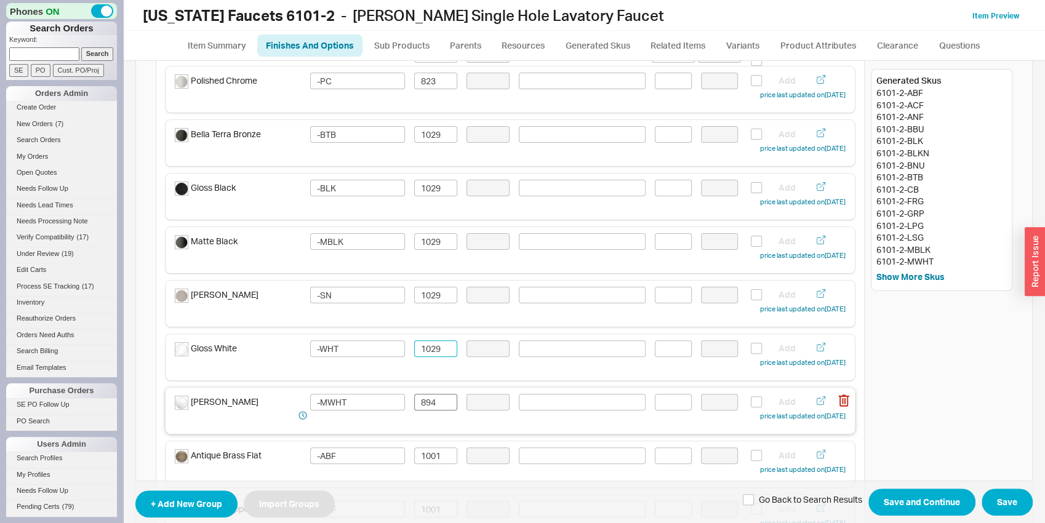
type input "1029"
click at [420, 403] on input "894" at bounding box center [435, 402] width 43 height 17
paste input "1029"
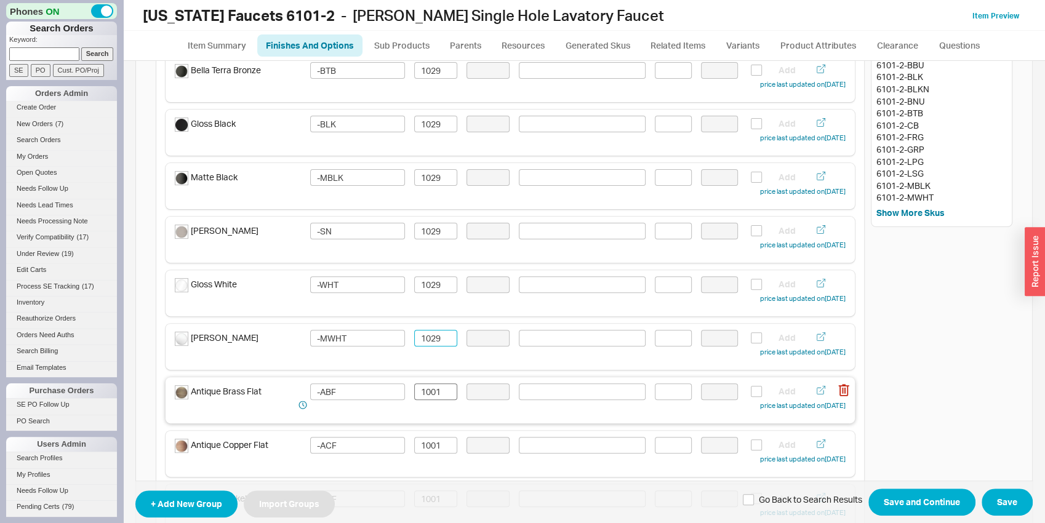
type input "1029"
click at [422, 396] on input "1001" at bounding box center [435, 391] width 43 height 17
click at [430, 393] on input "1152" at bounding box center [435, 391] width 43 height 17
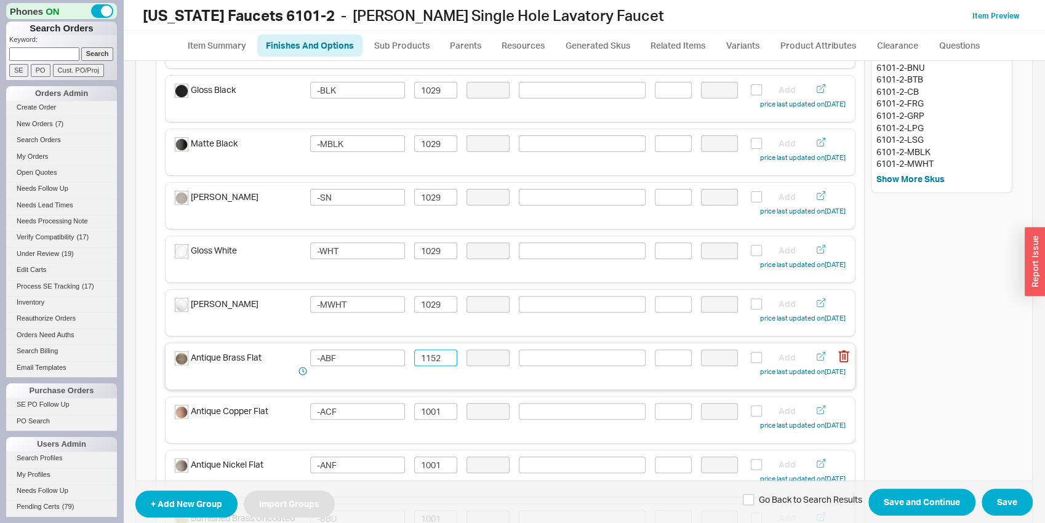
scroll to position [257, 0]
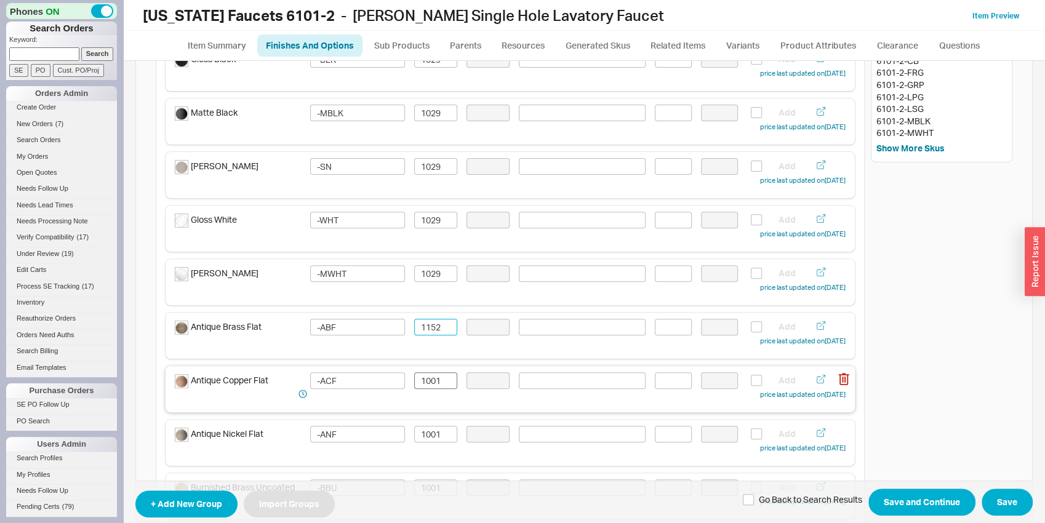
type input "1152"
click at [435, 379] on input "1001" at bounding box center [435, 380] width 43 height 17
paste input "152"
type input "1152"
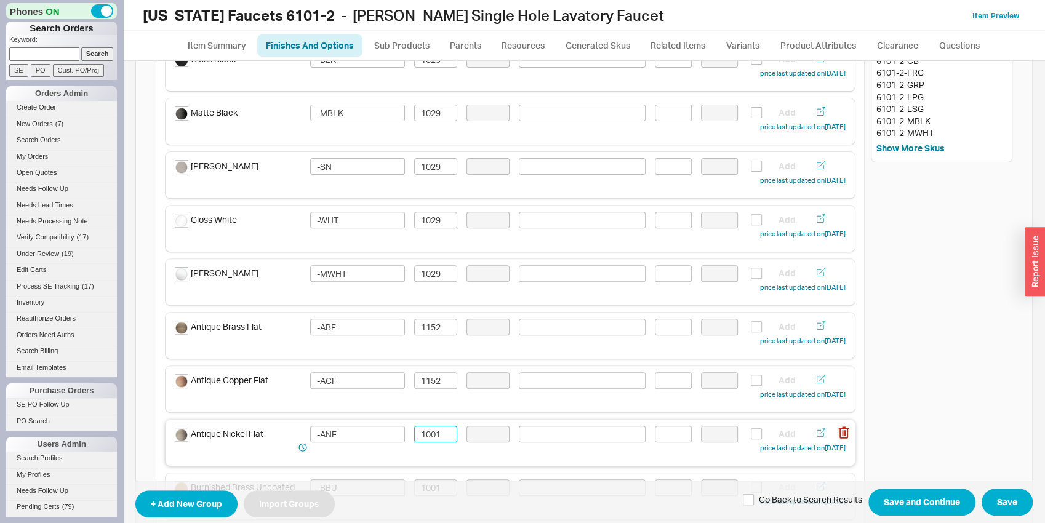
click at [432, 429] on input "1001" at bounding box center [435, 434] width 43 height 17
paste input "1521"
click at [432, 429] on input "10011521" at bounding box center [435, 434] width 43 height 17
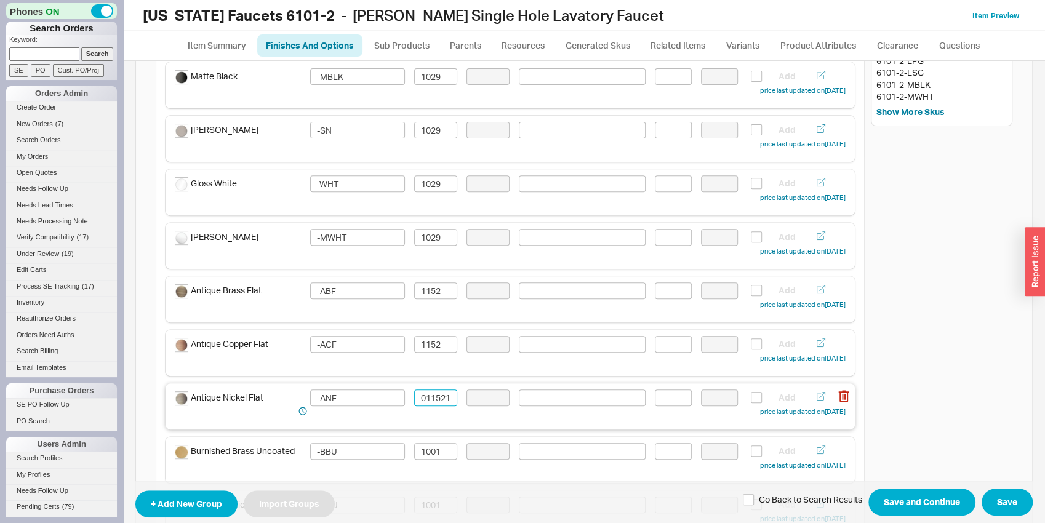
scroll to position [321, 0]
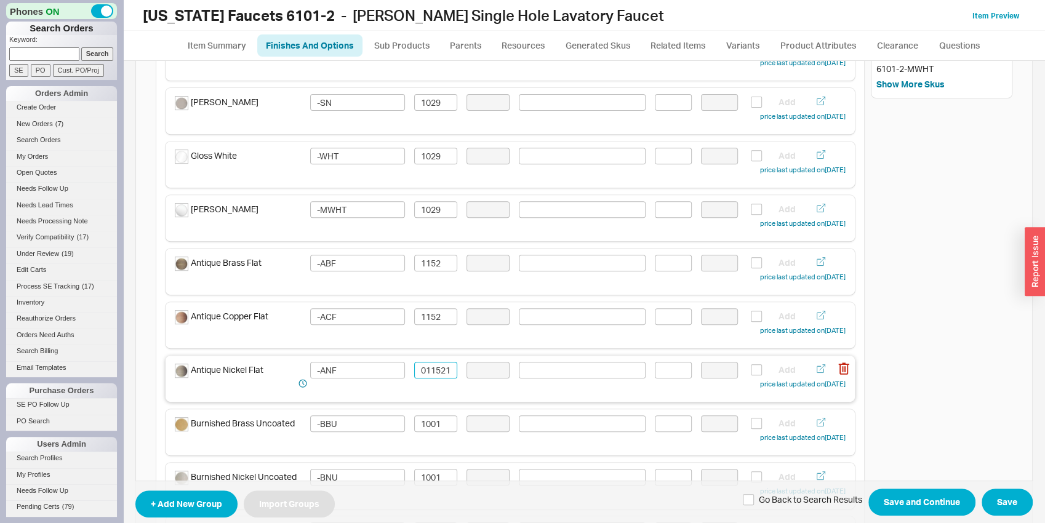
paste input "152"
type input "1152"
click at [425, 421] on input "1001" at bounding box center [435, 423] width 43 height 17
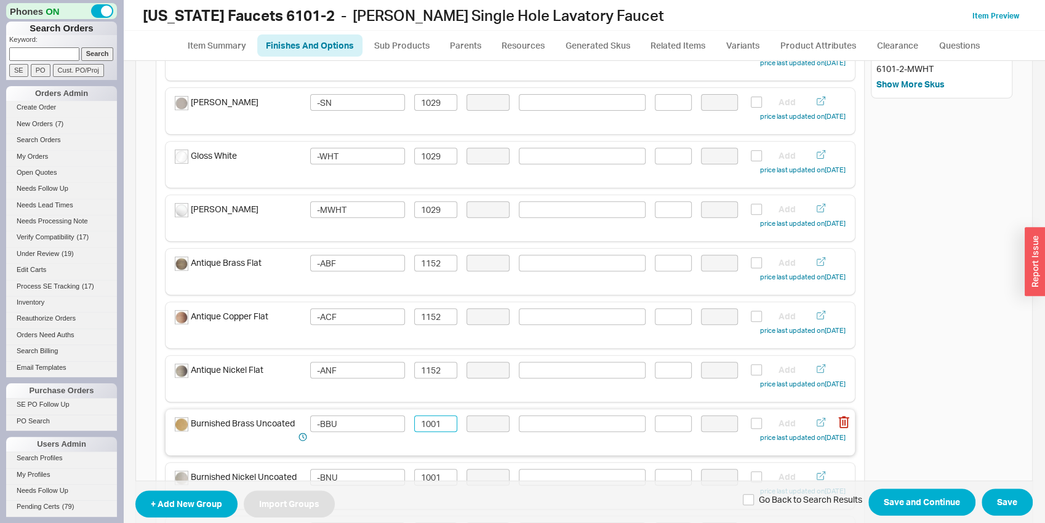
paste input "152"
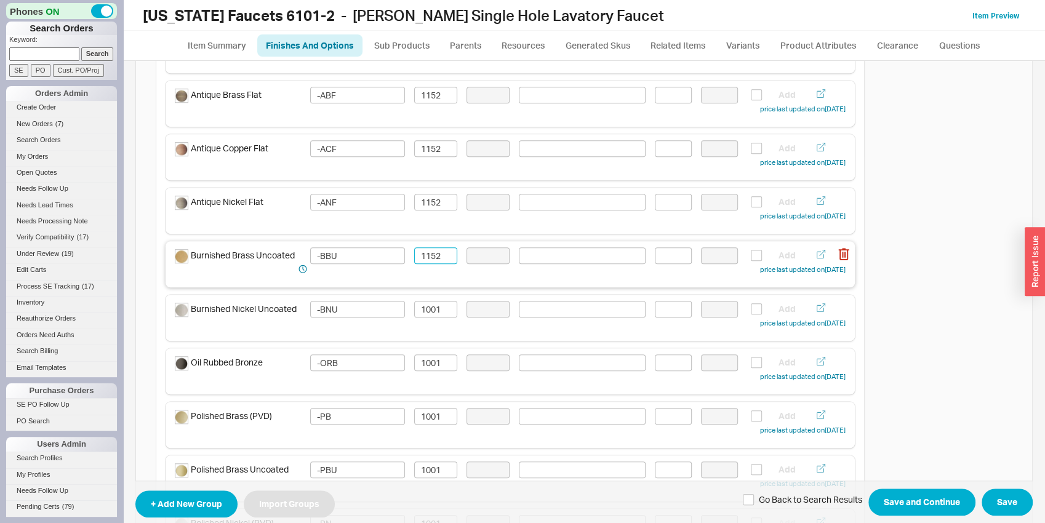
scroll to position [514, 0]
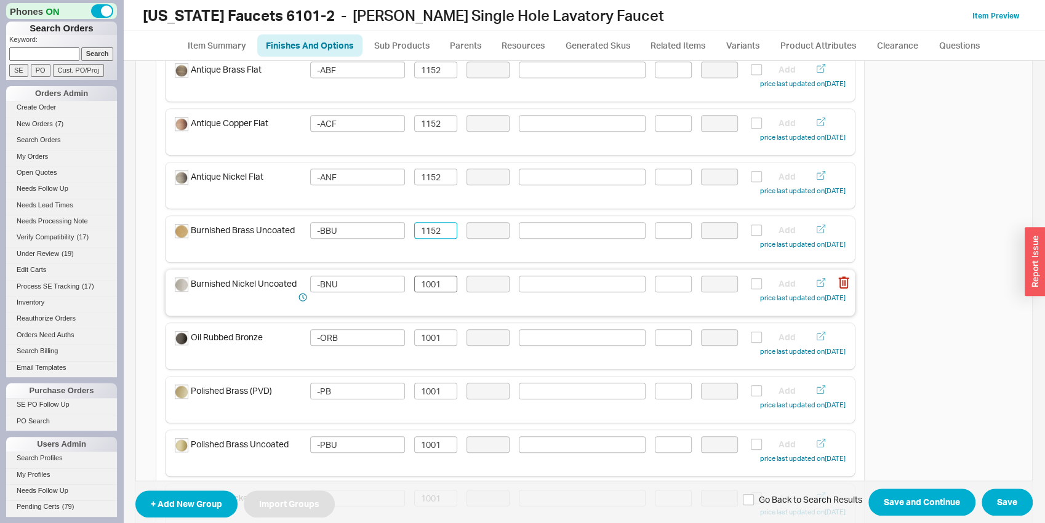
type input "1152"
click at [430, 286] on input "1001" at bounding box center [435, 284] width 43 height 17
paste input "152"
type input "1152"
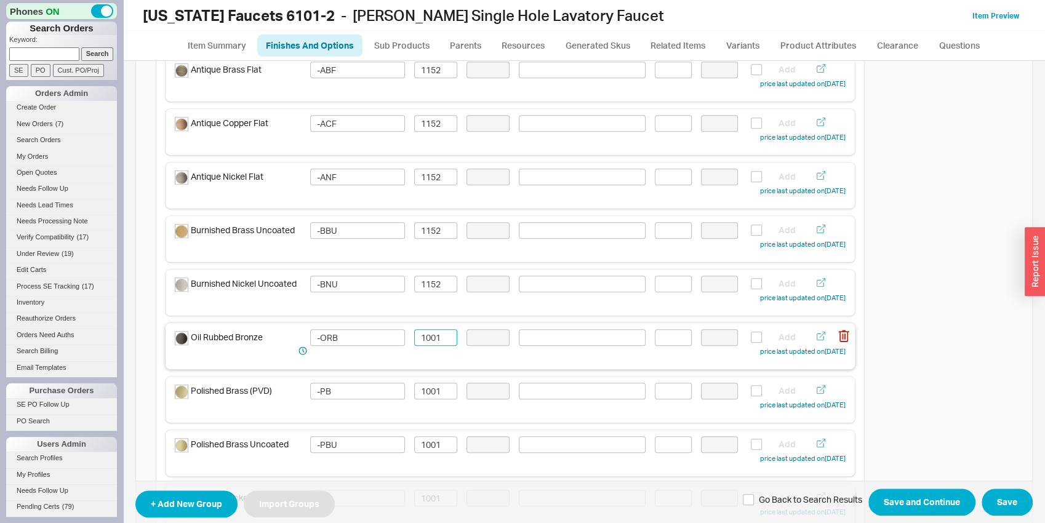
click at [428, 336] on input "1001" at bounding box center [435, 337] width 43 height 17
paste input "152"
click at [433, 378] on div "Polished Brass (PVD) -PB 1001 Add price last updated on [DATE]" at bounding box center [510, 400] width 689 height 46
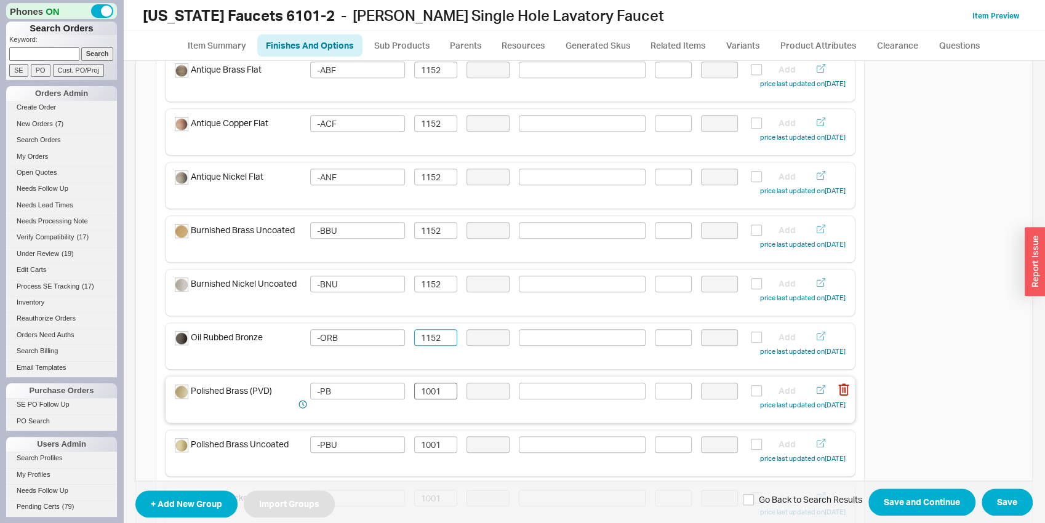
type input "1152"
click at [433, 387] on input "1001" at bounding box center [435, 391] width 43 height 17
paste input "152"
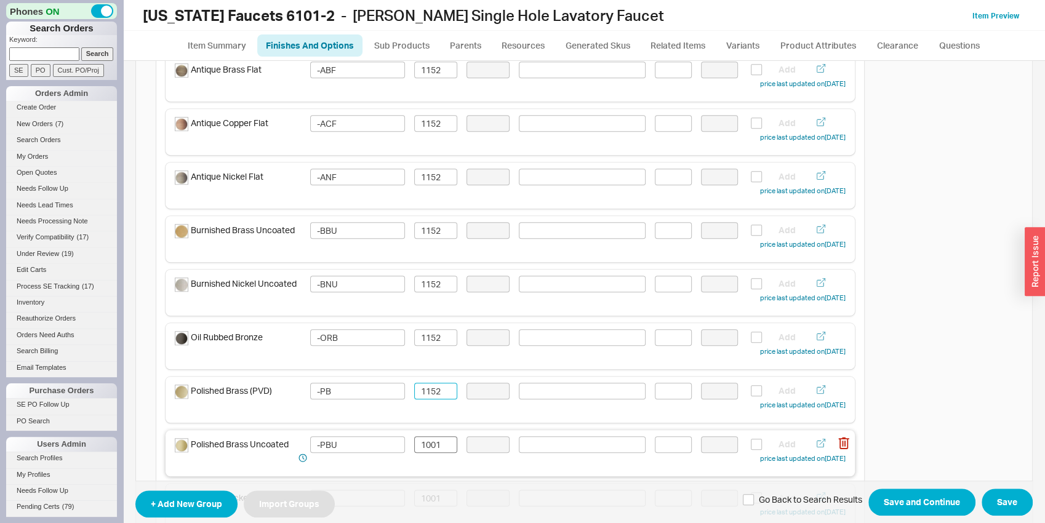
type input "1152"
click at [426, 451] on input "1001" at bounding box center [435, 444] width 43 height 17
paste input "152"
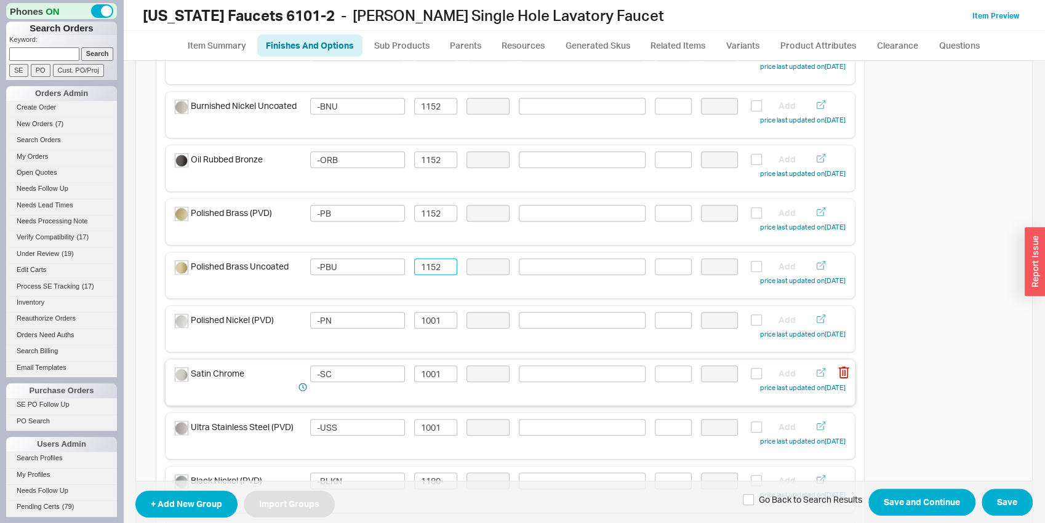
scroll to position [707, 0]
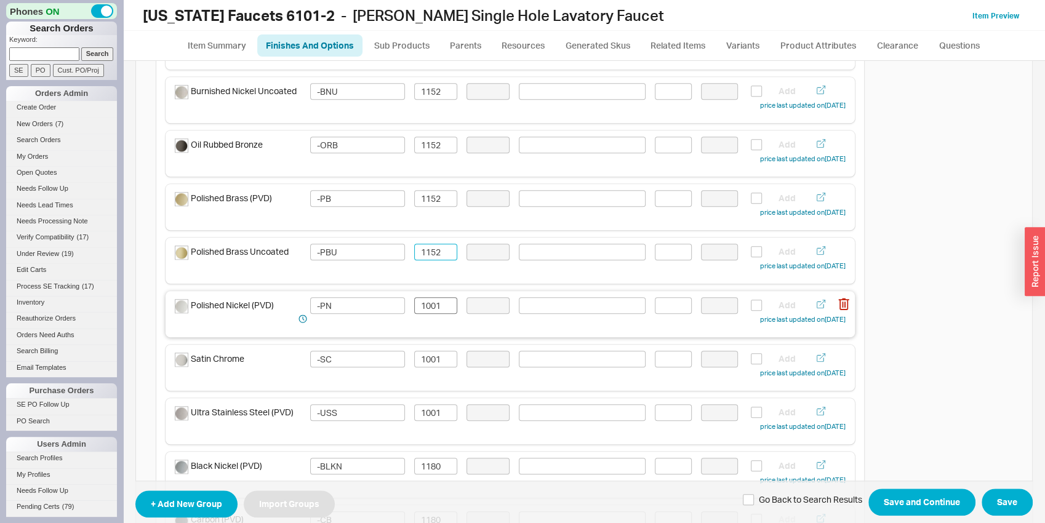
type input "1152"
click at [432, 305] on input "1001" at bounding box center [435, 305] width 43 height 17
paste input "152"
type input "1152"
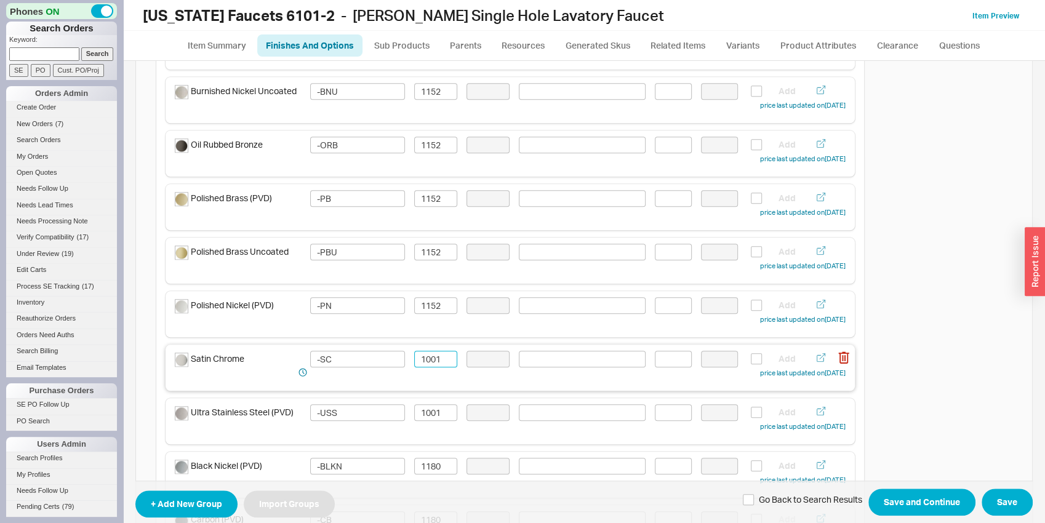
click at [433, 362] on input "1001" at bounding box center [435, 359] width 43 height 17
paste input "152"
type input "1152"
click at [434, 410] on input "1001" at bounding box center [435, 412] width 43 height 17
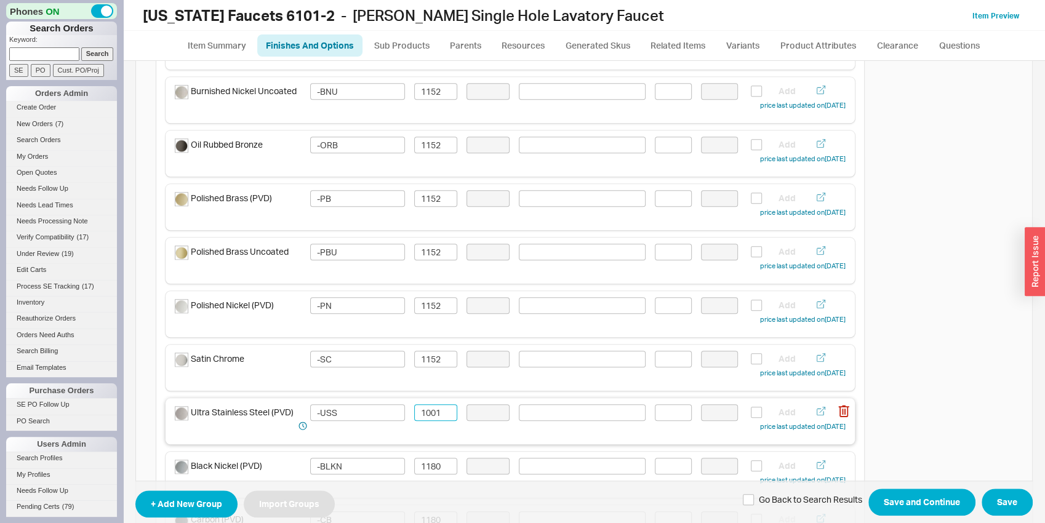
click at [434, 410] on input "1001" at bounding box center [435, 412] width 43 height 17
paste input "152"
type input "1152"
click at [425, 472] on input "1180" at bounding box center [435, 466] width 43 height 17
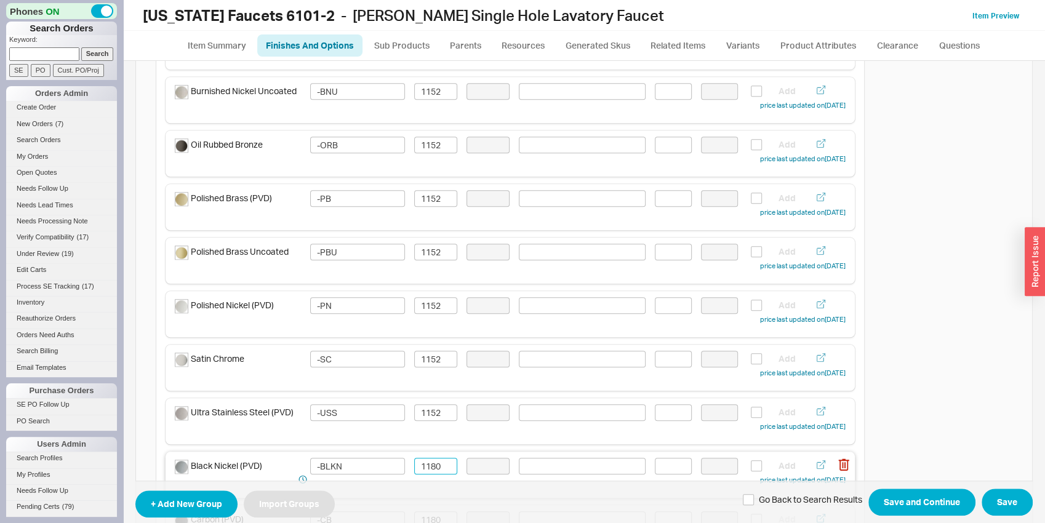
paste input "52"
click at [423, 461] on input "1152" at bounding box center [435, 466] width 43 height 17
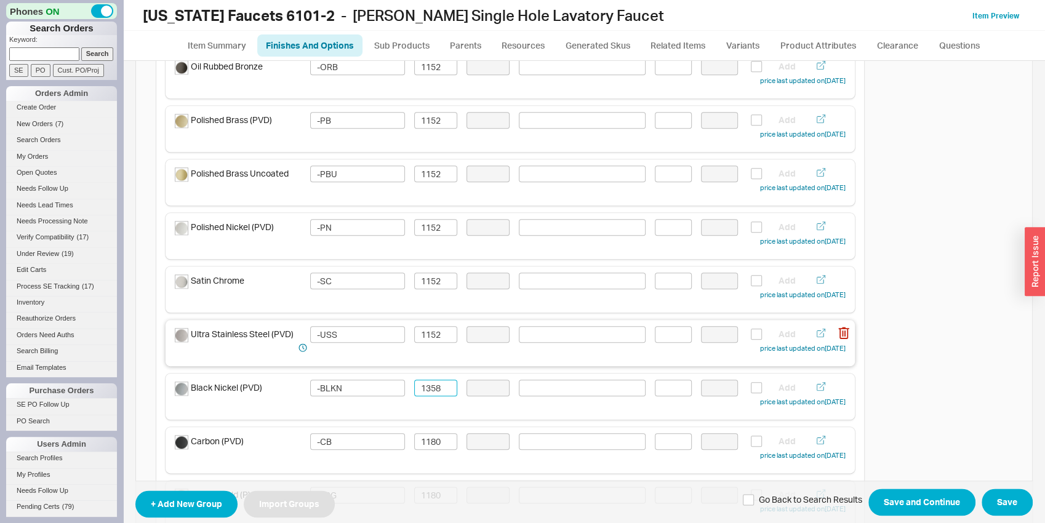
scroll to position [836, 0]
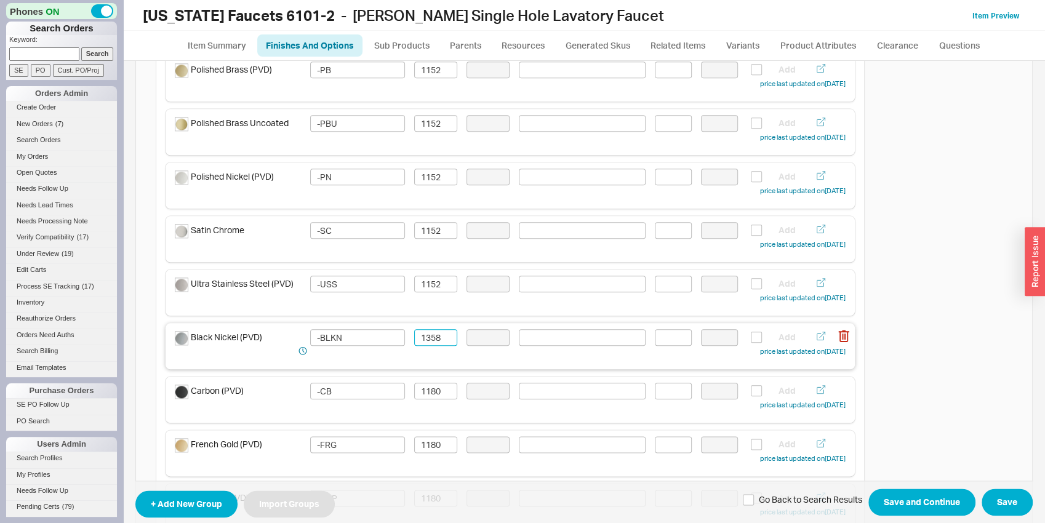
click at [423, 343] on input "1358" at bounding box center [435, 337] width 43 height 17
click at [425, 341] on input "1358" at bounding box center [435, 337] width 43 height 17
click at [439, 407] on div "Carbon (PVD) -CB 1180 Add price last updated on [DATE]" at bounding box center [510, 397] width 671 height 29
click at [438, 399] on div "Carbon (PVD) -CB 1180 Add price last updated on [DATE]" at bounding box center [510, 397] width 671 height 29
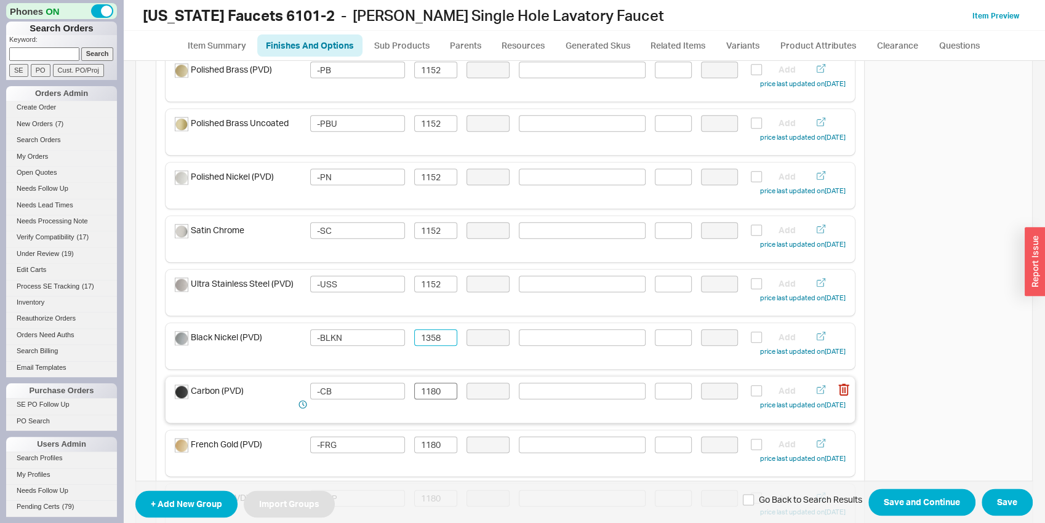
type input "1358"
click at [438, 397] on input "1180" at bounding box center [435, 391] width 43 height 17
click at [436, 392] on input "1180" at bounding box center [435, 391] width 43 height 17
click at [436, 391] on input "1180" at bounding box center [435, 391] width 43 height 17
paste input "358"
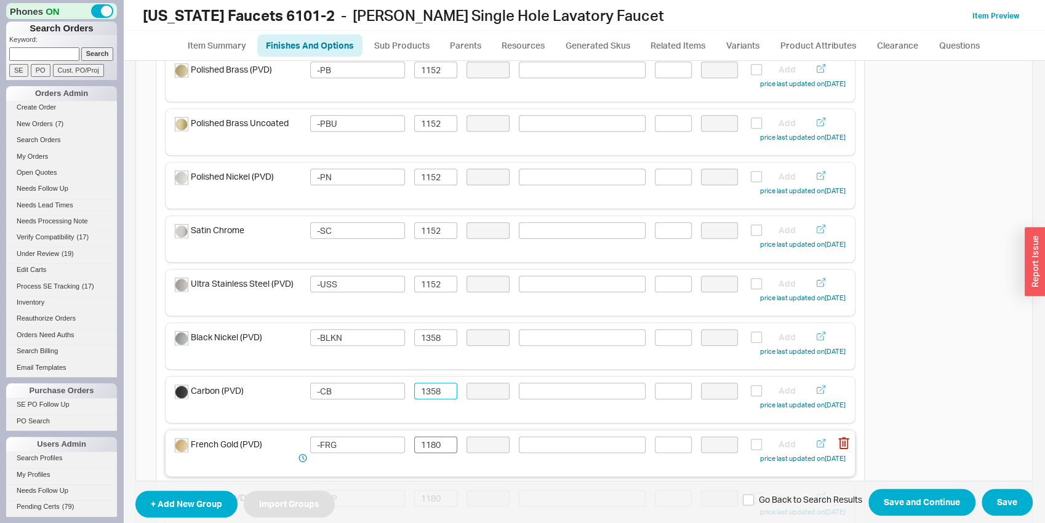
type input "1358"
click at [428, 445] on input "1180" at bounding box center [435, 444] width 43 height 17
paste input "358"
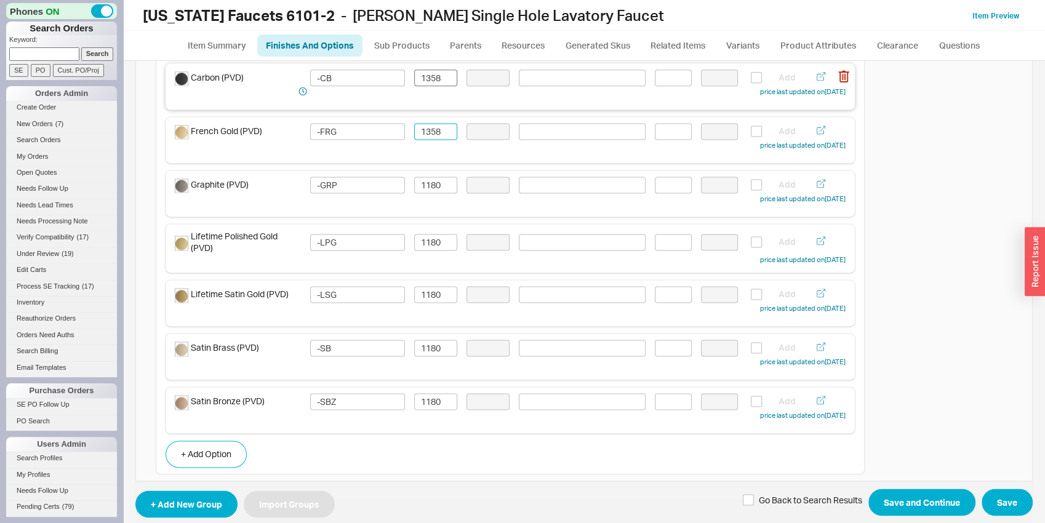
scroll to position [1158, 0]
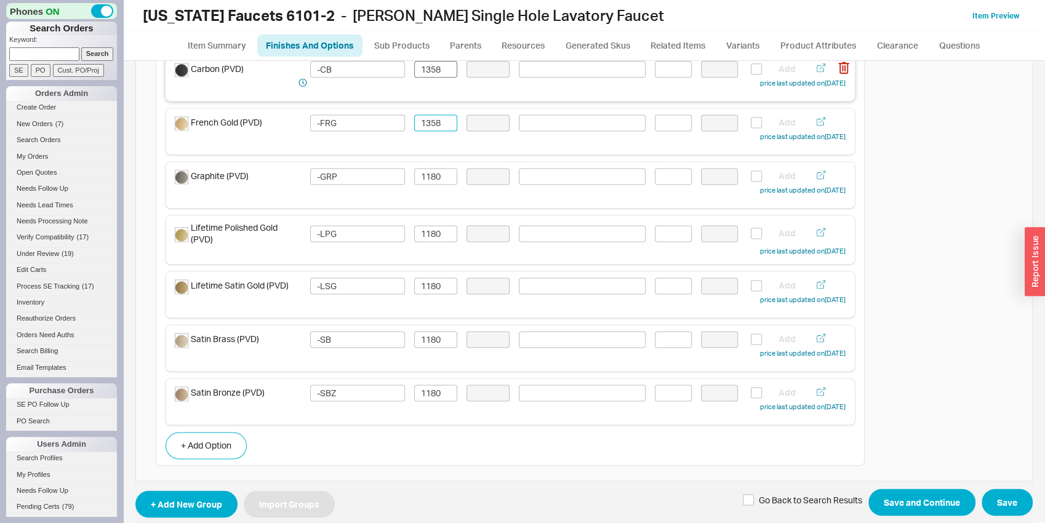
type input "1358"
click at [437, 388] on input "1180" at bounding box center [435, 393] width 43 height 17
paste input "358"
type input "1358"
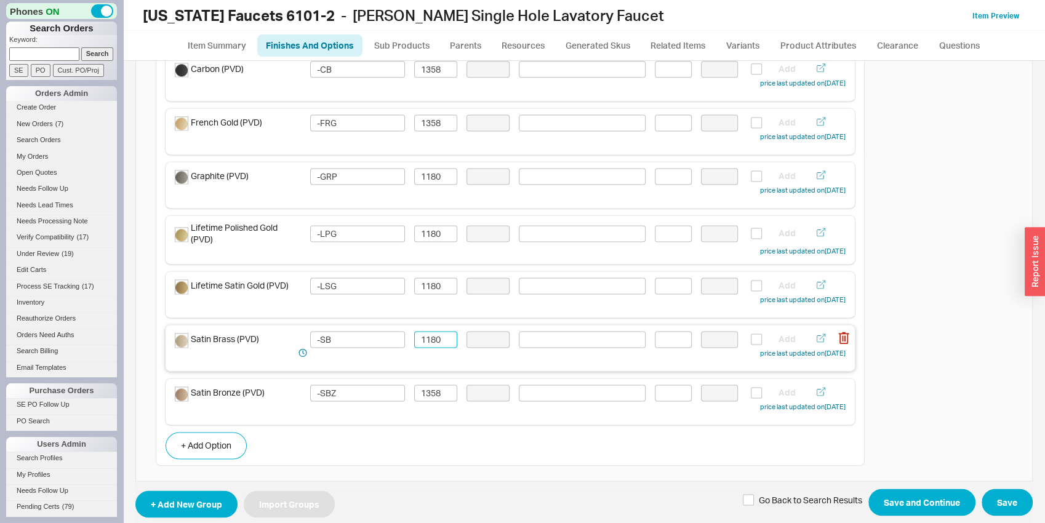
click at [436, 343] on input "1180" at bounding box center [435, 339] width 43 height 17
paste input "358"
type input "1358"
click at [425, 284] on input "1180" at bounding box center [435, 286] width 43 height 17
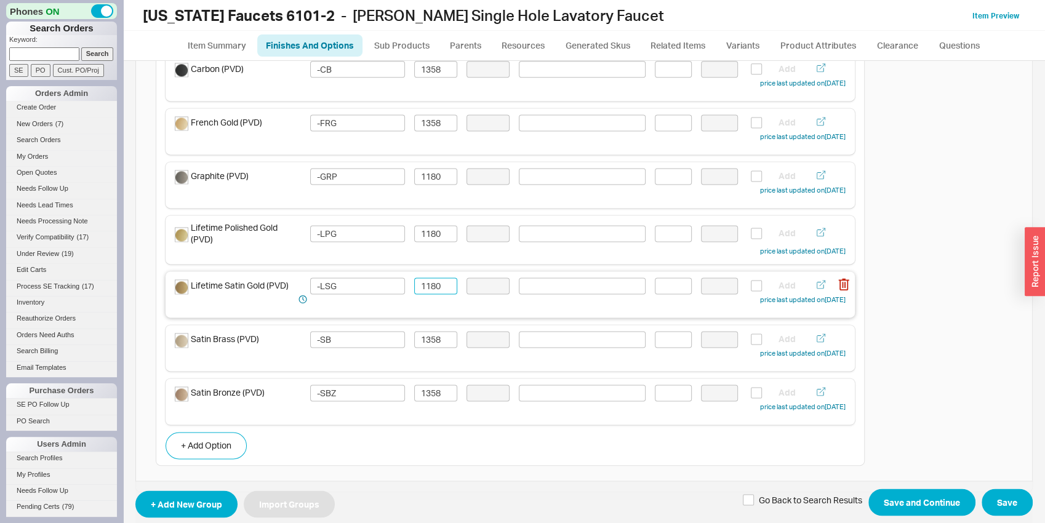
click at [425, 284] on input "1180" at bounding box center [435, 286] width 43 height 17
paste input "358"
click at [427, 243] on div "Lifetime Polished Gold (PVD) -LPG 1180 Add price last updated on [DATE]" at bounding box center [510, 240] width 671 height 36
type input "1358"
click at [430, 231] on input "1180" at bounding box center [435, 233] width 43 height 17
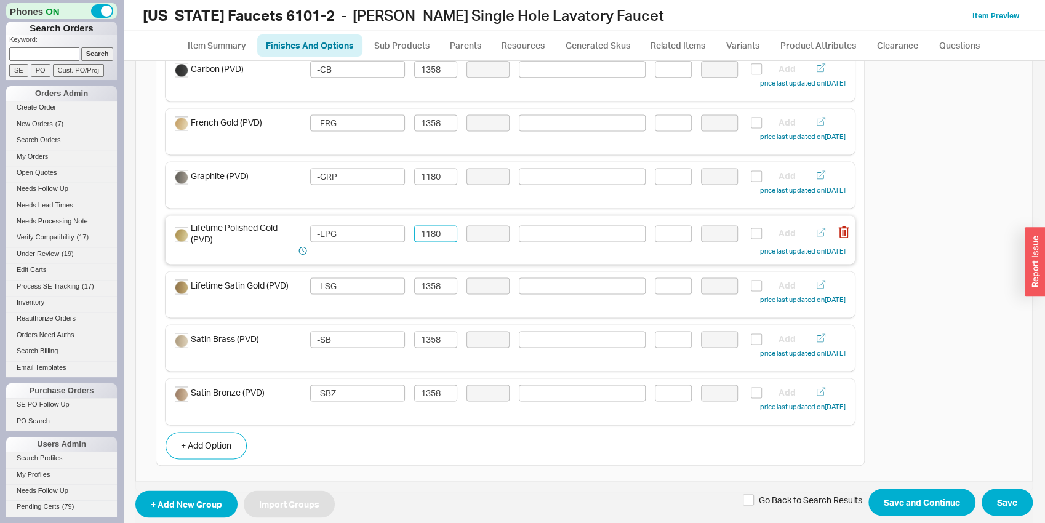
click at [430, 231] on input "1180" at bounding box center [435, 233] width 43 height 17
paste input "358"
click at [437, 163] on div "Graphite (PVD) -GRP 1180 Add price last updated on [DATE]" at bounding box center [510, 185] width 689 height 46
type input "1358"
click at [437, 175] on input "1180" at bounding box center [435, 176] width 43 height 17
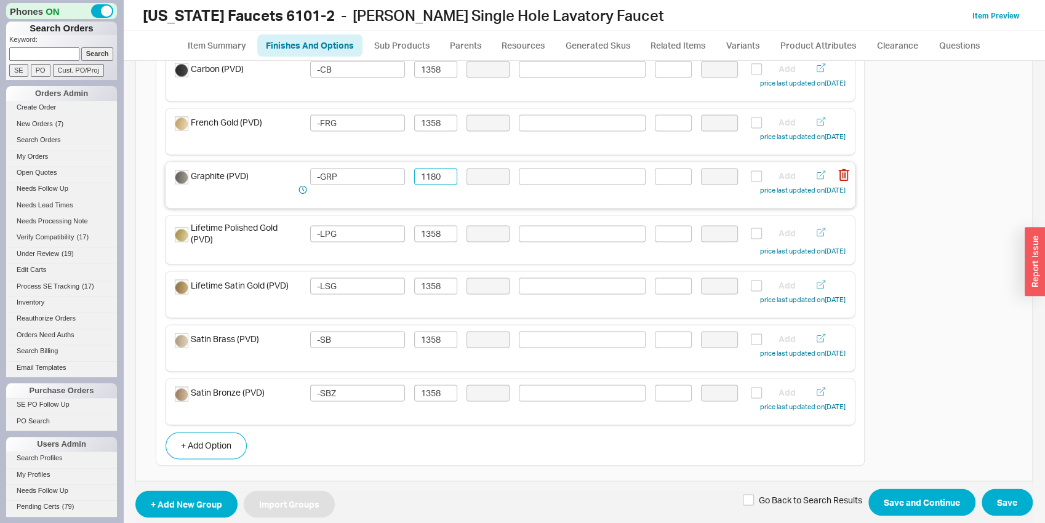
click at [437, 175] on input "1180" at bounding box center [435, 176] width 43 height 17
paste input "358"
type input "1358"
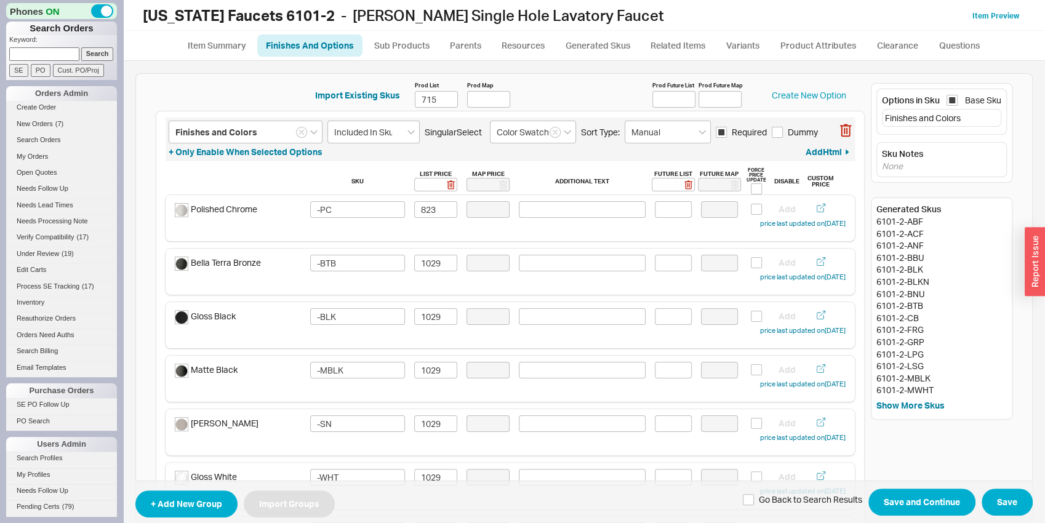
scroll to position [0, 0]
click at [926, 502] on button "Save and Continue" at bounding box center [921, 502] width 107 height 27
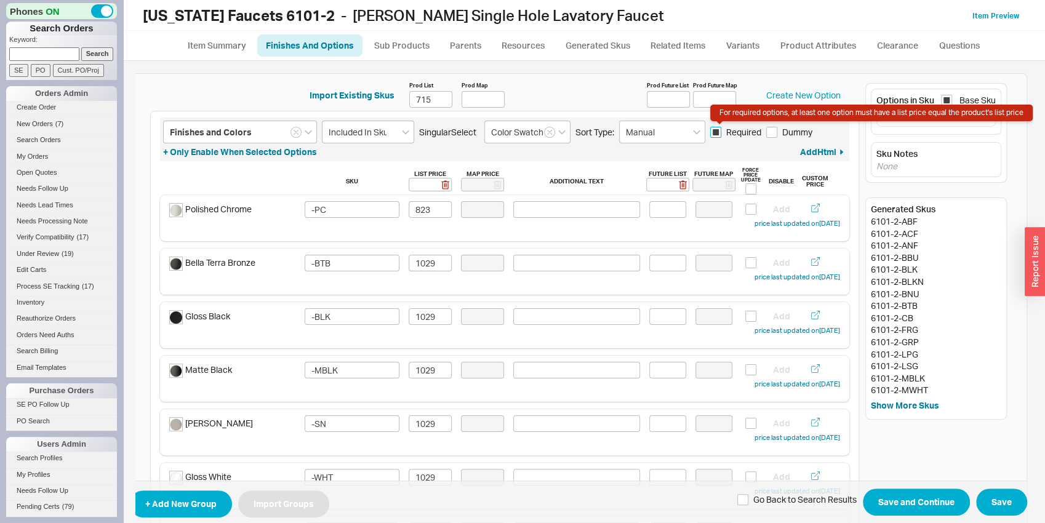
scroll to position [0, 14]
click at [430, 103] on input "715" at bounding box center [430, 99] width 43 height 17
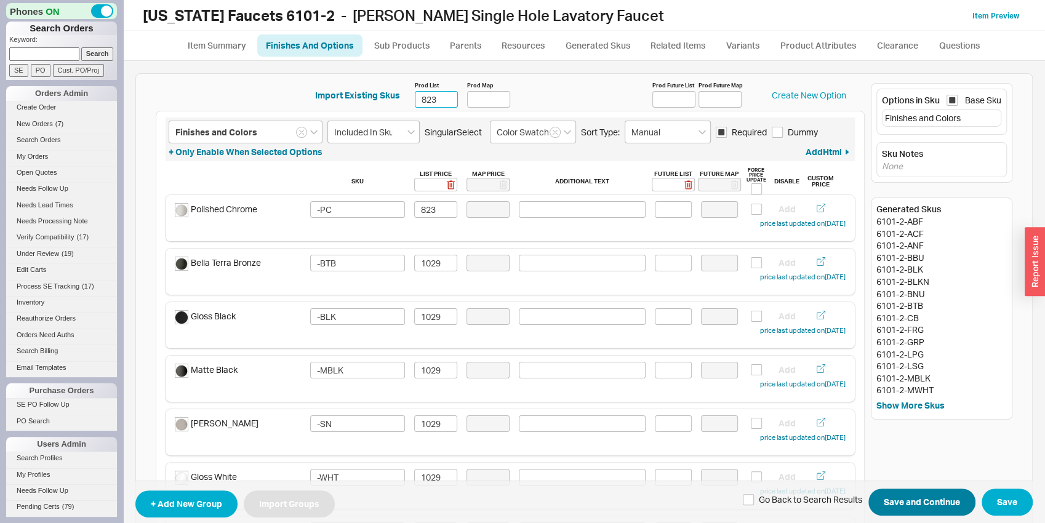
type input "823"
click at [876, 505] on button "Save and Continue" at bounding box center [921, 502] width 107 height 27
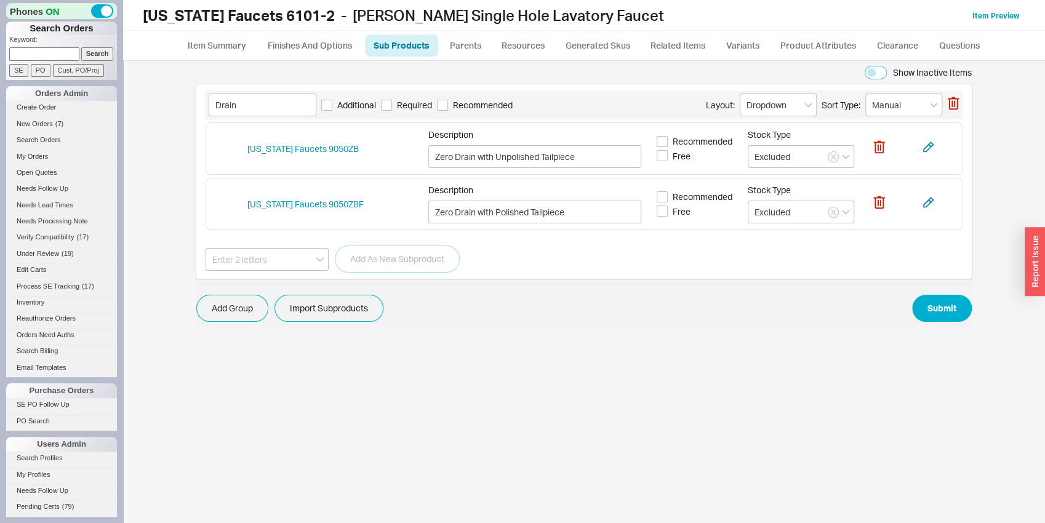
click at [908, 310] on div "Add Group Import Subproducts Submit" at bounding box center [583, 308] width 775 height 27
click at [920, 311] on button "Submit" at bounding box center [942, 308] width 60 height 27
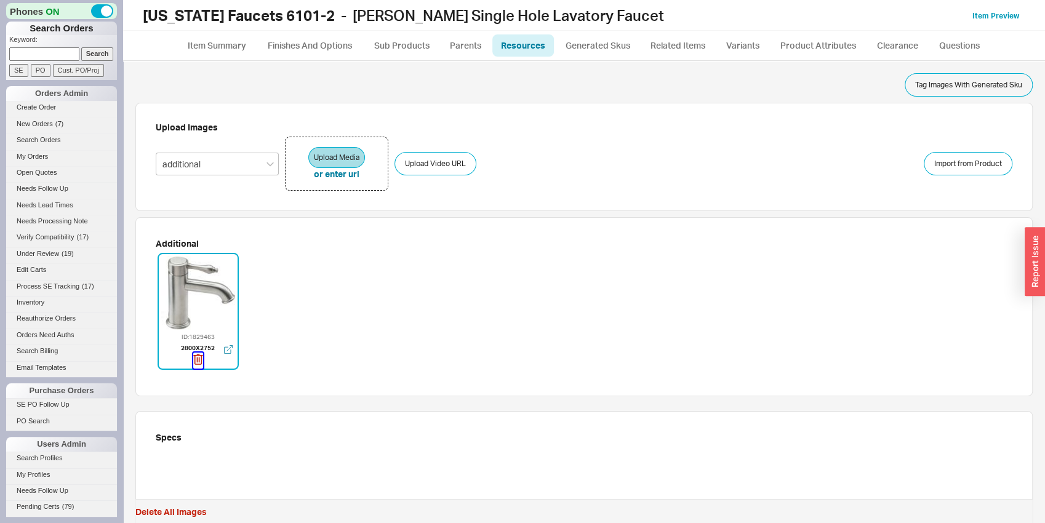
click at [200, 357] on icon "button" at bounding box center [198, 360] width 10 height 14
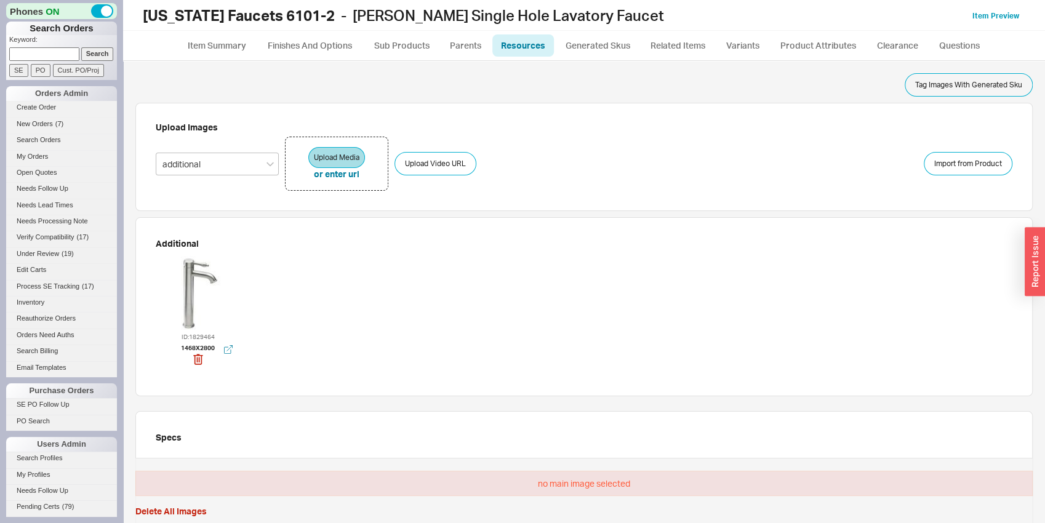
click at [185, 300] on div at bounding box center [198, 293] width 74 height 74
click at [185, 299] on div at bounding box center [198, 293] width 74 height 74
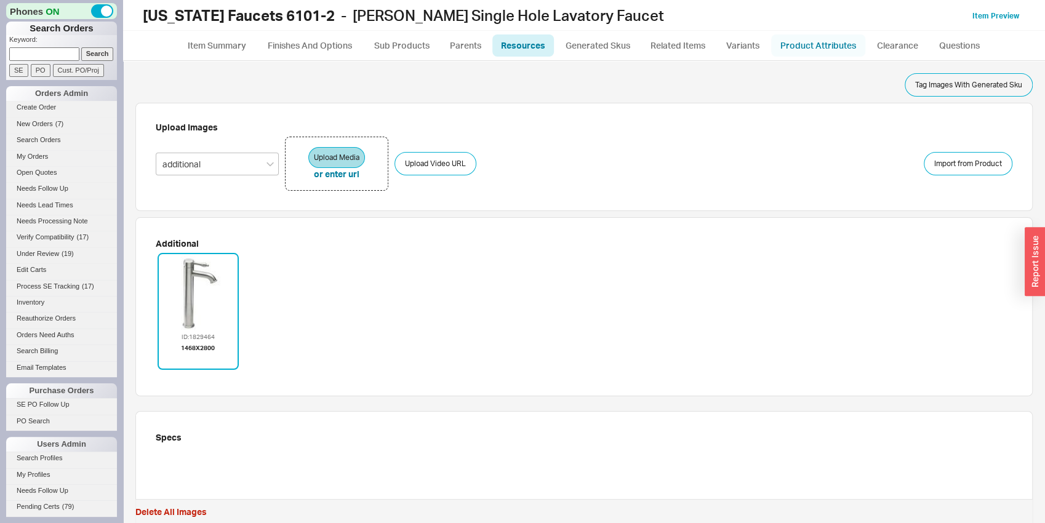
click at [800, 40] on link "Product Attributes" at bounding box center [818, 45] width 94 height 22
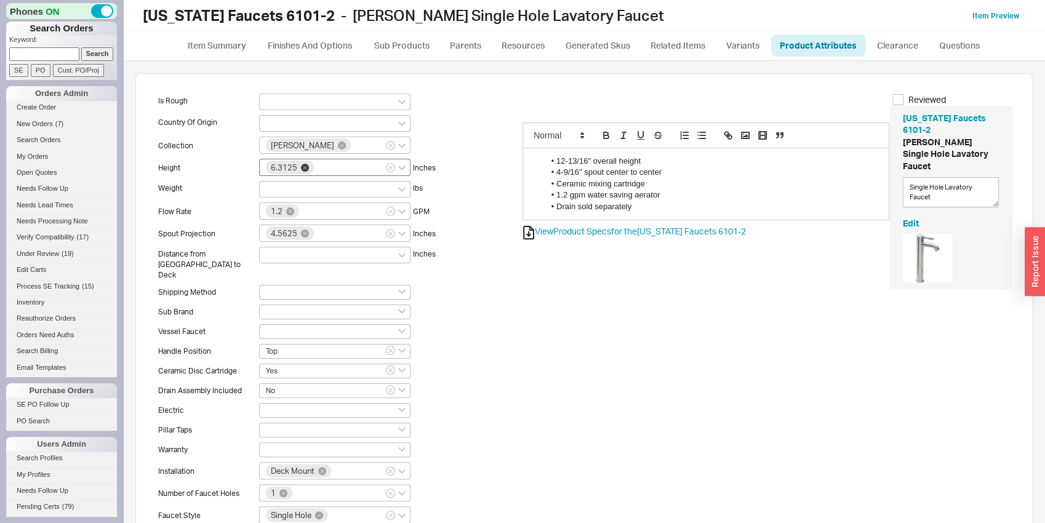
click at [303, 170] on icon at bounding box center [305, 168] width 8 height 8
click at [316, 170] on input "6.3125" at bounding box center [320, 166] width 9 height 10
type input "12-13/16"
click at [326, 188] on icon "create option 12-13/16" at bounding box center [304, 187] width 76 height 9
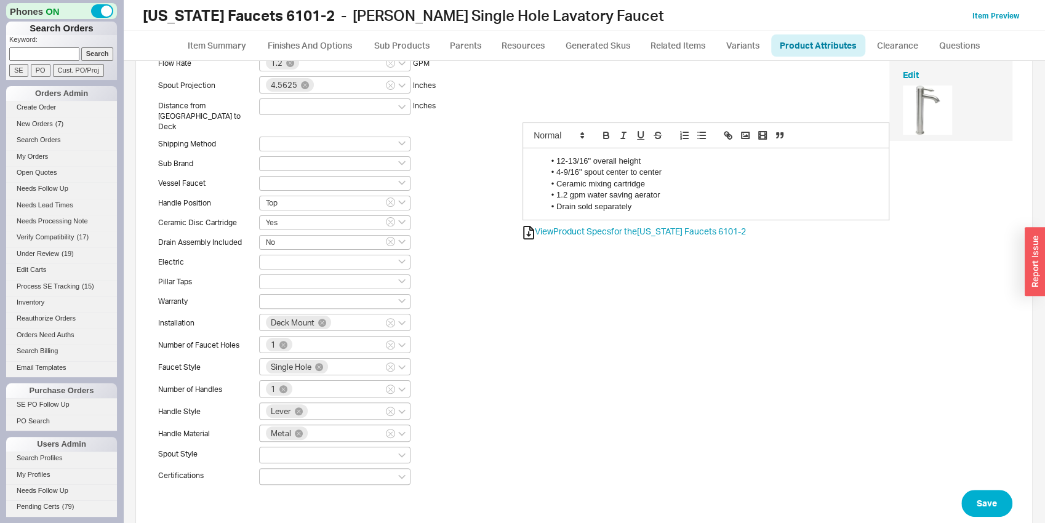
scroll to position [164, 0]
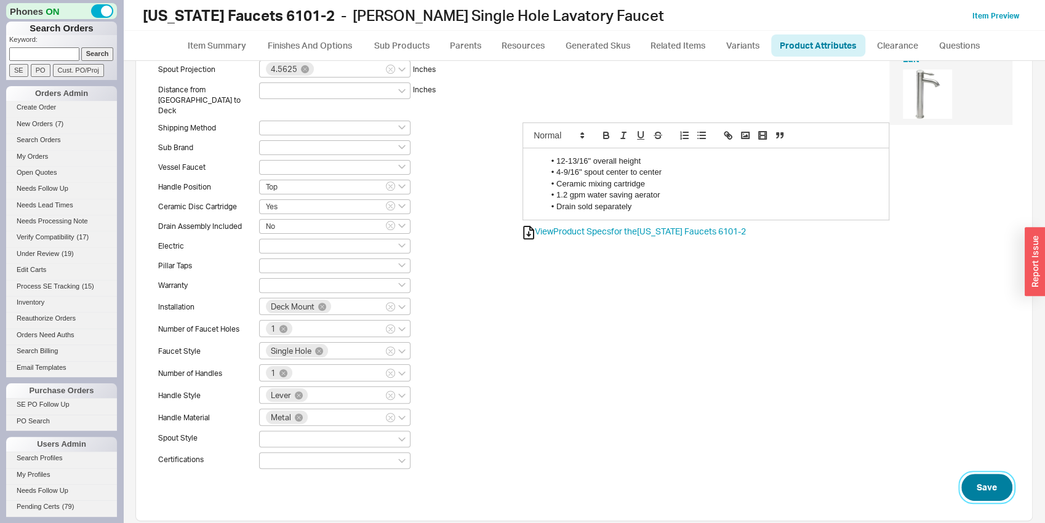
click at [972, 474] on button "Save" at bounding box center [986, 487] width 51 height 27
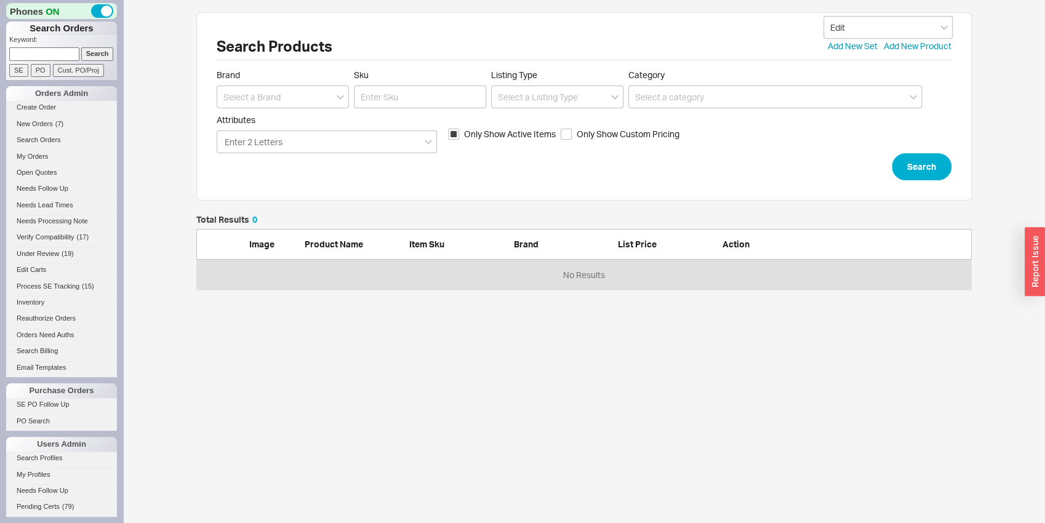
scroll to position [65, 766]
